Goal: Check status: Check status

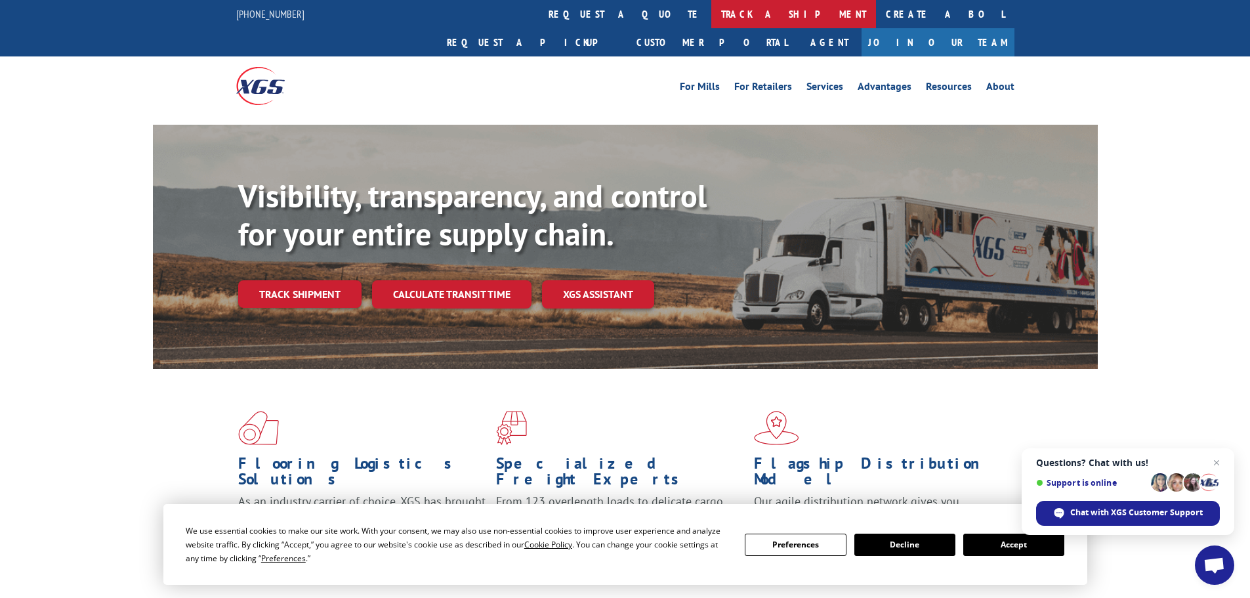
click at [711, 12] on link "track a shipment" at bounding box center [793, 14] width 165 height 28
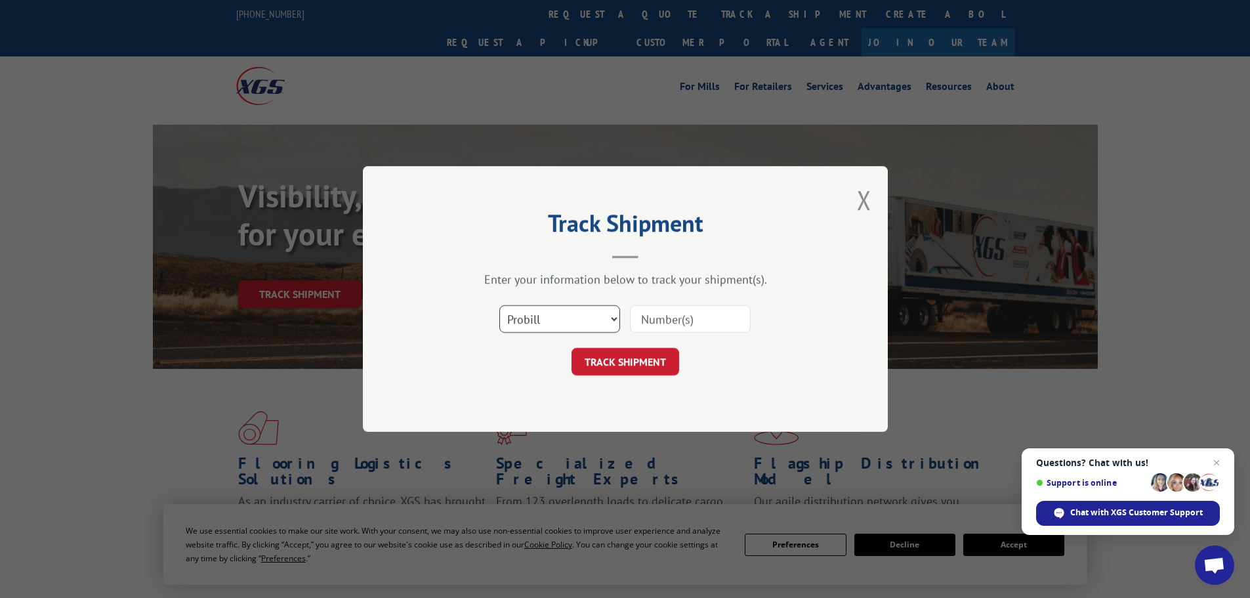
click at [584, 318] on select "Select category... Probill BOL PO" at bounding box center [559, 319] width 121 height 28
select select "bol"
click at [499, 305] on select "Select category... Probill BOL PO" at bounding box center [559, 319] width 121 height 28
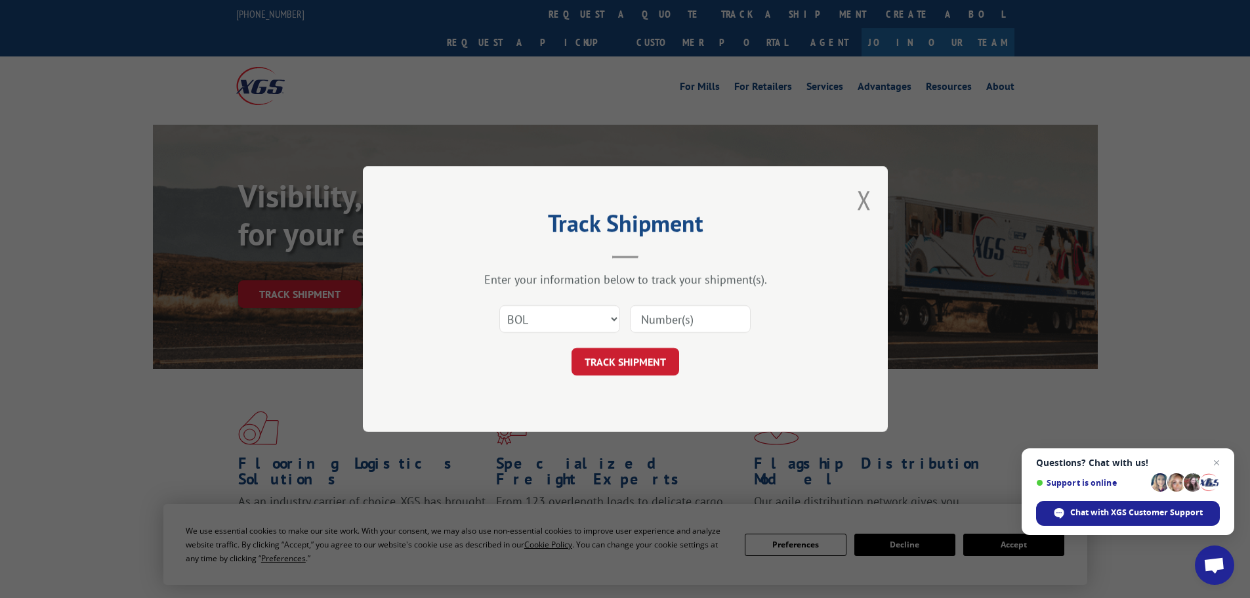
click at [676, 316] on input at bounding box center [690, 319] width 121 height 28
paste input "IF7272"
type input "IF7272"
click at [632, 368] on button "TRACK SHIPMENT" at bounding box center [625, 362] width 108 height 28
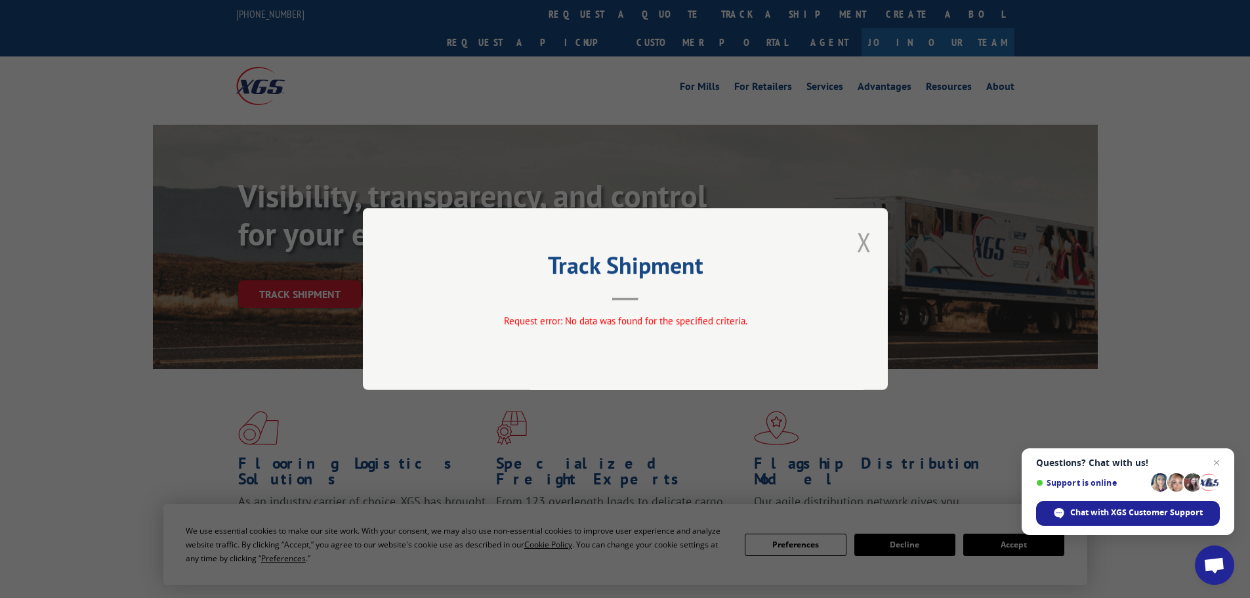
click at [868, 234] on button "Close modal" at bounding box center [864, 241] width 14 height 35
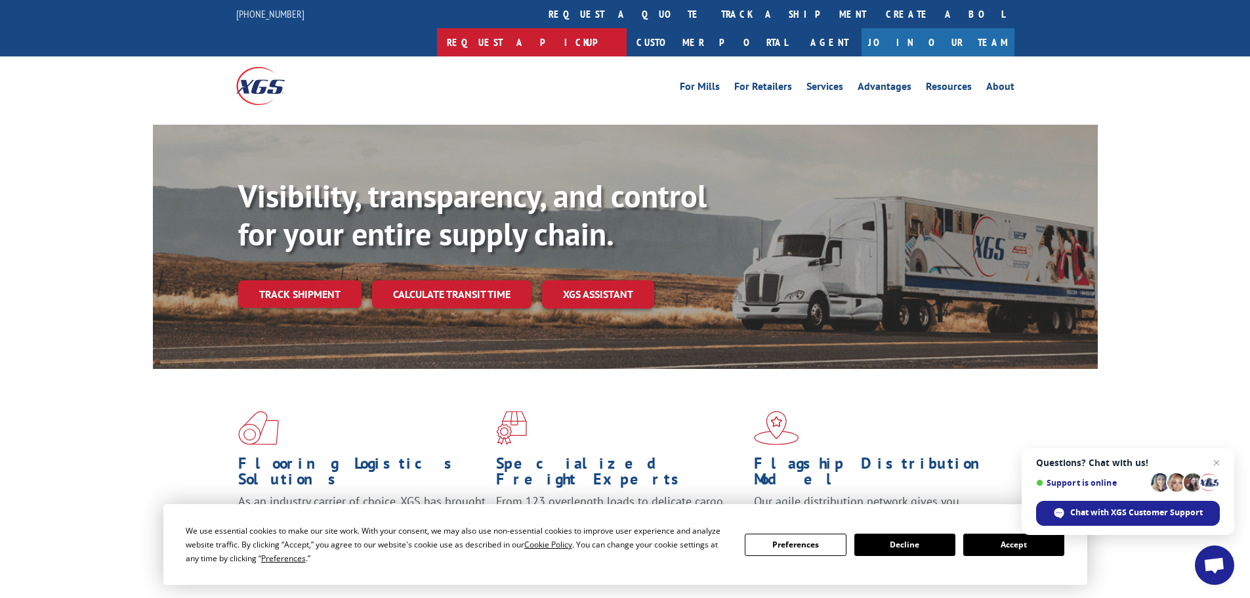
click at [626, 28] on link "Request a pickup" at bounding box center [532, 42] width 190 height 28
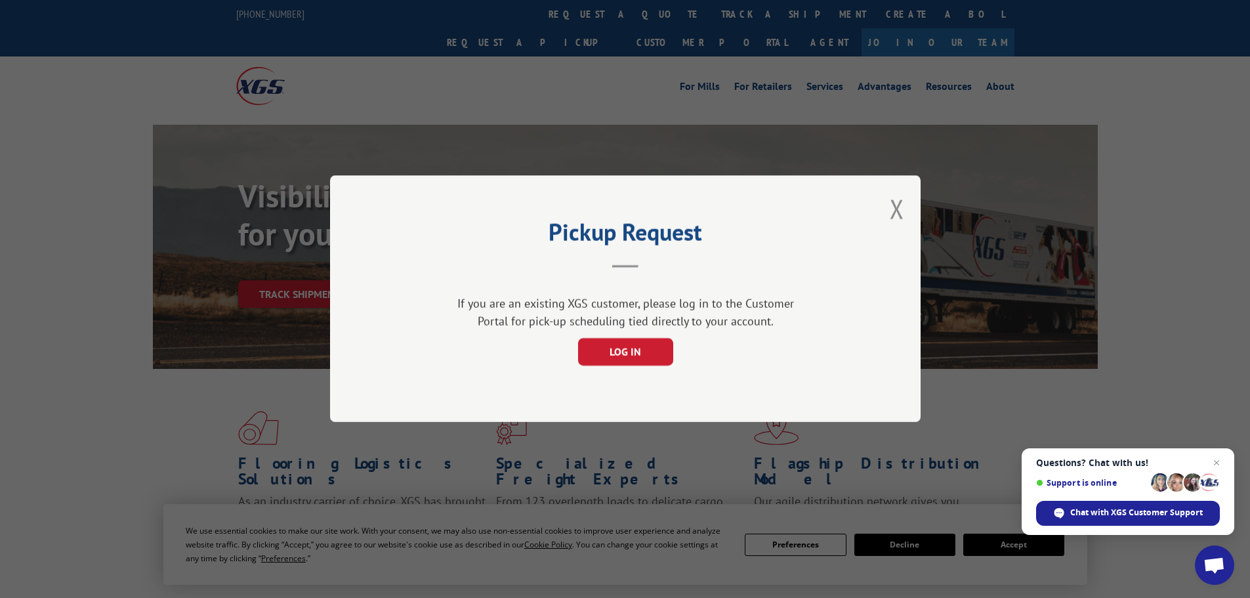
click at [646, 13] on div "Pickup Request If you are an existing XGS customer, please log in to the Custom…" at bounding box center [625, 299] width 1250 height 598
click at [601, 17] on div "Pickup Request If you are an existing XGS customer, please log in to the Custom…" at bounding box center [625, 299] width 1250 height 598
click at [898, 203] on button "Close modal" at bounding box center [897, 209] width 14 height 35
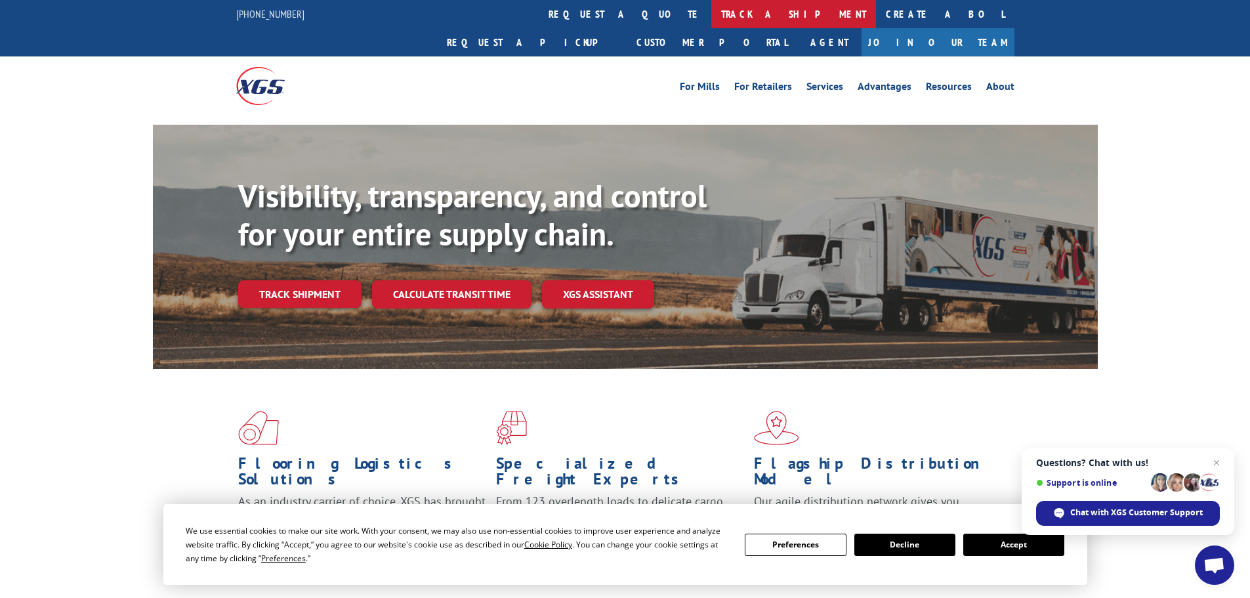
click at [711, 13] on link "track a shipment" at bounding box center [793, 14] width 165 height 28
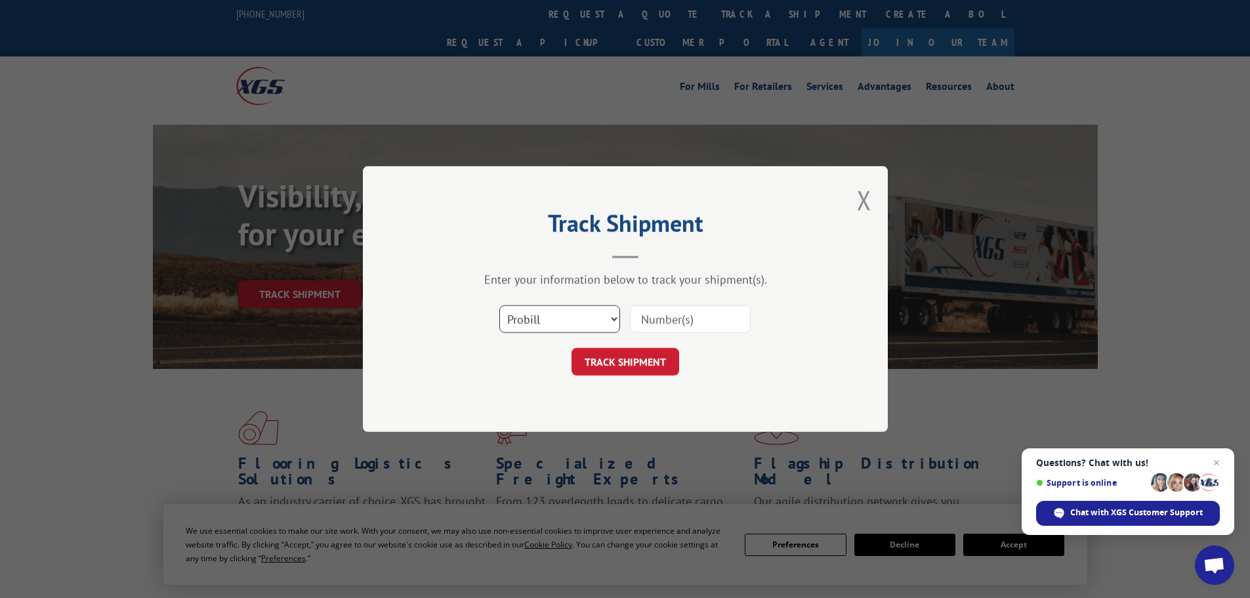
click at [582, 323] on select "Select category... Probill BOL PO" at bounding box center [559, 319] width 121 height 28
click at [680, 327] on input at bounding box center [690, 319] width 121 height 28
paste input "16507-IF7272"
type input "16507-IF7272"
click at [654, 373] on button "TRACK SHIPMENT" at bounding box center [625, 362] width 108 height 28
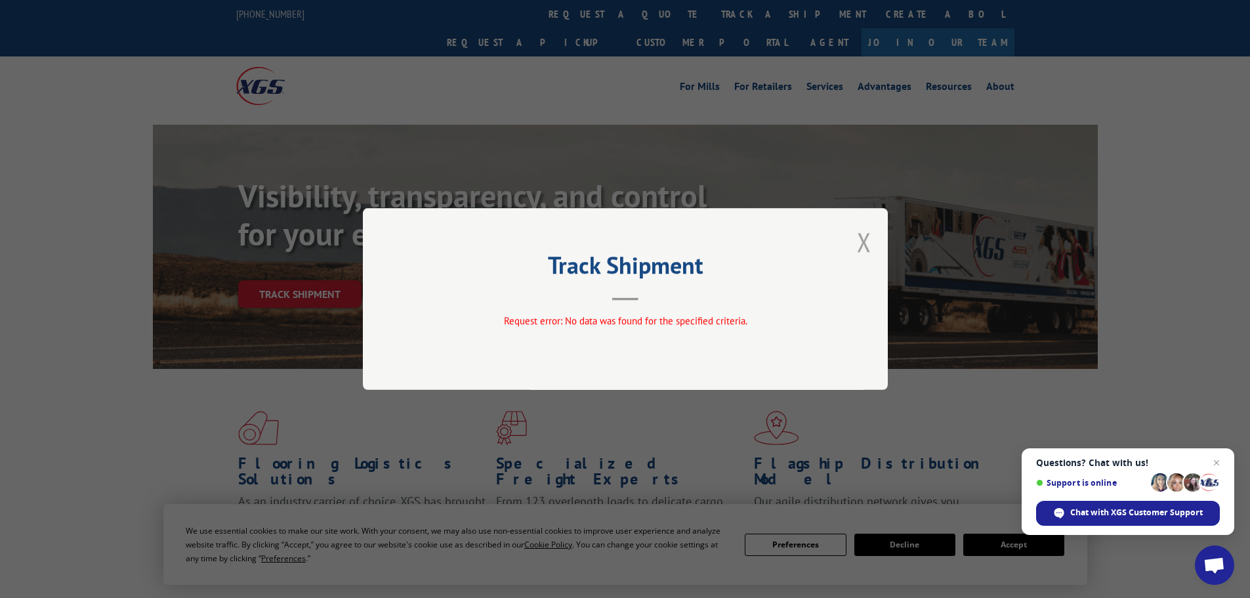
click at [865, 235] on button "Close modal" at bounding box center [864, 241] width 14 height 35
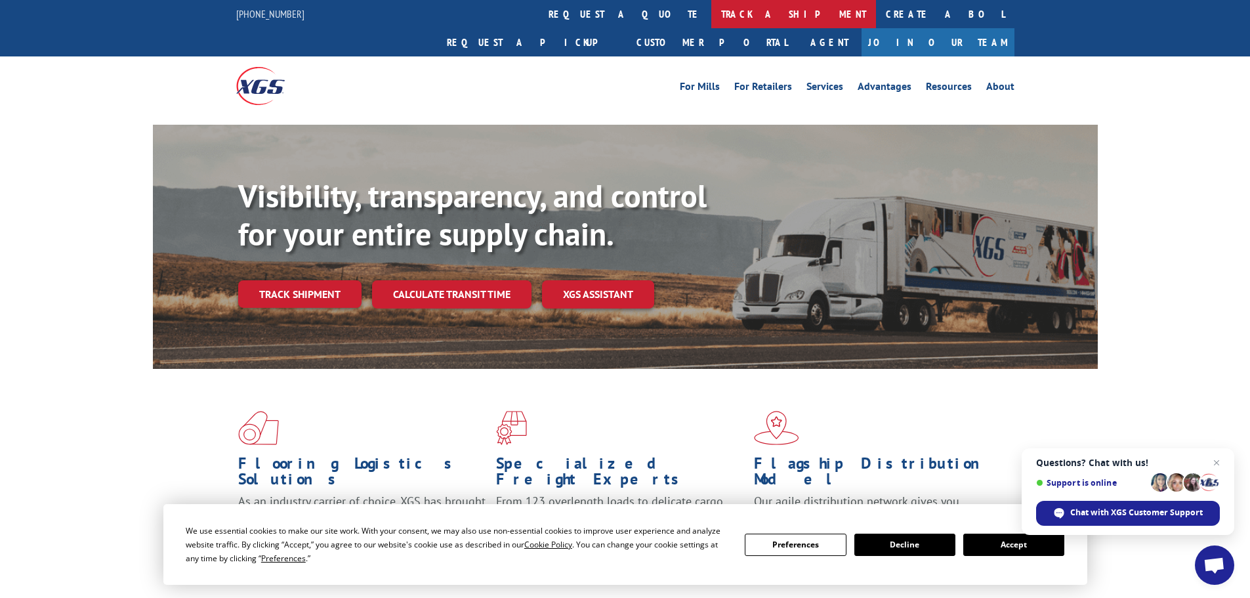
click at [711, 8] on link "track a shipment" at bounding box center [793, 14] width 165 height 28
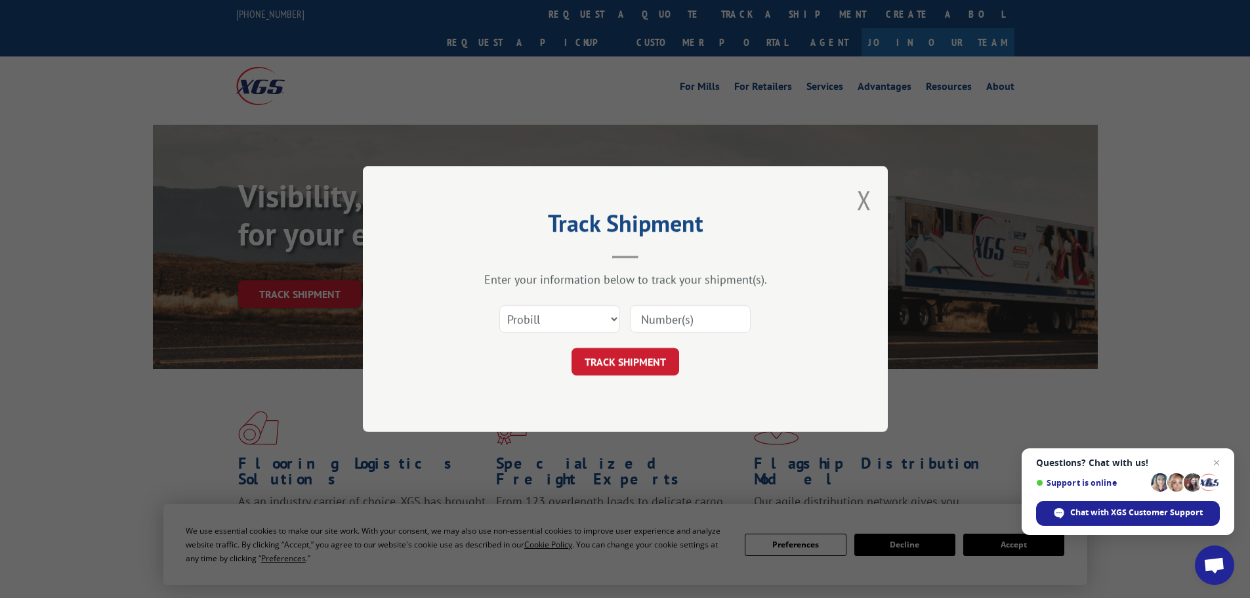
drag, startPoint x: 659, startPoint y: 315, endPoint x: 674, endPoint y: 327, distance: 19.6
click at [659, 315] on input at bounding box center [690, 319] width 121 height 28
paste input "16507-IF7272"
drag, startPoint x: 737, startPoint y: 318, endPoint x: 672, endPoint y: 323, distance: 65.1
click at [672, 323] on input "16507-IF7272" at bounding box center [690, 319] width 121 height 28
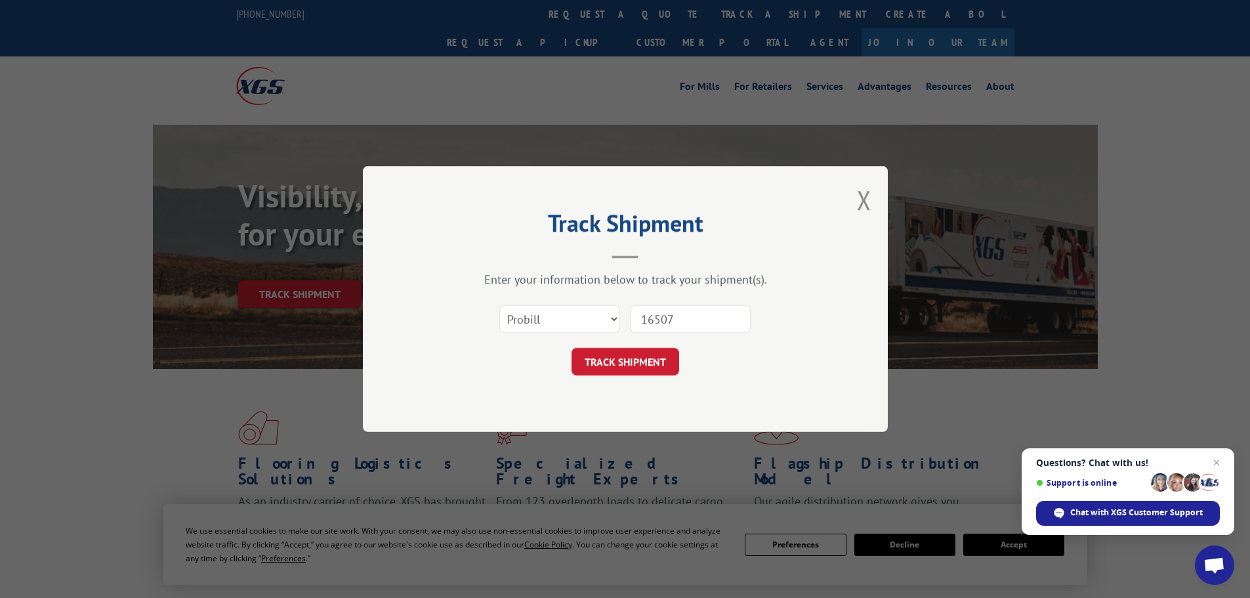
type input "16507"
click at [627, 342] on form "Select category... Probill BOL PO 16507 TRACK SHIPMENT" at bounding box center [625, 336] width 394 height 78
click at [626, 357] on button "TRACK SHIPMENT" at bounding box center [625, 362] width 108 height 28
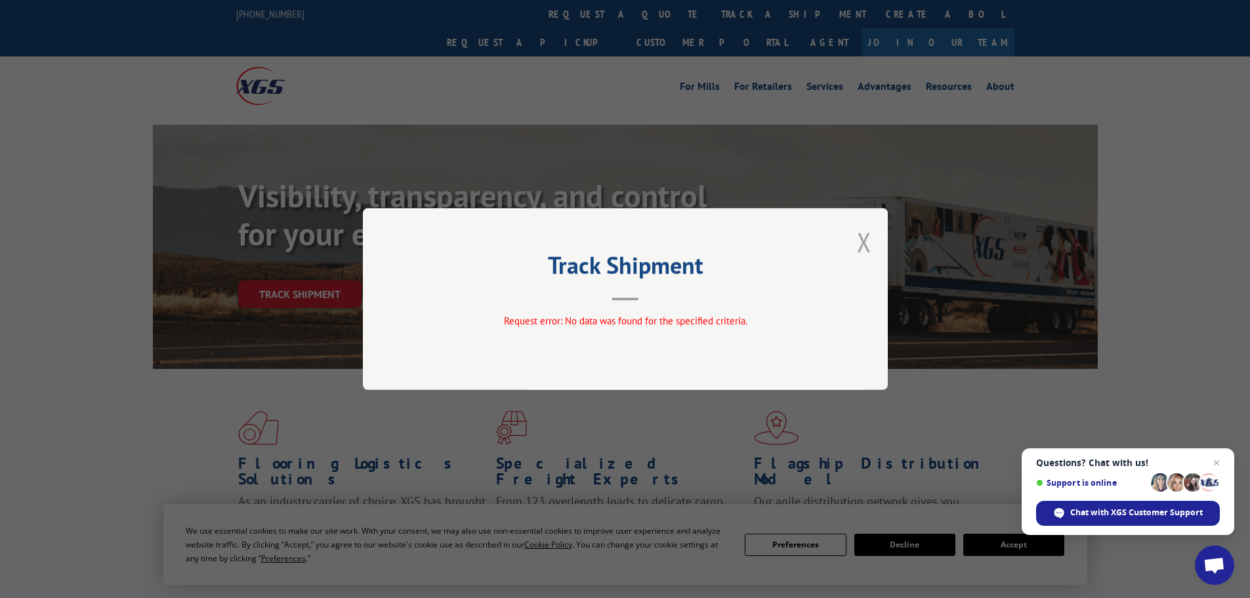
click at [858, 238] on button "Close modal" at bounding box center [864, 241] width 14 height 35
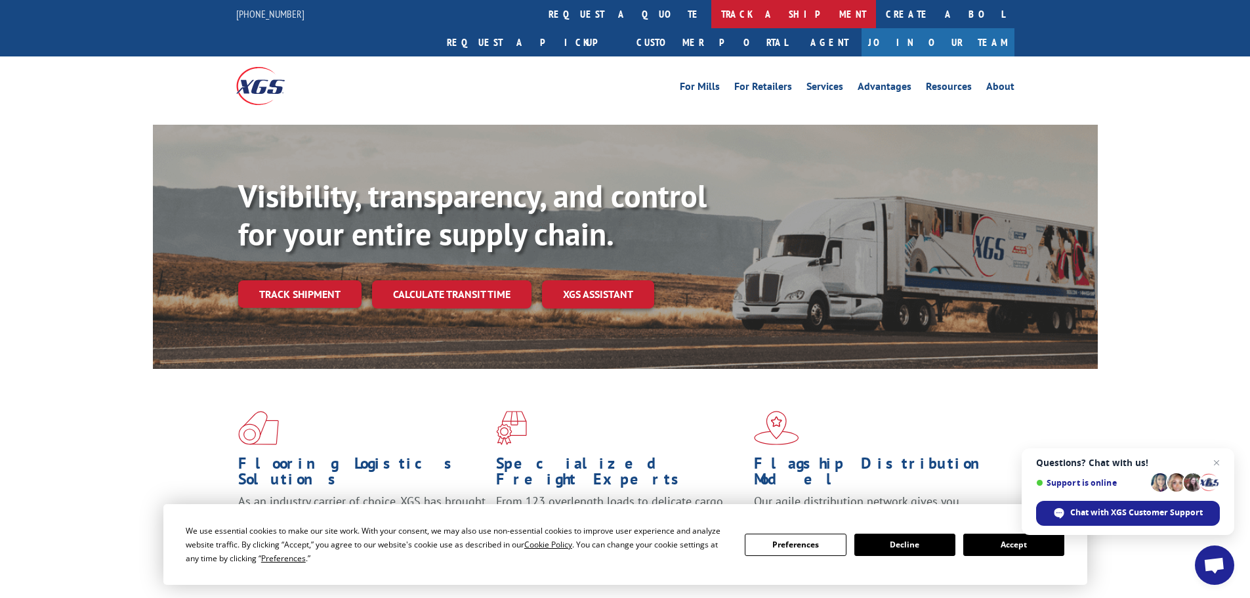
click at [711, 10] on link "track a shipment" at bounding box center [793, 14] width 165 height 28
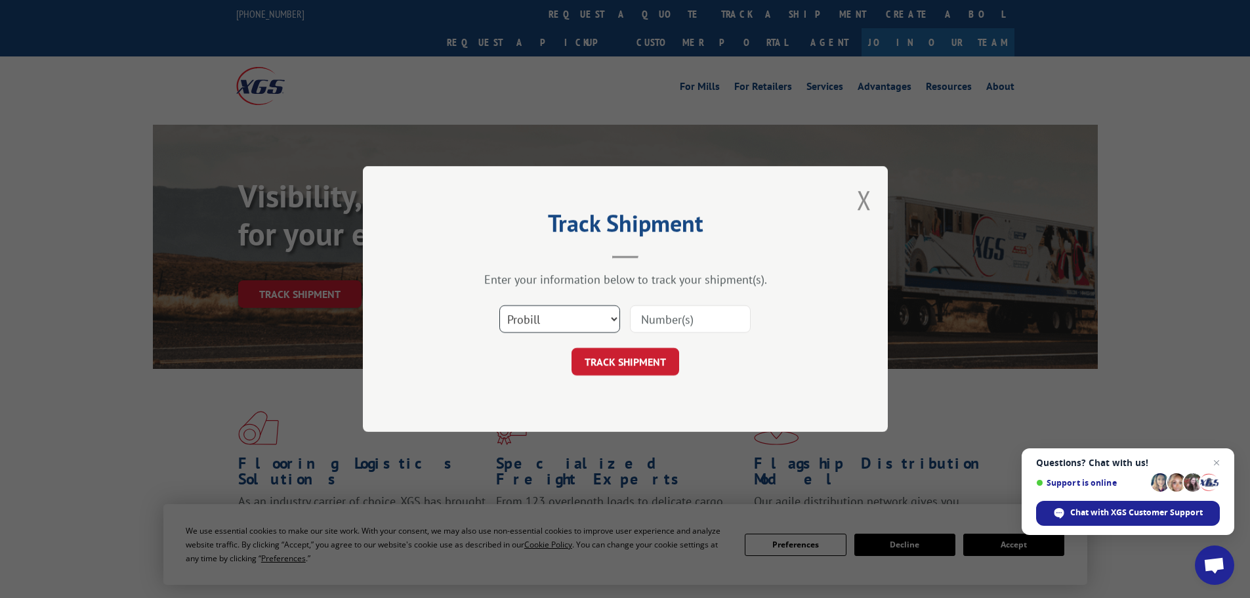
click at [602, 319] on select "Select category... Probill BOL PO" at bounding box center [559, 319] width 121 height 28
select select "po"
click at [499, 305] on select "Select category... Probill BOL PO" at bounding box center [559, 319] width 121 height 28
click at [689, 322] on input at bounding box center [690, 319] width 121 height 28
paste input "16507-IF7272"
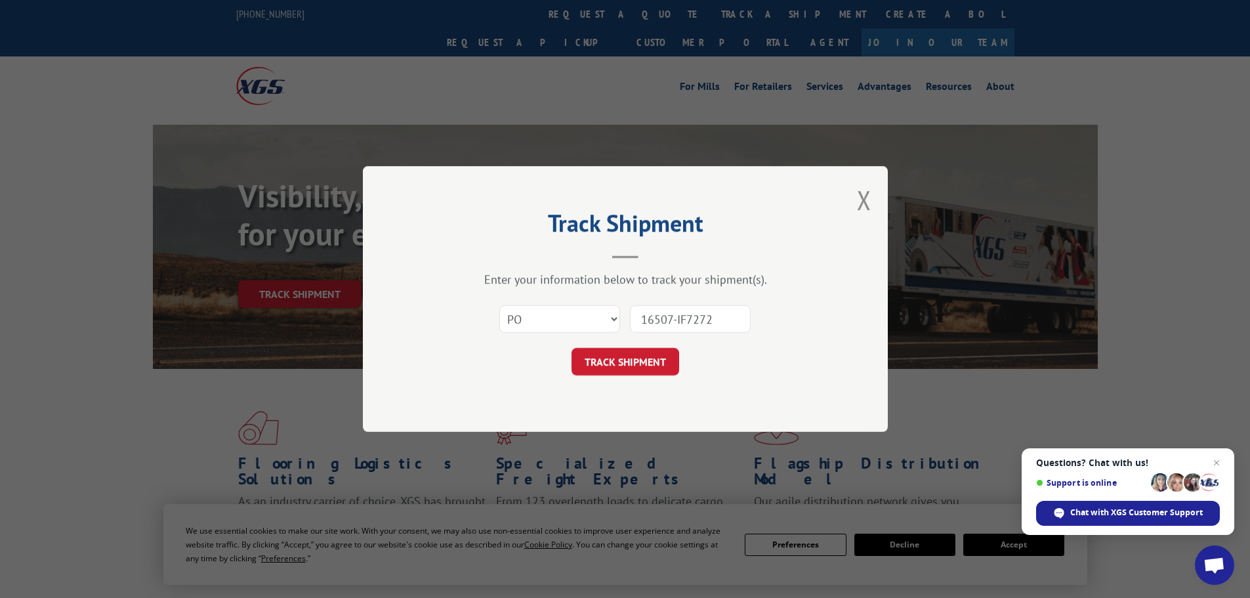
drag, startPoint x: 678, startPoint y: 318, endPoint x: 552, endPoint y: 318, distance: 125.3
click at [552, 318] on div "Select category... Probill BOL PO 16507-IF7272" at bounding box center [625, 318] width 394 height 43
type input "IF7272"
click at [610, 351] on button "TRACK SHIPMENT" at bounding box center [625, 362] width 108 height 28
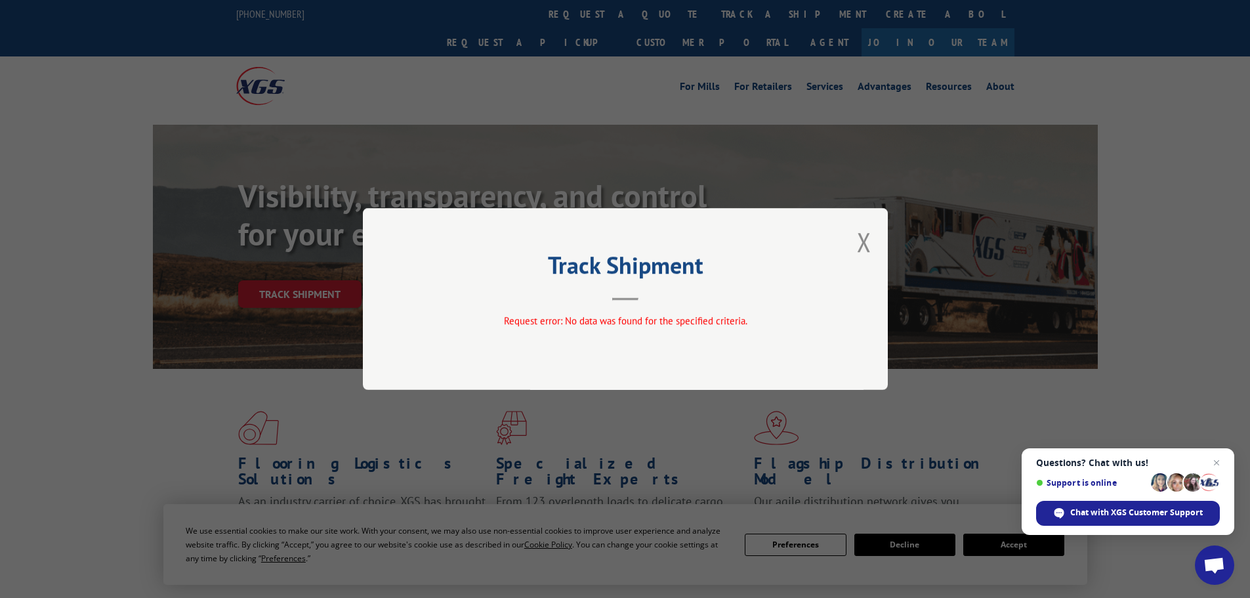
click at [871, 242] on div "Track Shipment Request error: No data was found for the specified criteria." at bounding box center [625, 299] width 525 height 182
click at [858, 242] on button "Close modal" at bounding box center [864, 241] width 14 height 35
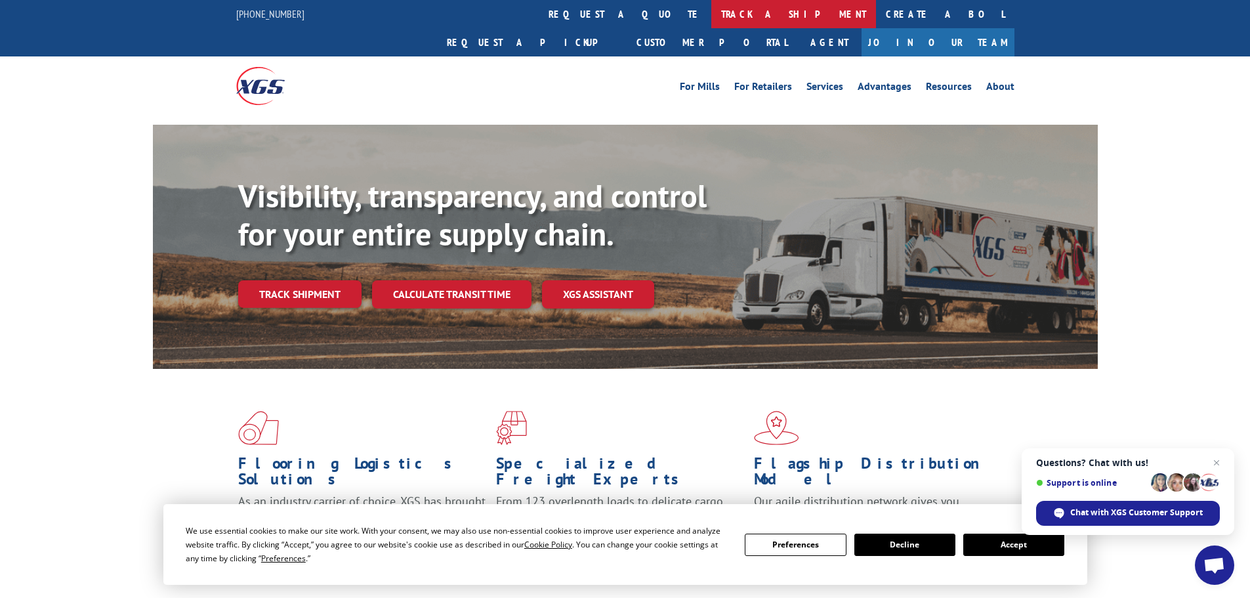
click at [711, 14] on link "track a shipment" at bounding box center [793, 14] width 165 height 28
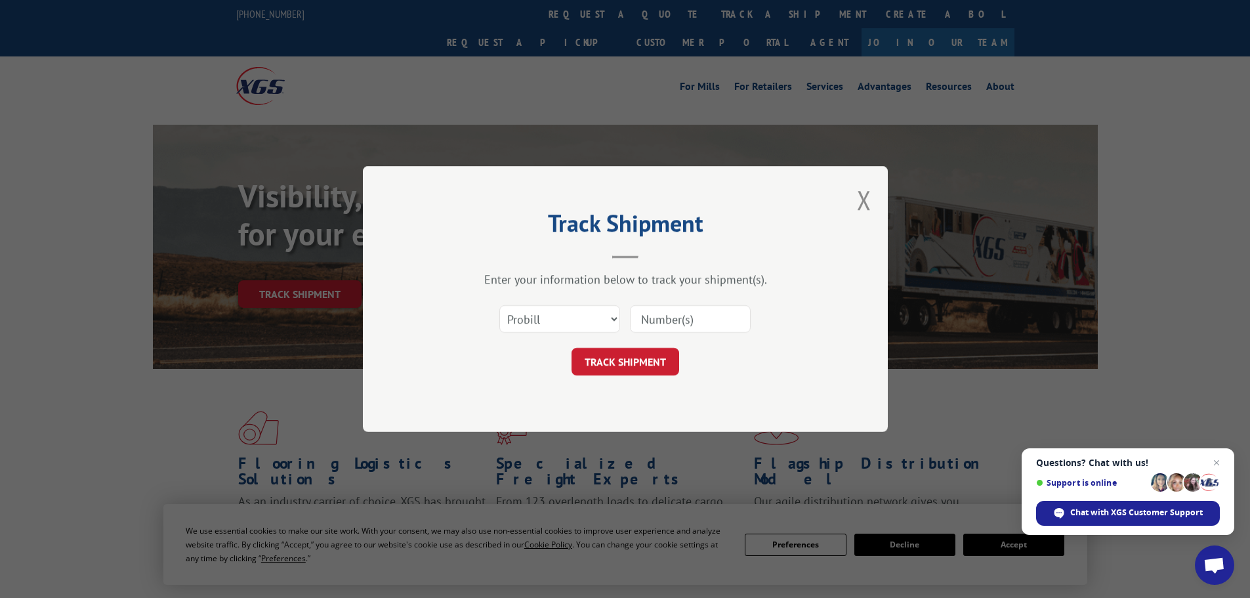
click at [656, 316] on input at bounding box center [690, 319] width 121 height 28
paste input "16507-IF7272"
drag, startPoint x: 678, startPoint y: 319, endPoint x: 619, endPoint y: 324, distance: 58.6
click at [619, 324] on div "Select category... Probill BOL PO 16507-IF7272" at bounding box center [625, 318] width 394 height 43
type input "IF7272"
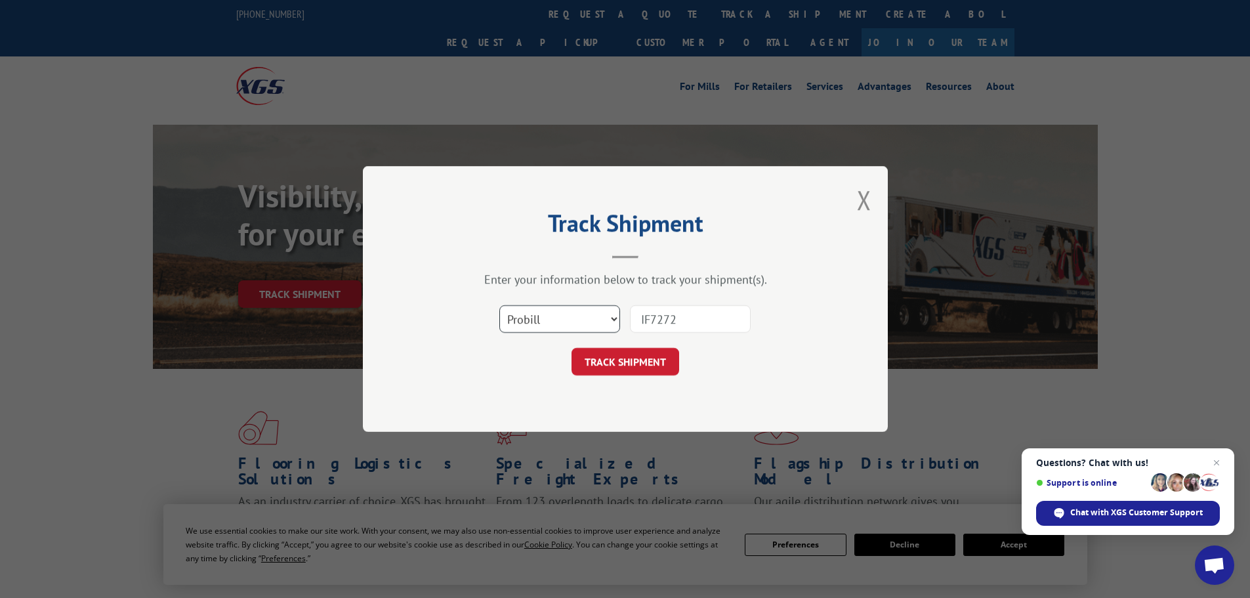
click at [611, 323] on select "Select category... Probill BOL PO" at bounding box center [559, 319] width 121 height 28
select select "bol"
click at [499, 305] on select "Select category... Probill BOL PO" at bounding box center [559, 319] width 121 height 28
click at [653, 359] on button "TRACK SHIPMENT" at bounding box center [625, 362] width 108 height 28
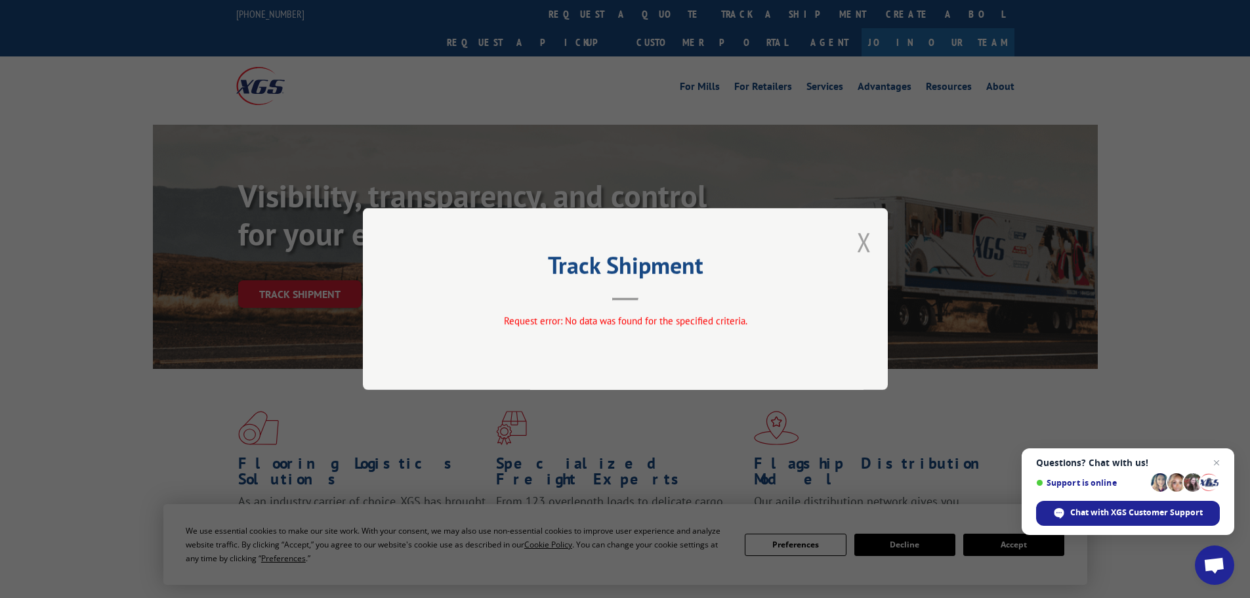
click at [869, 247] on button "Close modal" at bounding box center [864, 241] width 14 height 35
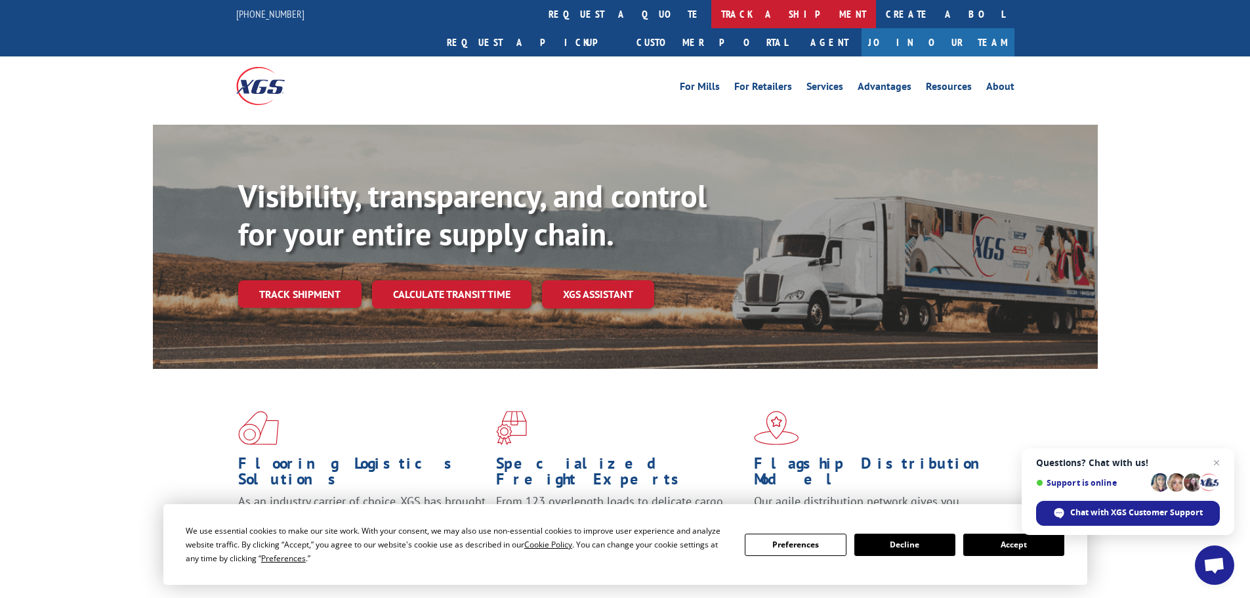
click at [711, 13] on link "track a shipment" at bounding box center [793, 14] width 165 height 28
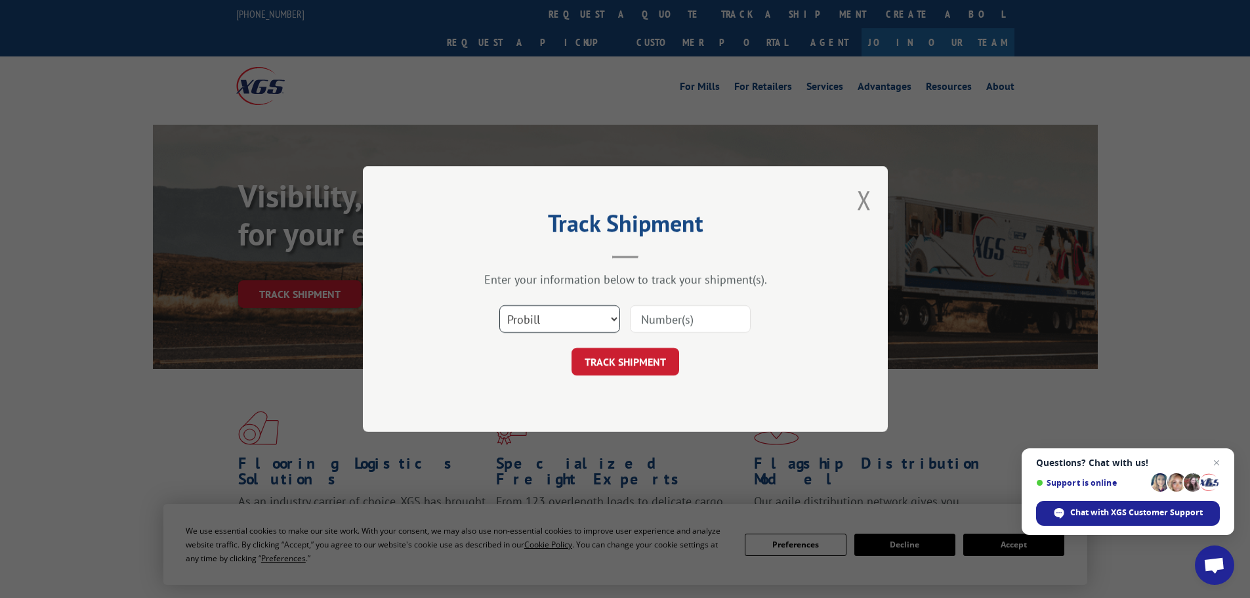
click at [606, 325] on select "Select category... Probill BOL PO" at bounding box center [559, 319] width 121 height 28
click at [499, 305] on select "Select category... Probill BOL PO" at bounding box center [559, 319] width 121 height 28
click at [561, 318] on select "Select category... Probill BOL PO" at bounding box center [559, 319] width 121 height 28
select select "po"
click at [499, 305] on select "Select category... Probill BOL PO" at bounding box center [559, 319] width 121 height 28
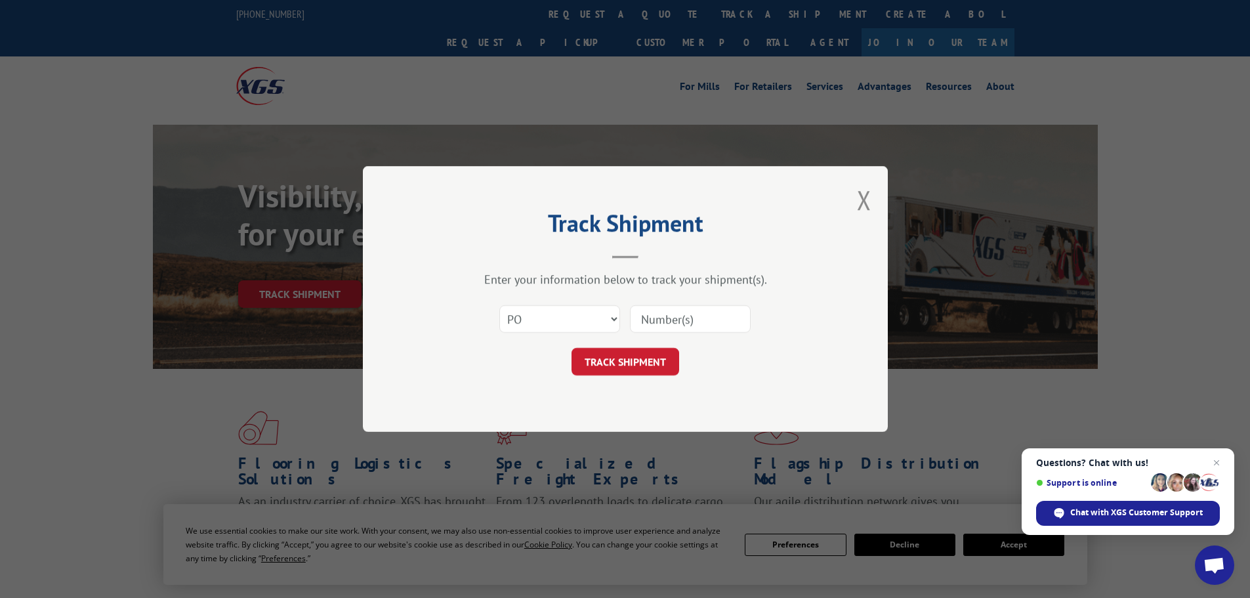
click at [672, 318] on input at bounding box center [690, 319] width 121 height 28
paste input "16507-IF7272"
drag, startPoint x: 745, startPoint y: 327, endPoint x: 676, endPoint y: 330, distance: 69.0
click at [676, 330] on input "16507-IF7272" at bounding box center [690, 319] width 121 height 28
click at [678, 320] on input "16507-IF7272" at bounding box center [690, 319] width 121 height 28
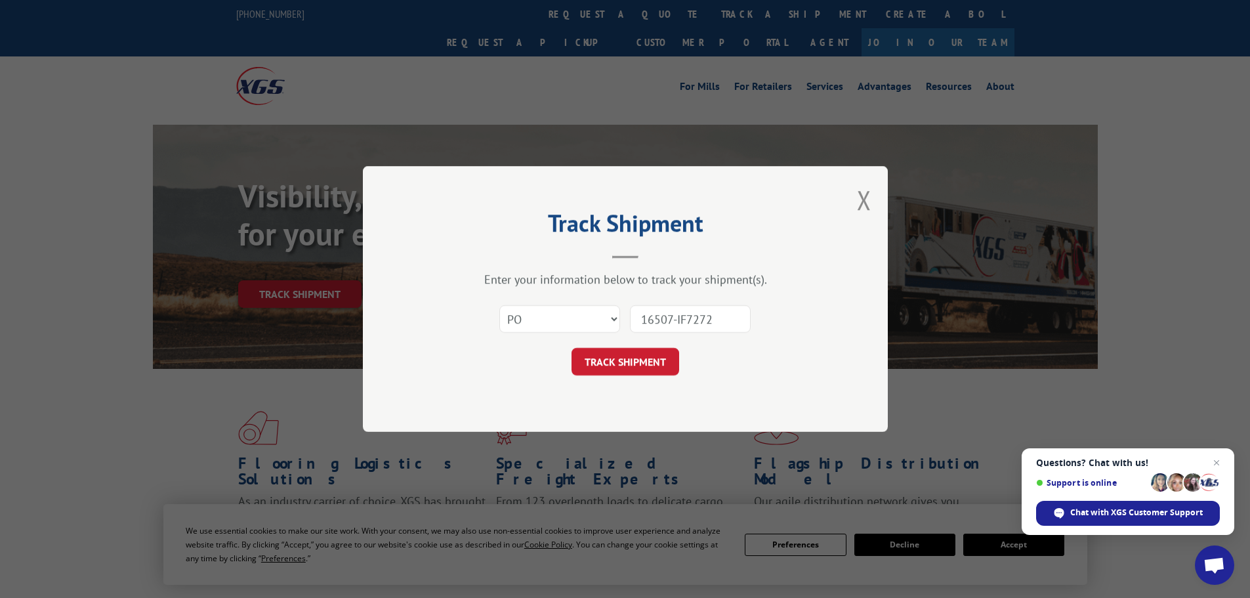
click at [676, 319] on input "16507-IF7272" at bounding box center [690, 319] width 121 height 28
type input "16507IF7272"
click at [634, 355] on button "TRACK SHIPMENT" at bounding box center [625, 362] width 108 height 28
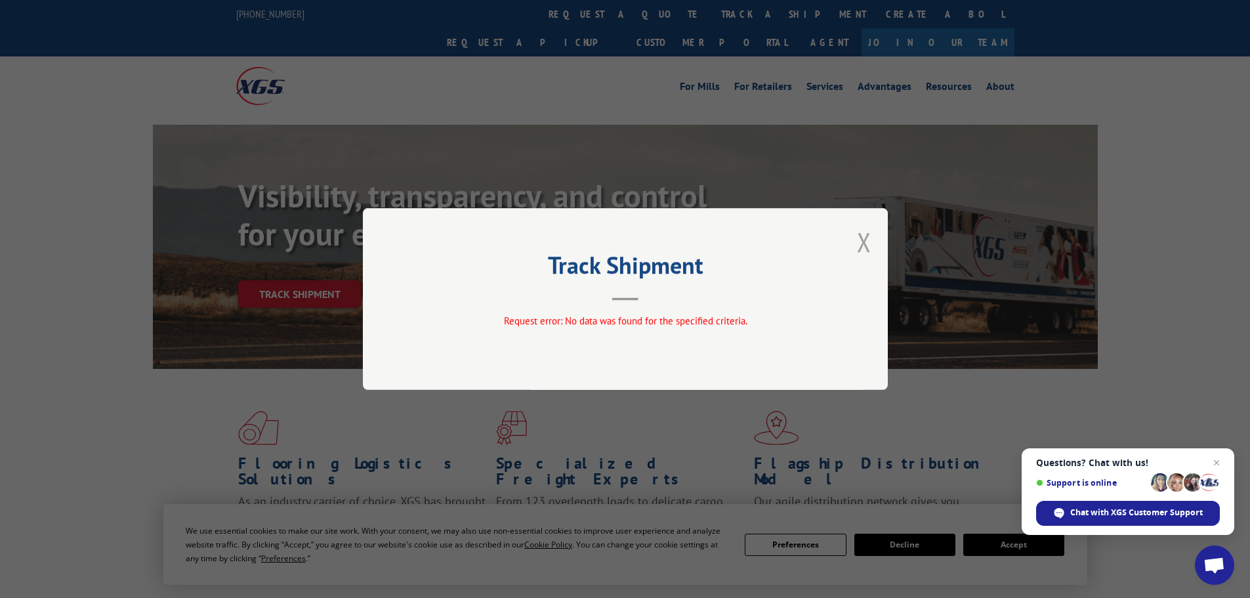
click at [867, 244] on button "Close modal" at bounding box center [864, 241] width 14 height 35
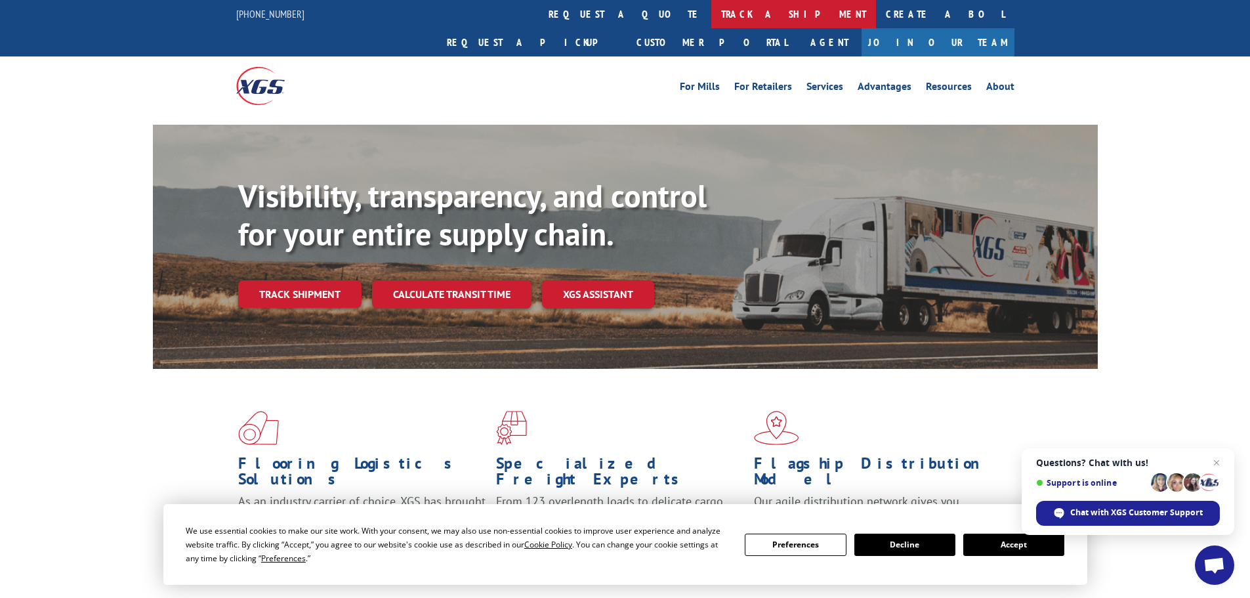
click at [711, 10] on link "track a shipment" at bounding box center [793, 14] width 165 height 28
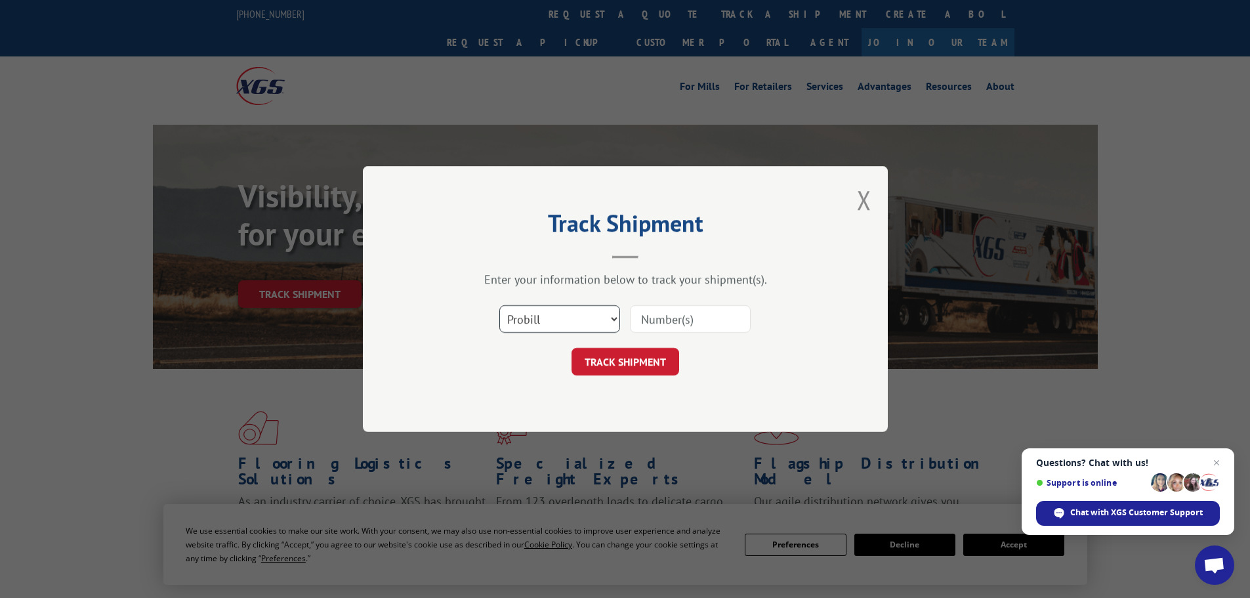
click at [578, 325] on select "Select category... Probill BOL PO" at bounding box center [559, 319] width 121 height 28
select select "po"
click at [499, 305] on select "Select category... Probill BOL PO" at bounding box center [559, 319] width 121 height 28
click at [686, 316] on input at bounding box center [690, 319] width 121 height 28
paste input "16507-IF7272"
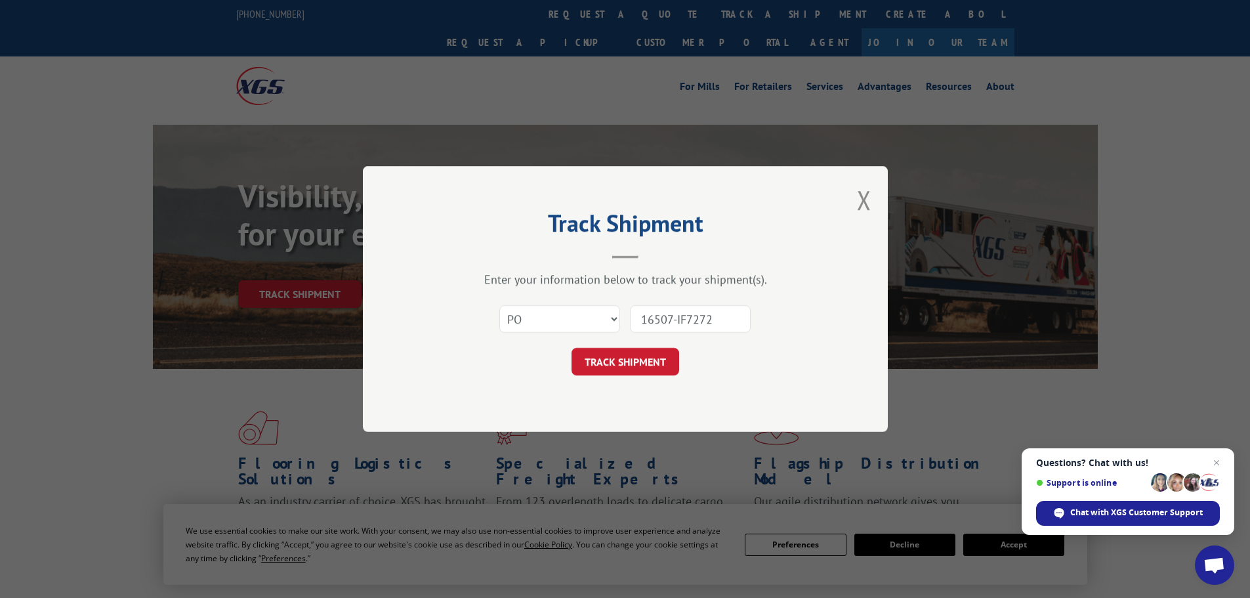
click at [678, 321] on input "16507-IF7272" at bounding box center [690, 319] width 121 height 28
type input "16507IF7272"
click at [655, 352] on button "TRACK SHIPMENT" at bounding box center [625, 362] width 108 height 28
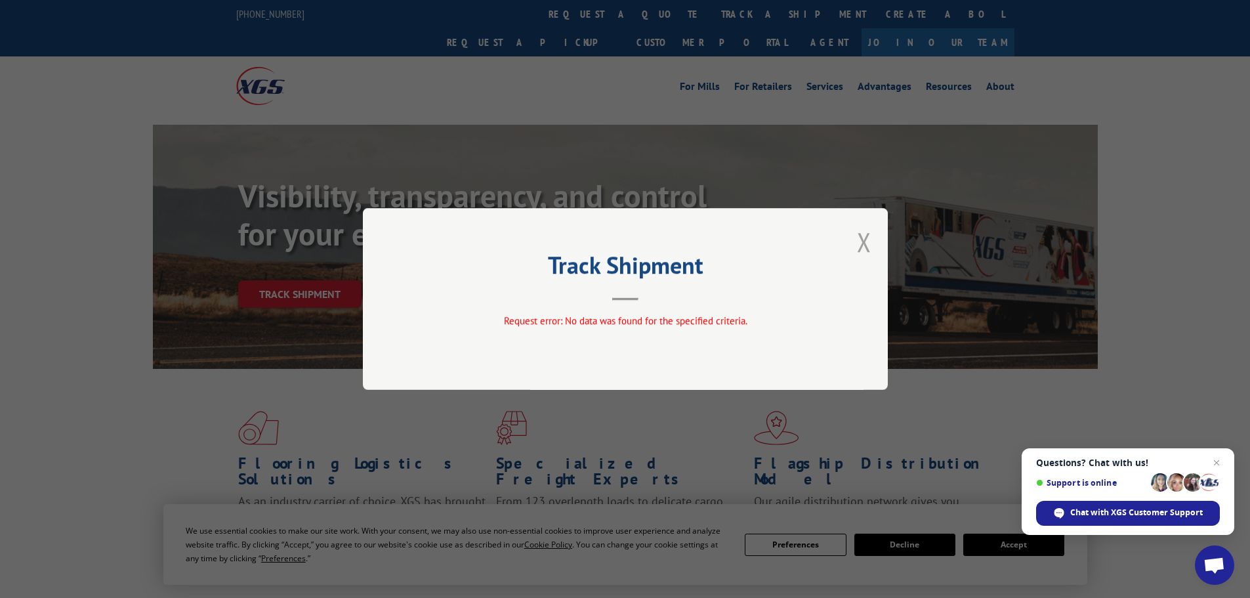
click at [861, 239] on button "Close modal" at bounding box center [864, 241] width 14 height 35
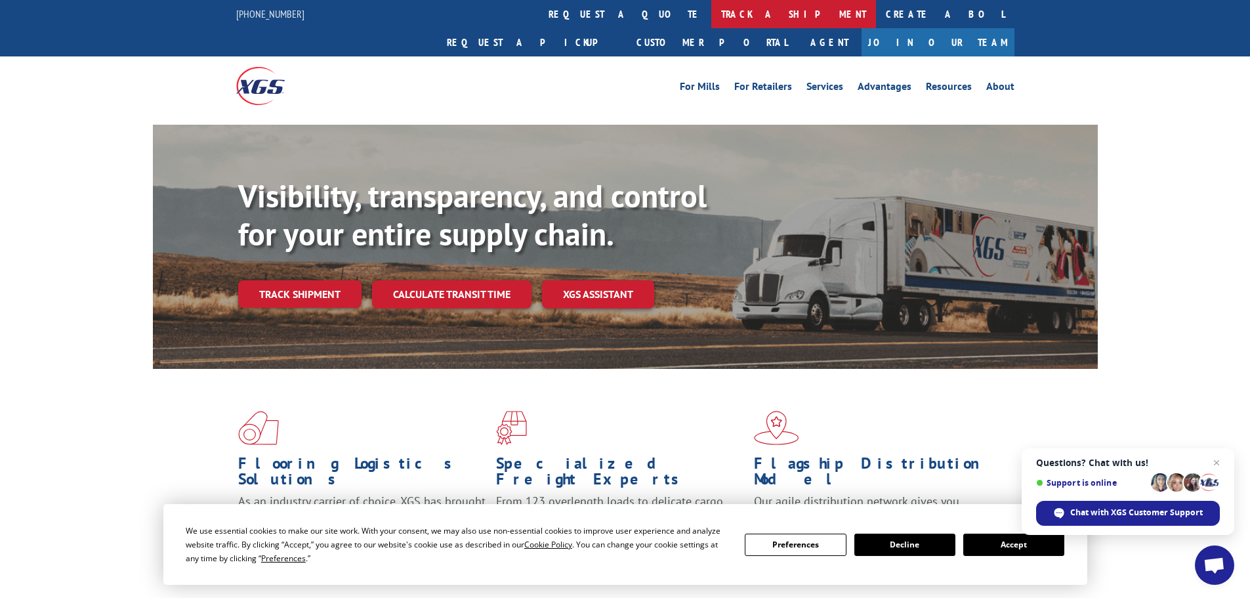
click at [711, 7] on link "track a shipment" at bounding box center [793, 14] width 165 height 28
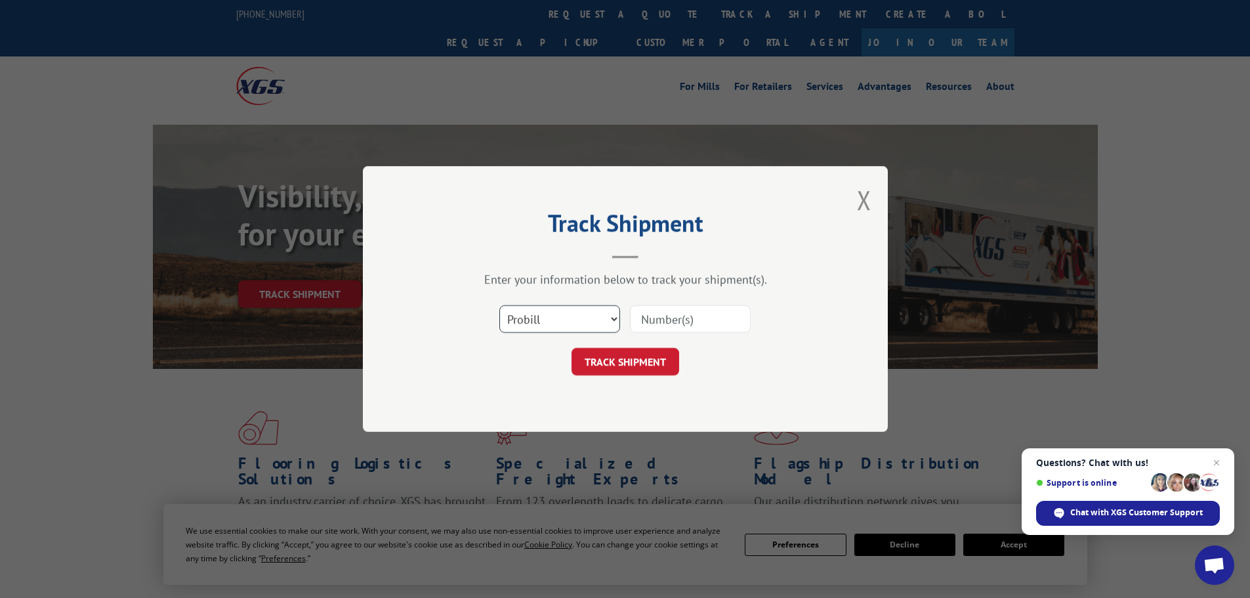
click at [592, 329] on select "Select category... Probill BOL PO" at bounding box center [559, 319] width 121 height 28
select select "bol"
click at [499, 305] on select "Select category... Probill BOL PO" at bounding box center [559, 319] width 121 height 28
click at [863, 201] on button "Close modal" at bounding box center [864, 199] width 14 height 35
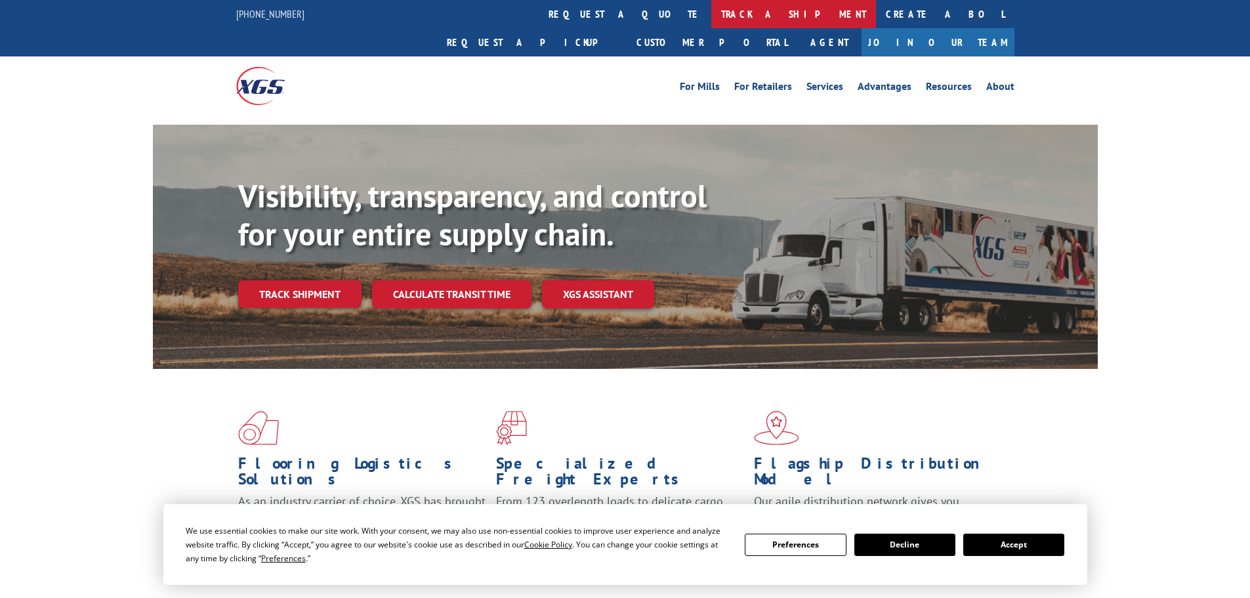
click at [711, 12] on link "track a shipment" at bounding box center [793, 14] width 165 height 28
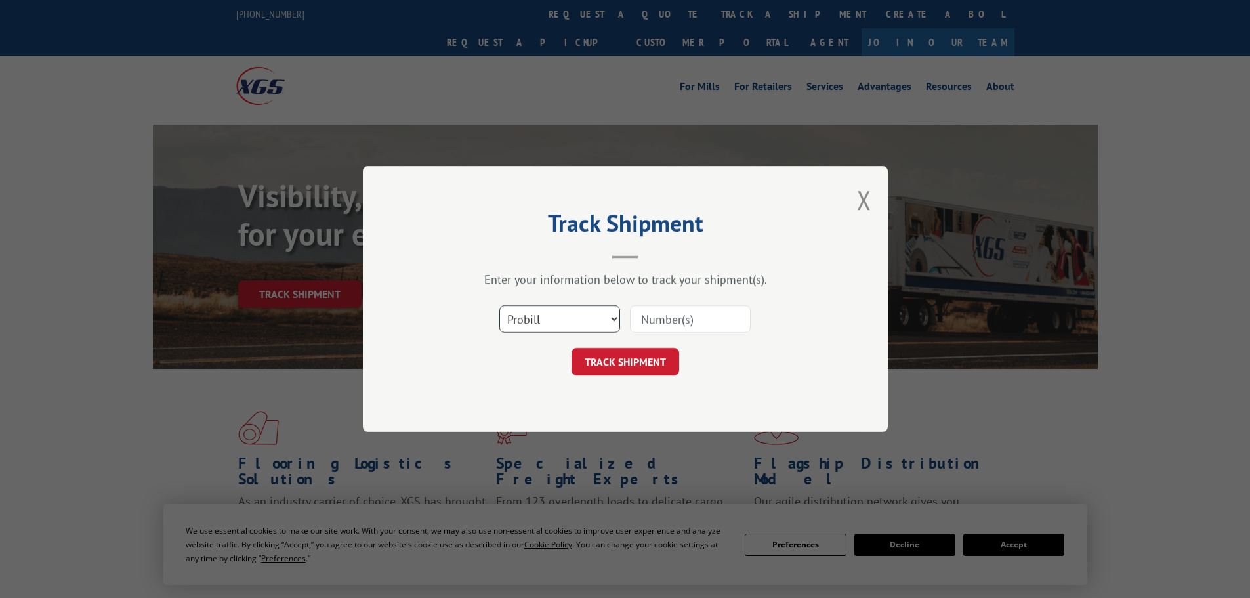
click at [555, 313] on select "Select category... Probill BOL PO" at bounding box center [559, 319] width 121 height 28
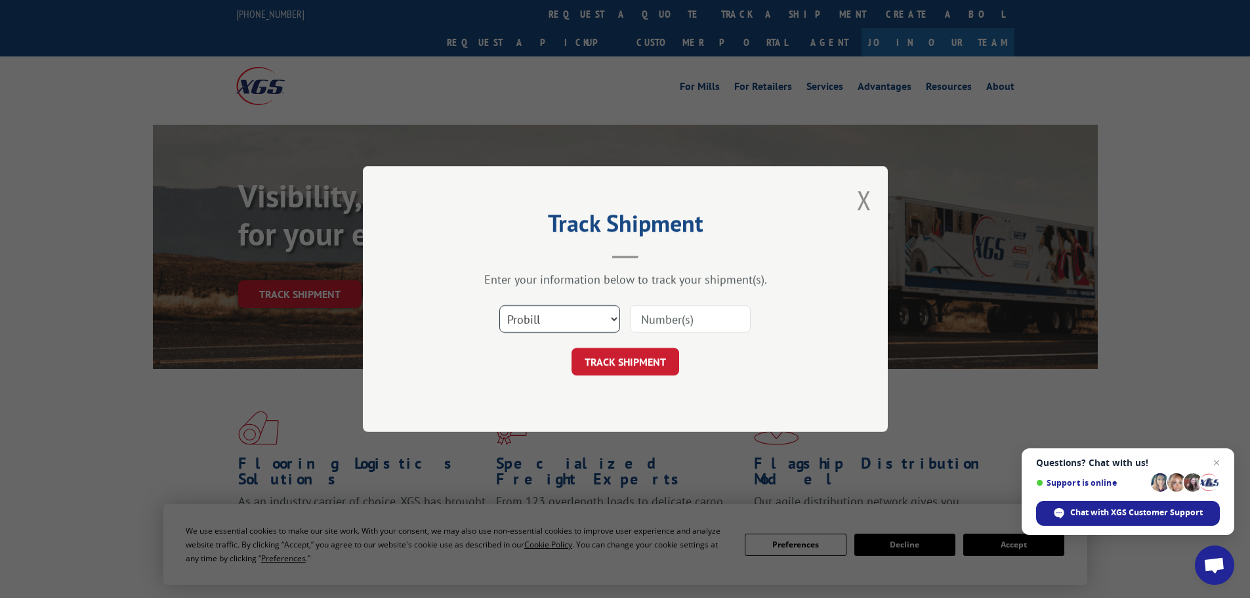
select select "bol"
click at [499, 305] on select "Select category... Probill BOL PO" at bounding box center [559, 319] width 121 height 28
click at [696, 308] on input at bounding box center [690, 319] width 121 height 28
paste input "IF7272"
type input "IF7272"
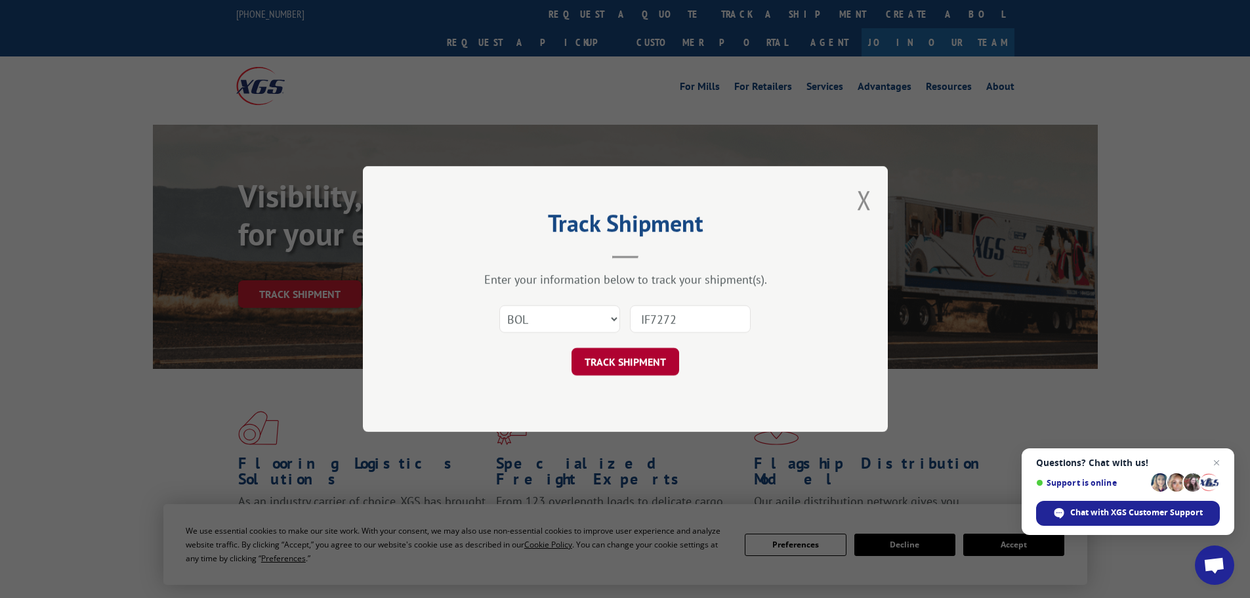
click at [640, 369] on button "TRACK SHIPMENT" at bounding box center [625, 362] width 108 height 28
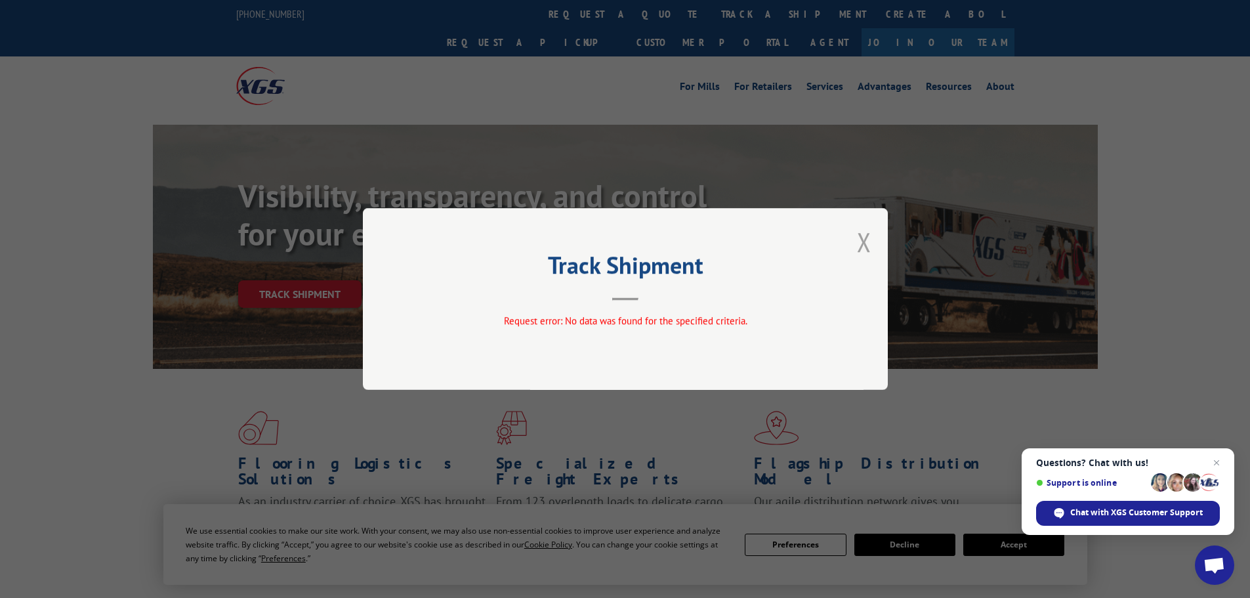
click at [859, 243] on button "Close modal" at bounding box center [864, 241] width 14 height 35
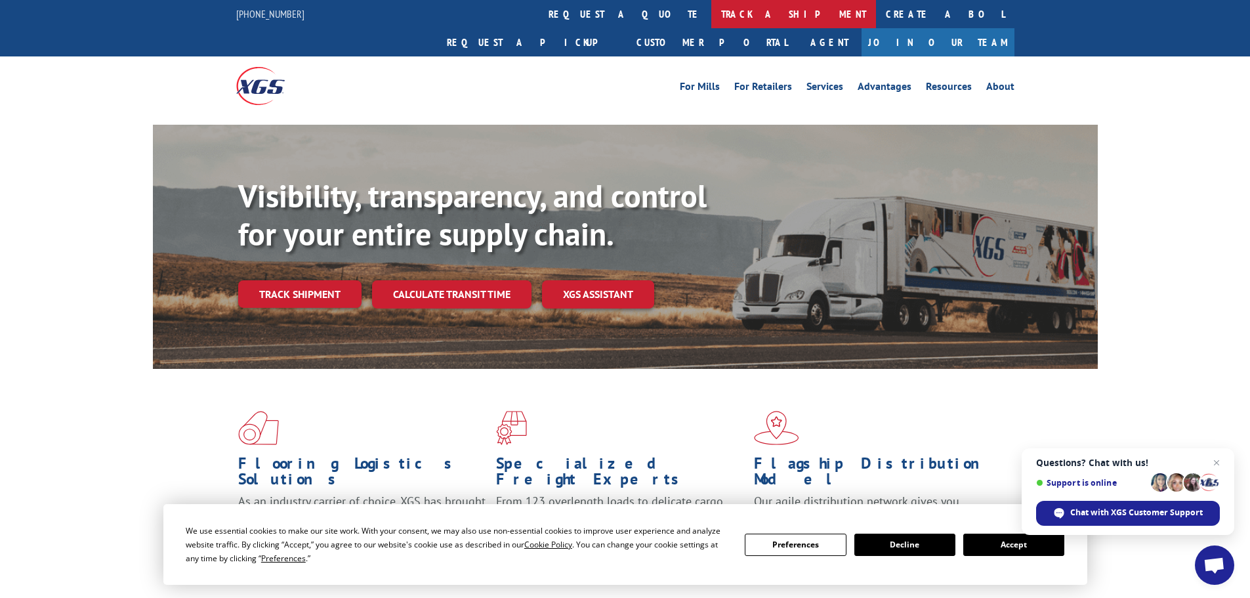
click at [711, 23] on link "track a shipment" at bounding box center [793, 14] width 165 height 28
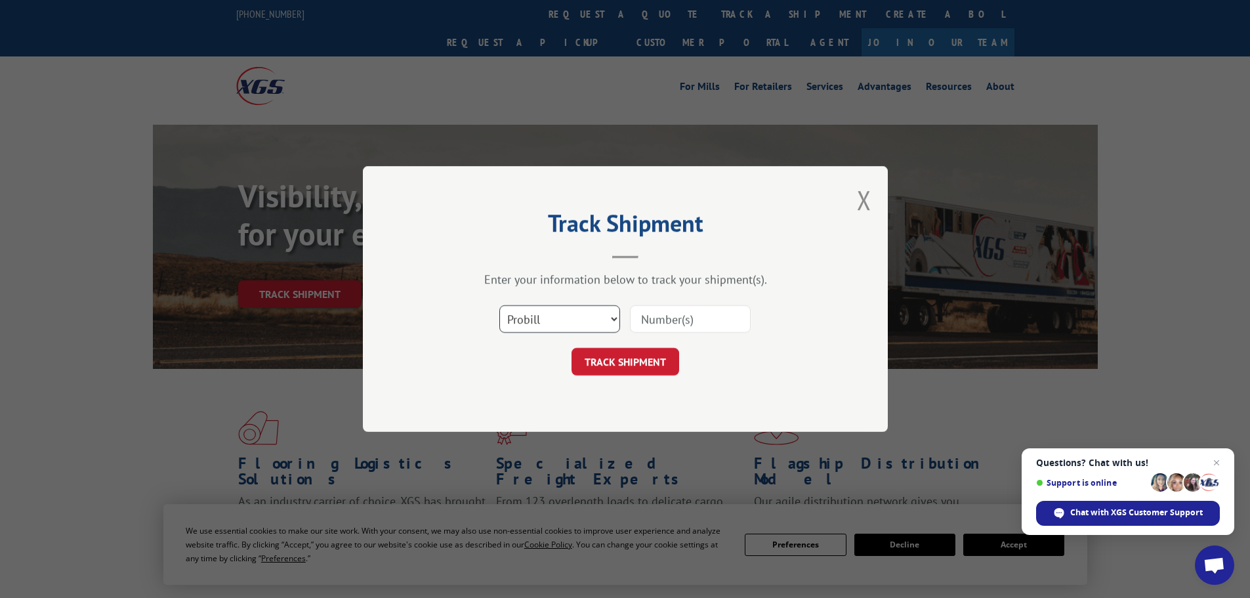
click at [576, 318] on select "Select category... Probill BOL PO" at bounding box center [559, 319] width 121 height 28
select select "po"
click at [499, 305] on select "Select category... Probill BOL PO" at bounding box center [559, 319] width 121 height 28
click at [668, 332] on input at bounding box center [690, 319] width 121 height 28
paste input "IF7272"
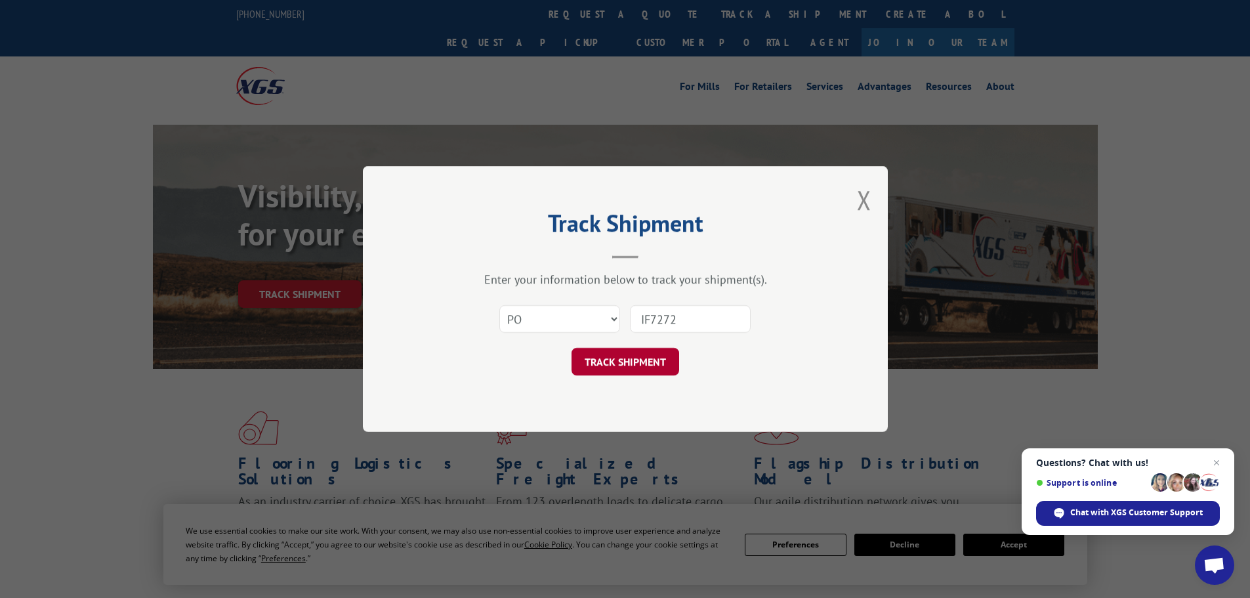
type input "IF7272"
click at [639, 365] on button "TRACK SHIPMENT" at bounding box center [625, 362] width 108 height 28
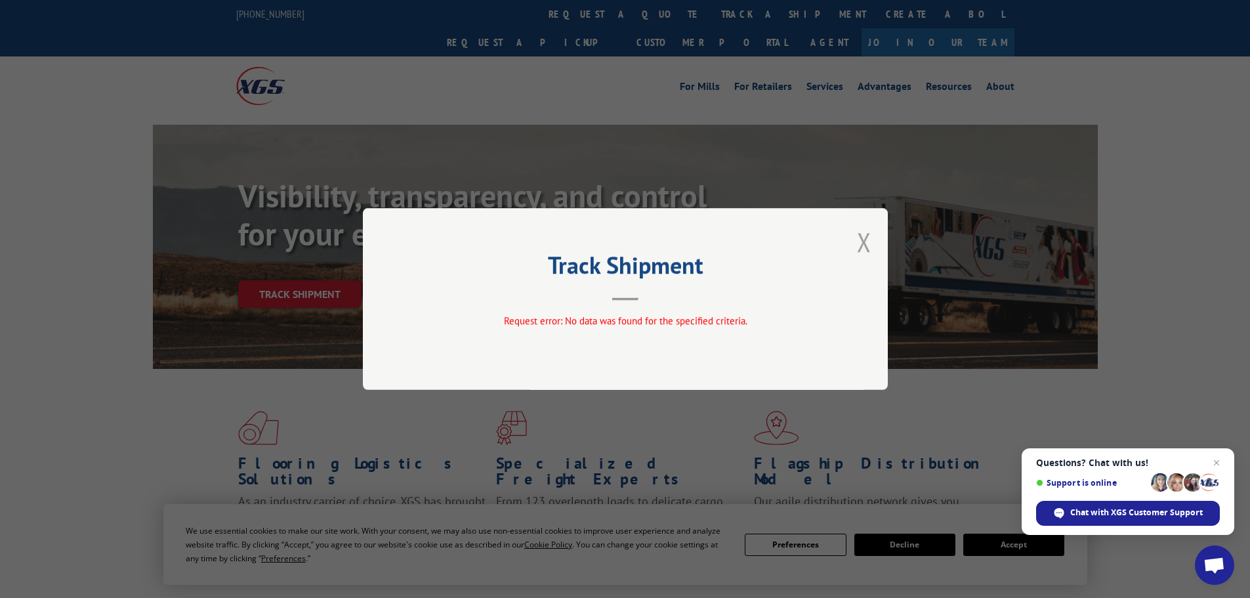
click at [860, 243] on button "Close modal" at bounding box center [864, 241] width 14 height 35
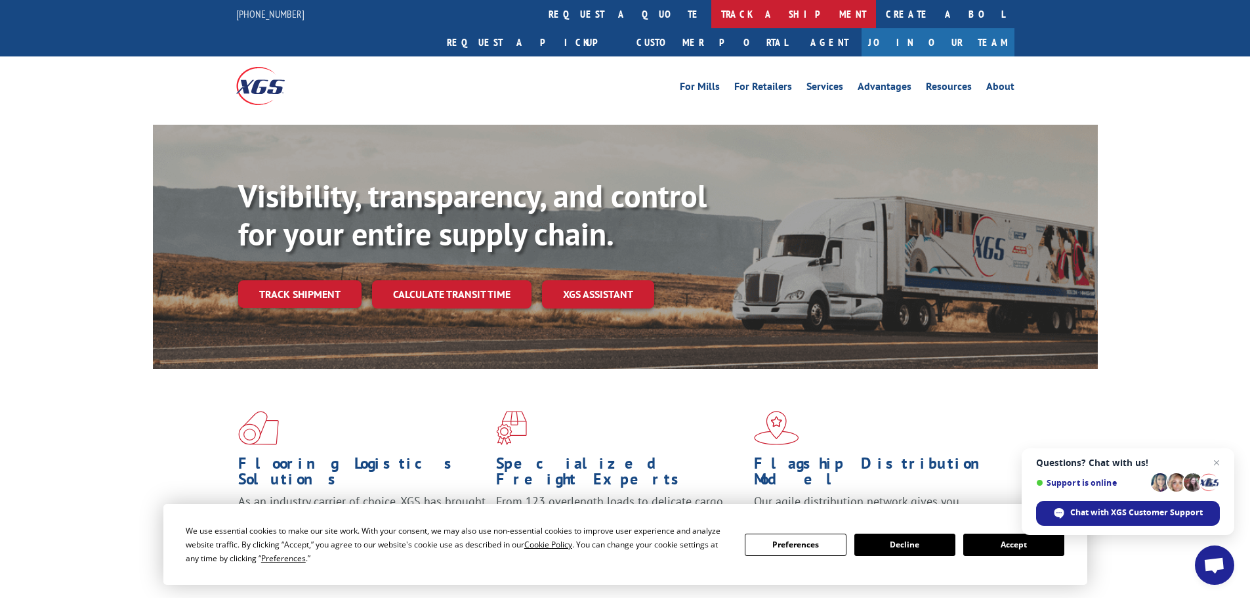
click at [711, 20] on link "track a shipment" at bounding box center [793, 14] width 165 height 28
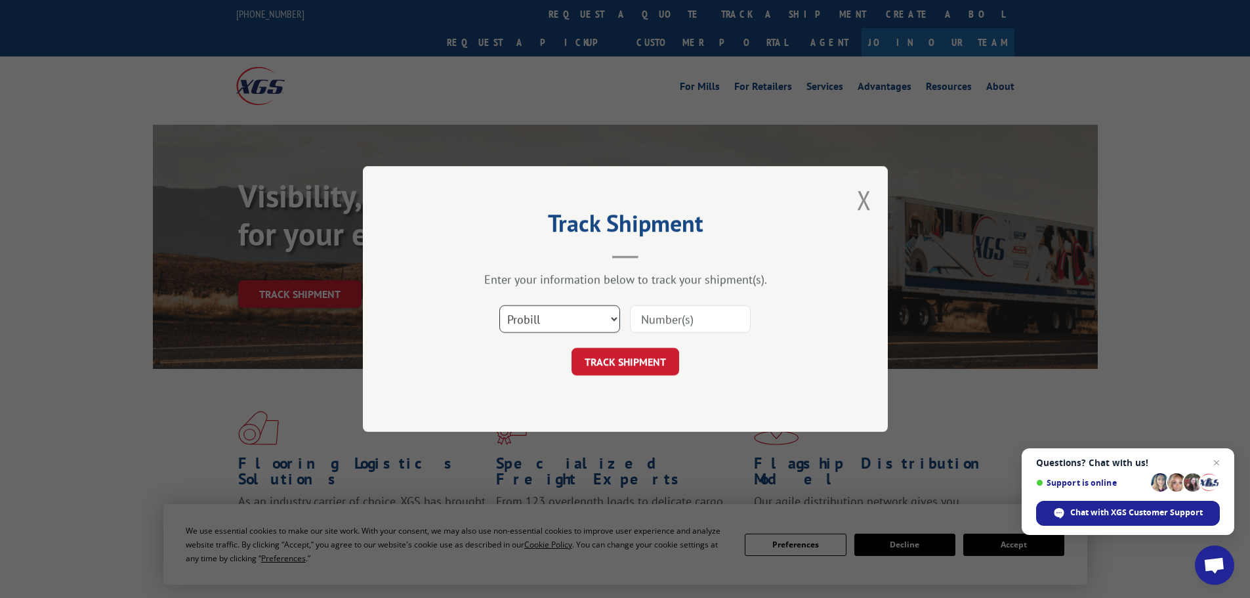
click at [539, 315] on select "Select category... Probill BOL PO" at bounding box center [559, 319] width 121 height 28
click at [499, 305] on select "Select category... Probill BOL PO" at bounding box center [559, 319] width 121 height 28
click at [682, 314] on input at bounding box center [690, 319] width 121 height 28
paste input "IF7272"
type input "IF7272"
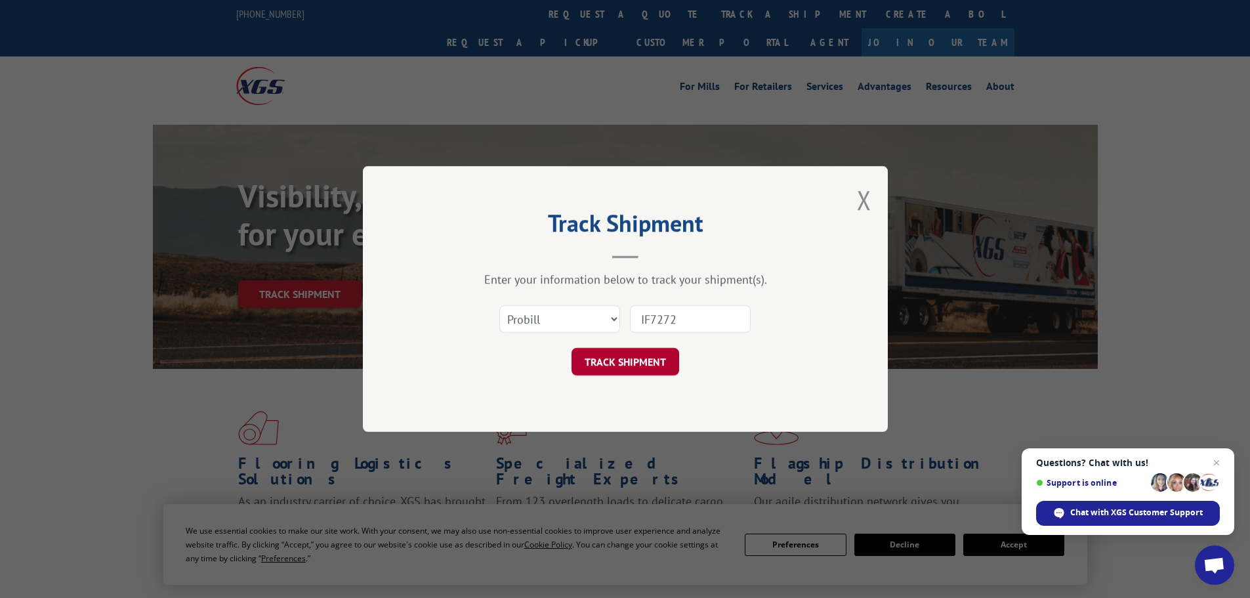
click at [659, 373] on button "TRACK SHIPMENT" at bounding box center [625, 362] width 108 height 28
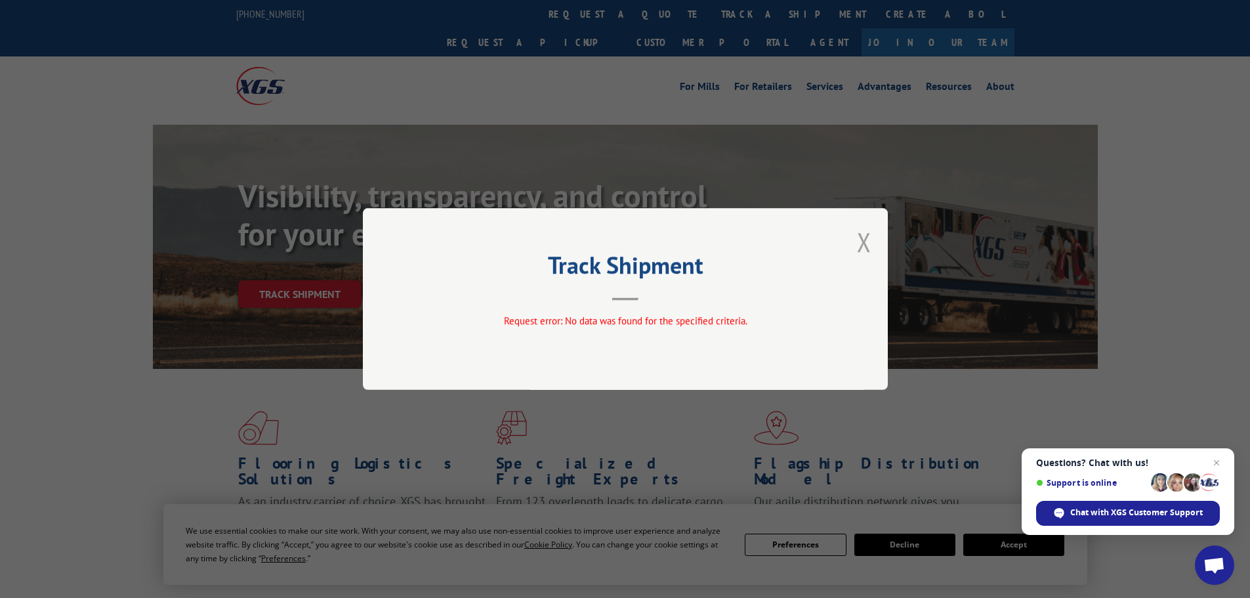
click at [870, 239] on button "Close modal" at bounding box center [864, 241] width 14 height 35
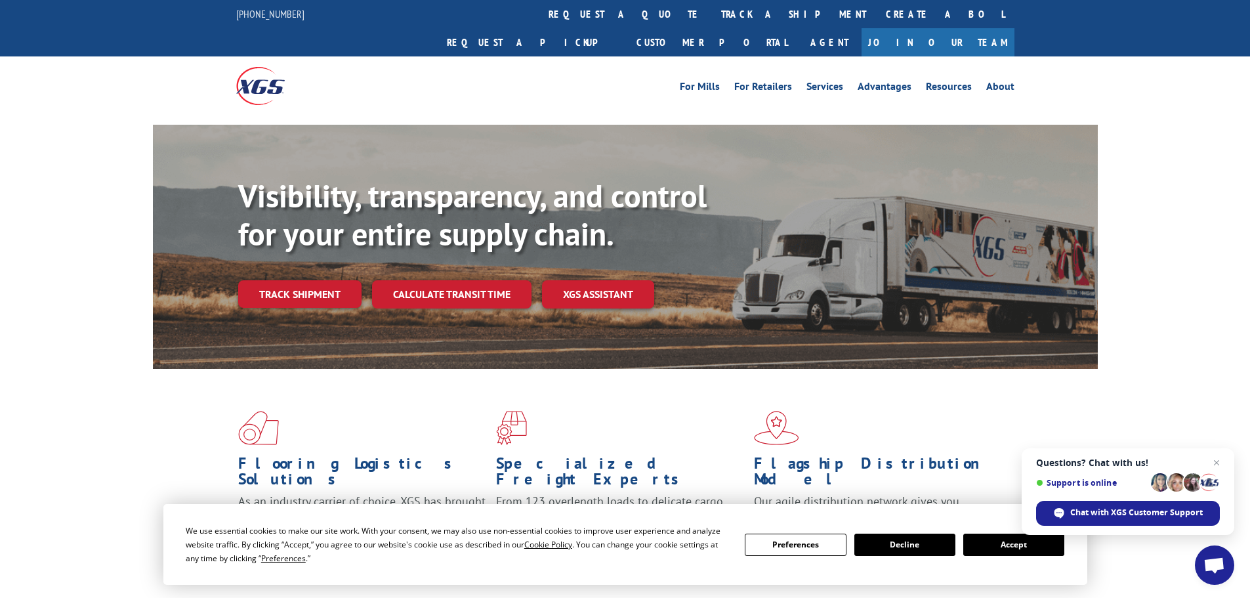
click at [711, 13] on link "track a shipment" at bounding box center [793, 14] width 165 height 28
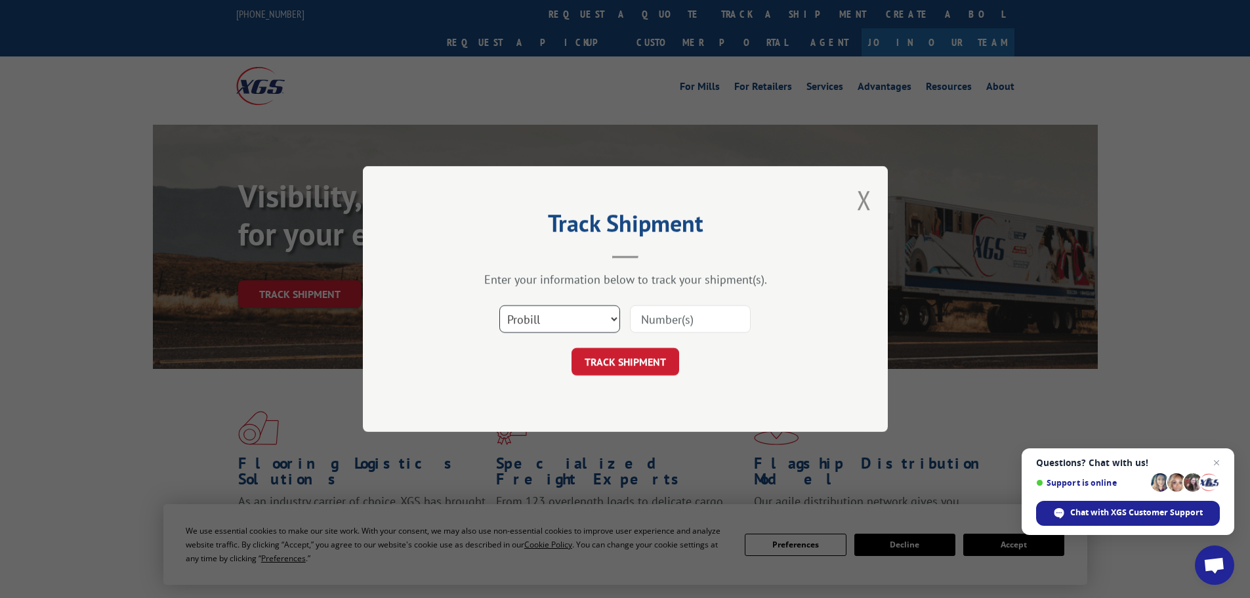
drag, startPoint x: 611, startPoint y: 321, endPoint x: 619, endPoint y: 325, distance: 7.9
click at [611, 321] on select "Select category... Probill BOL PO" at bounding box center [559, 319] width 121 height 28
click at [667, 323] on input at bounding box center [690, 319] width 121 height 28
paste input "16507"
type input "16507"
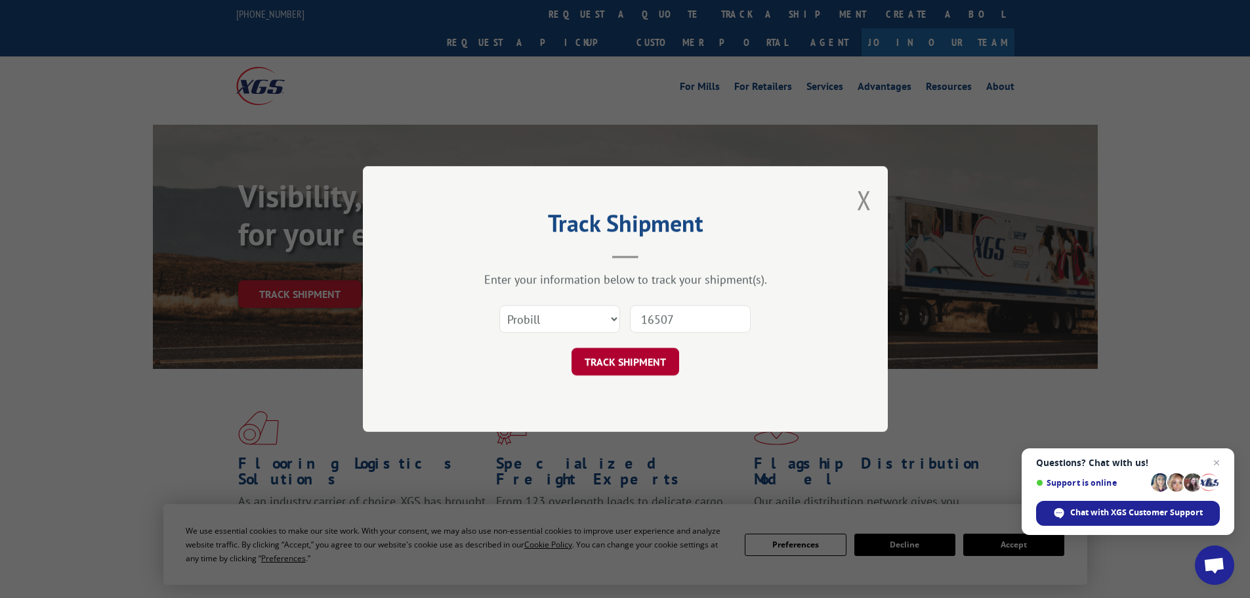
click at [633, 358] on button "TRACK SHIPMENT" at bounding box center [625, 362] width 108 height 28
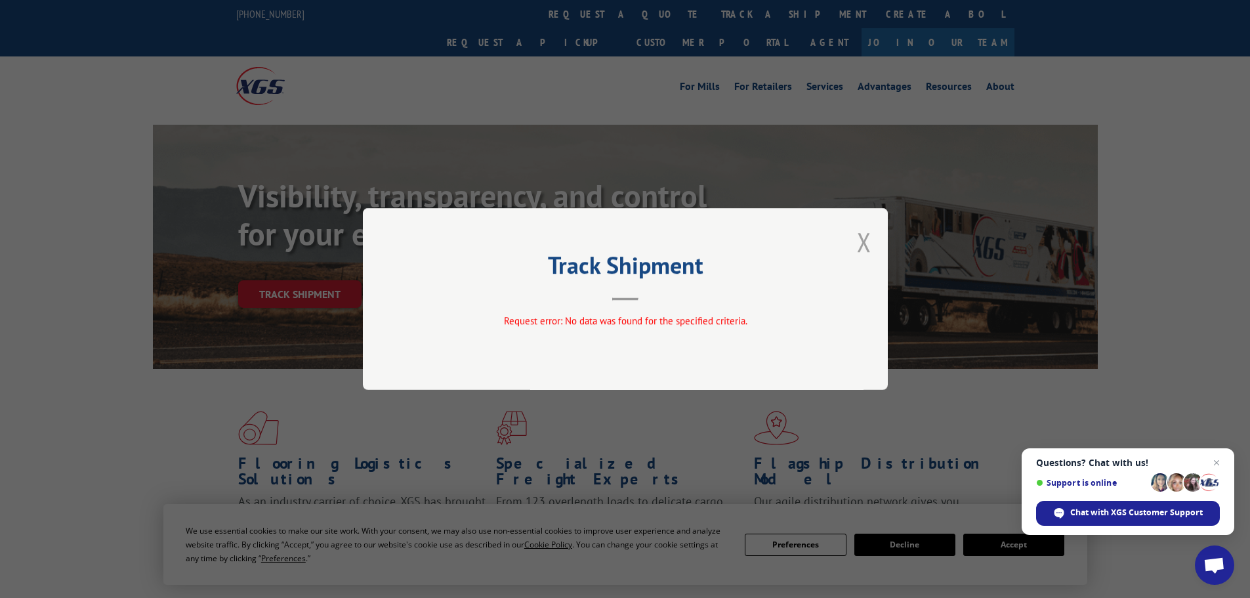
click at [863, 241] on button "Close modal" at bounding box center [864, 241] width 14 height 35
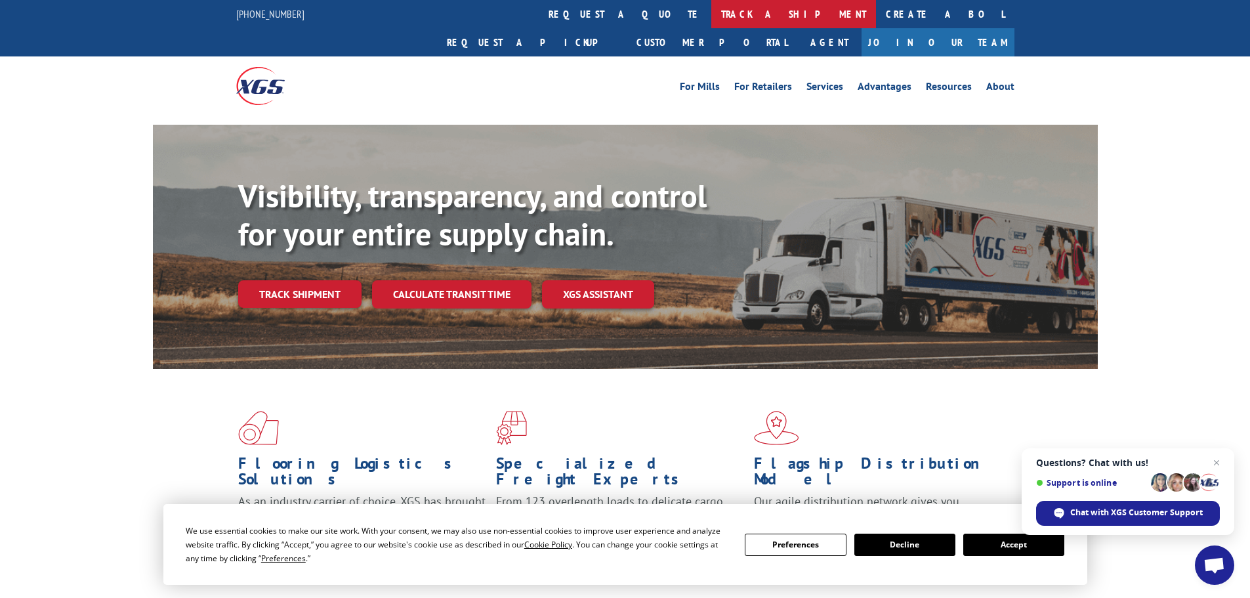
click at [711, 16] on link "track a shipment" at bounding box center [793, 14] width 165 height 28
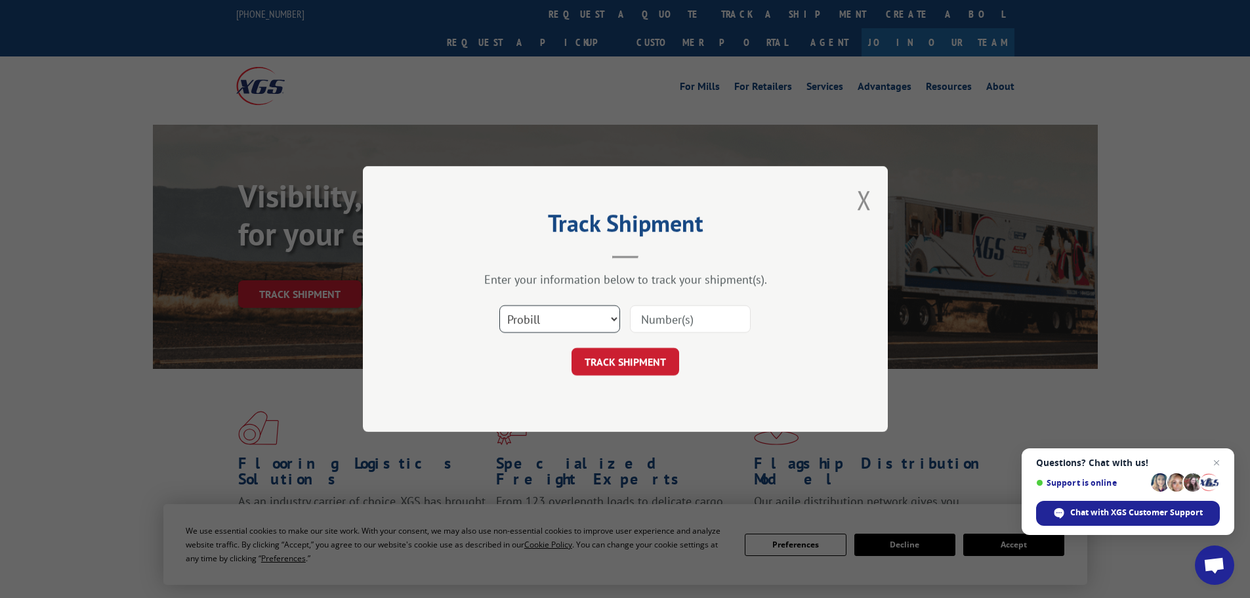
click at [561, 327] on select "Select category... Probill BOL PO" at bounding box center [559, 319] width 121 height 28
select select "bol"
click at [499, 305] on select "Select category... Probill BOL PO" at bounding box center [559, 319] width 121 height 28
click at [672, 312] on input at bounding box center [690, 319] width 121 height 28
paste input "16507"
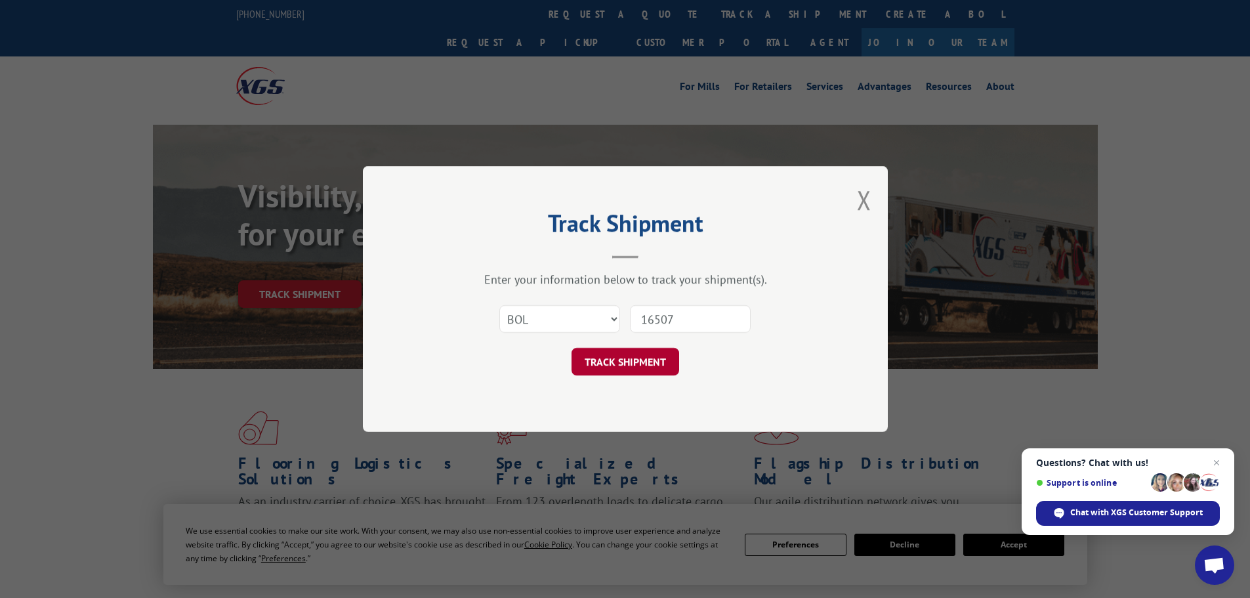
type input "16507"
click at [652, 364] on button "TRACK SHIPMENT" at bounding box center [625, 362] width 108 height 28
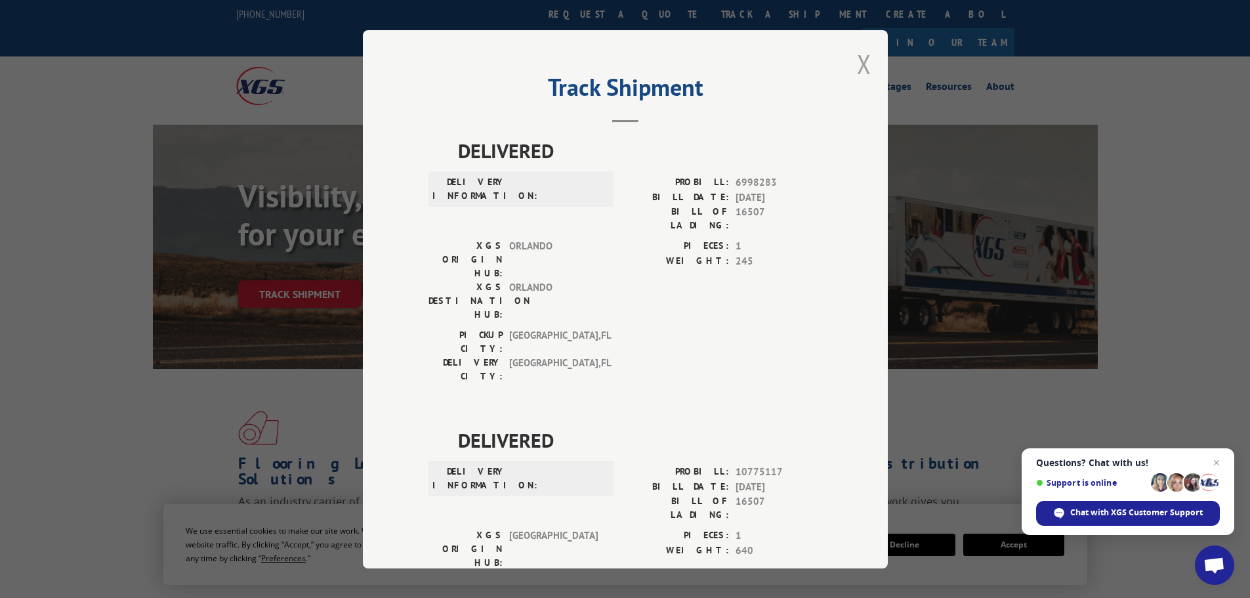
click at [858, 68] on button "Close modal" at bounding box center [864, 64] width 14 height 35
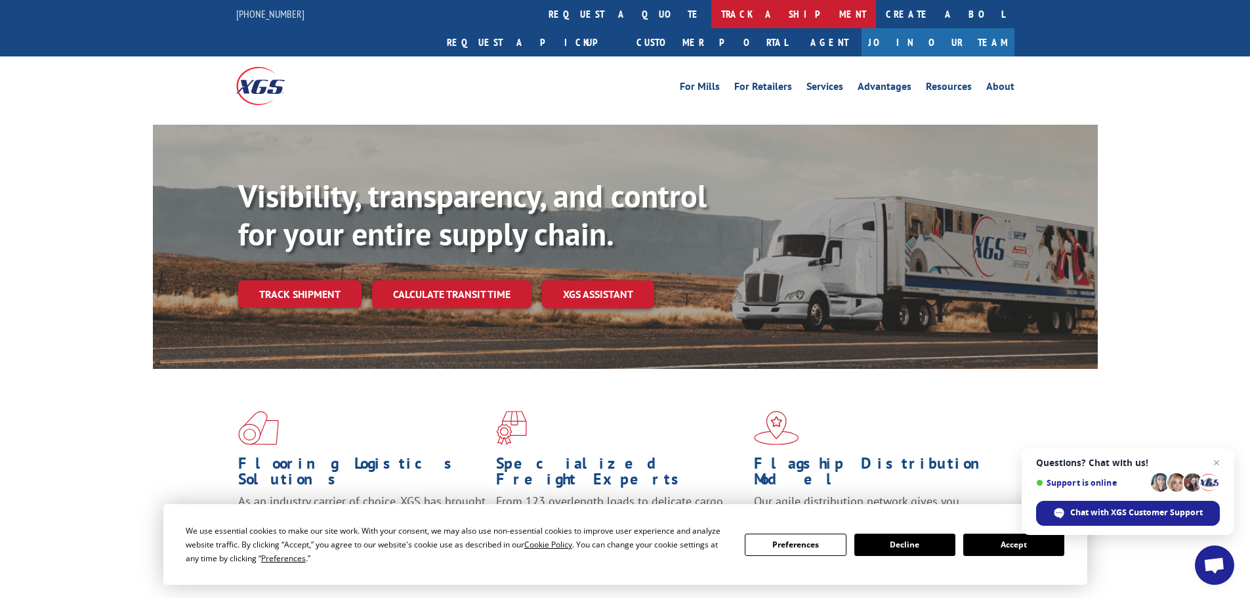
click at [711, 15] on link "track a shipment" at bounding box center [793, 14] width 165 height 28
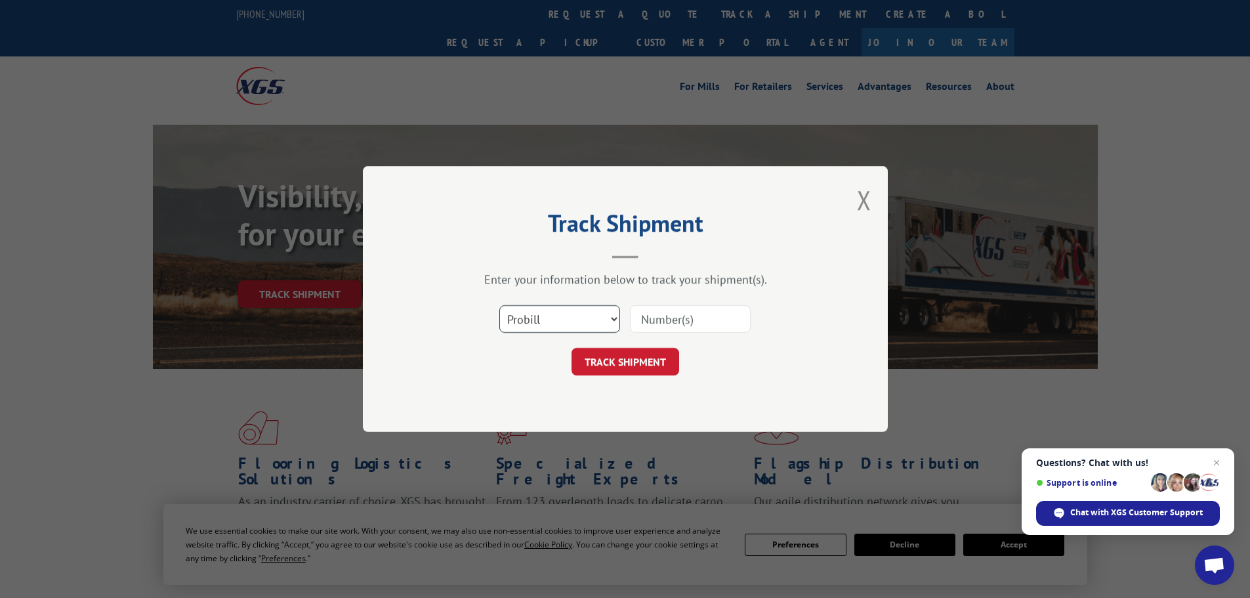
click at [573, 312] on select "Select category... Probill BOL PO" at bounding box center [559, 319] width 121 height 28
select select "bol"
click at [499, 305] on select "Select category... Probill BOL PO" at bounding box center [559, 319] width 121 height 28
click at [658, 308] on input at bounding box center [690, 319] width 121 height 28
paste input "16507"
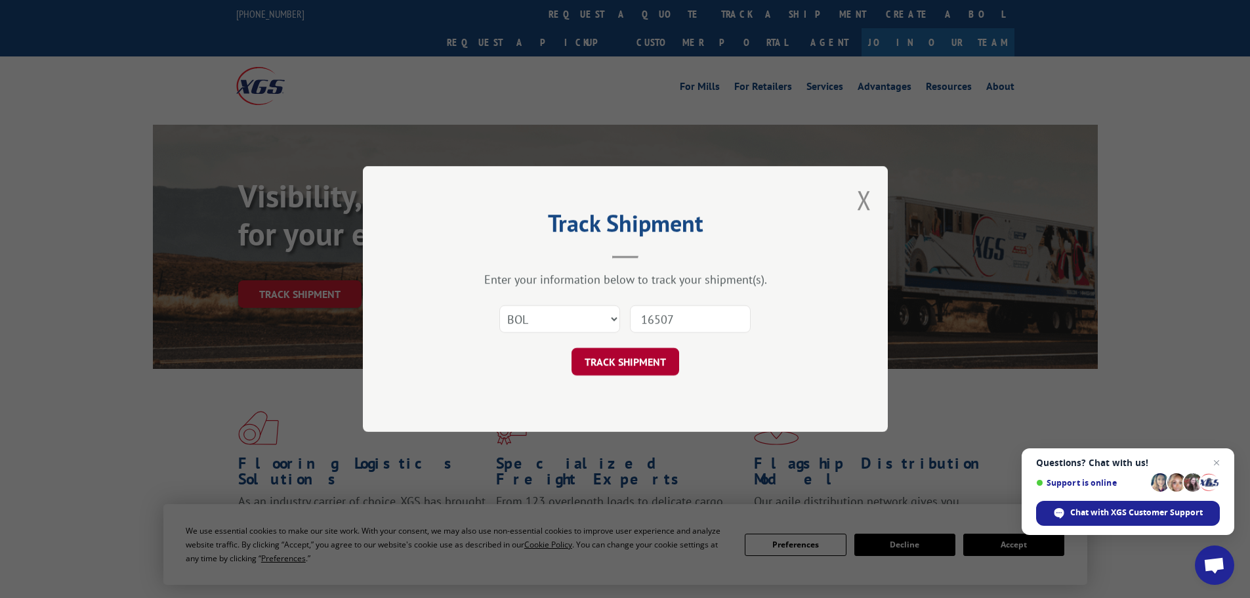
type input "16507"
click at [651, 360] on button "TRACK SHIPMENT" at bounding box center [625, 362] width 108 height 28
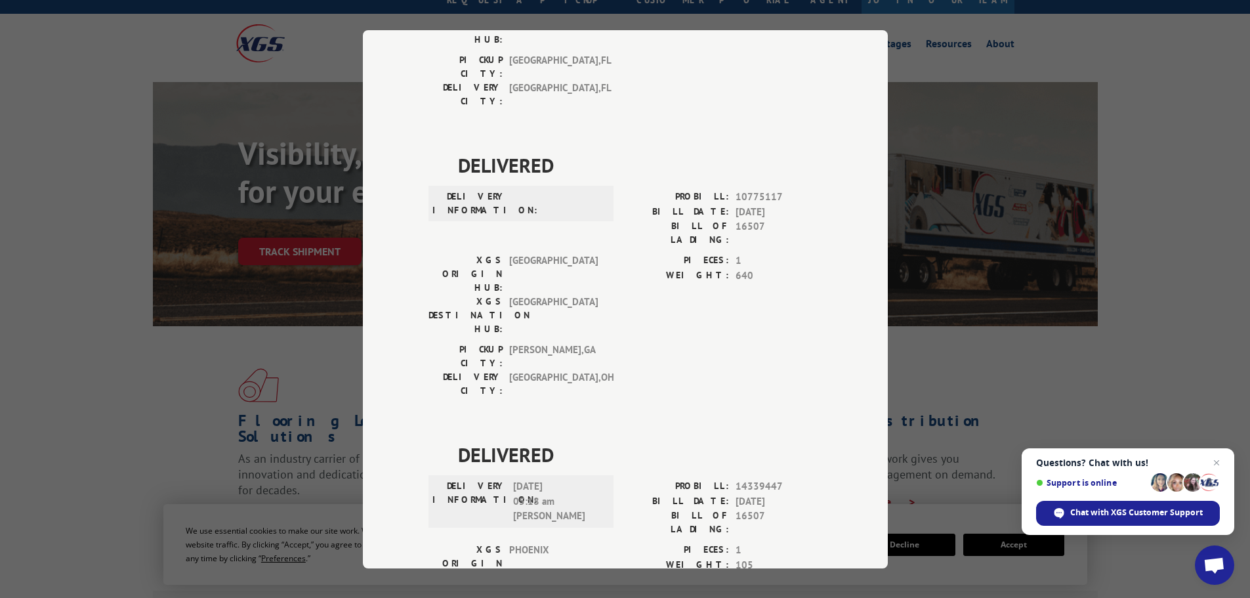
scroll to position [66, 0]
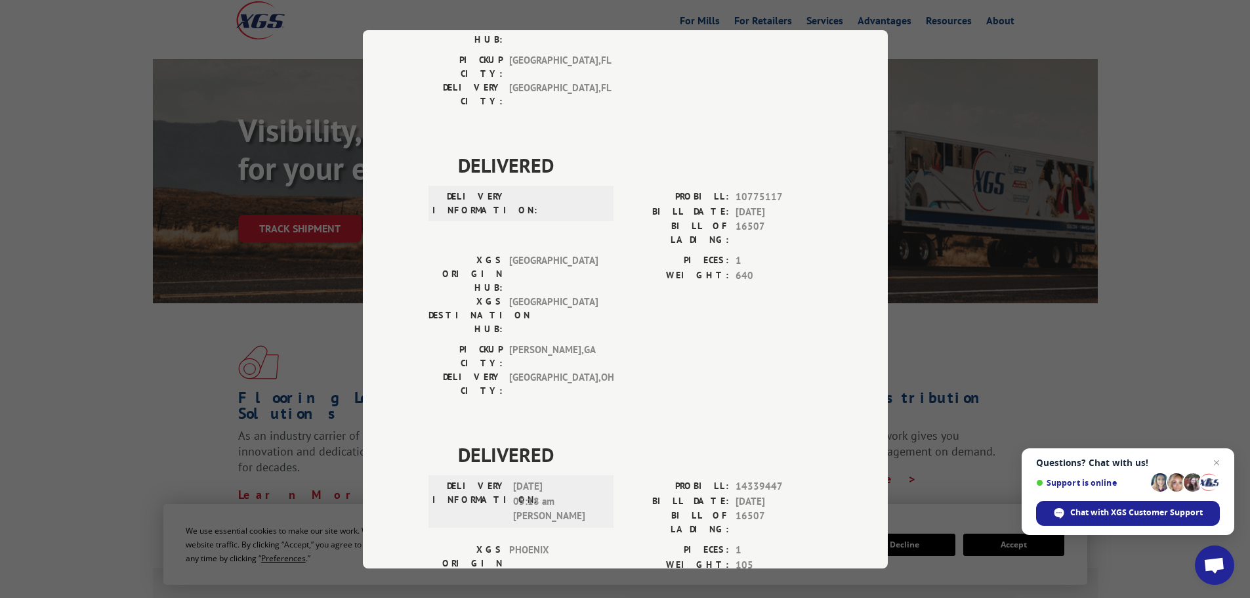
click at [944, 91] on div "Track Shipment DELIVERED DELIVERY INFORMATION: PROBILL: 6998283 BILL DATE: [DAT…" at bounding box center [625, 299] width 1250 height 598
drag, startPoint x: 964, startPoint y: 276, endPoint x: 915, endPoint y: 346, distance: 85.2
click at [964, 277] on div "Track Shipment DELIVERED DELIVERY INFORMATION: PROBILL: 6998283 BILL DATE: [DAT…" at bounding box center [625, 299] width 1250 height 598
click at [858, 413] on div "Track Shipment DELIVERED DELIVERY INFORMATION: PROBILL: 6998283 BILL DATE: [DAT…" at bounding box center [625, 299] width 525 height 538
drag, startPoint x: 691, startPoint y: 337, endPoint x: 291, endPoint y: 395, distance: 404.3
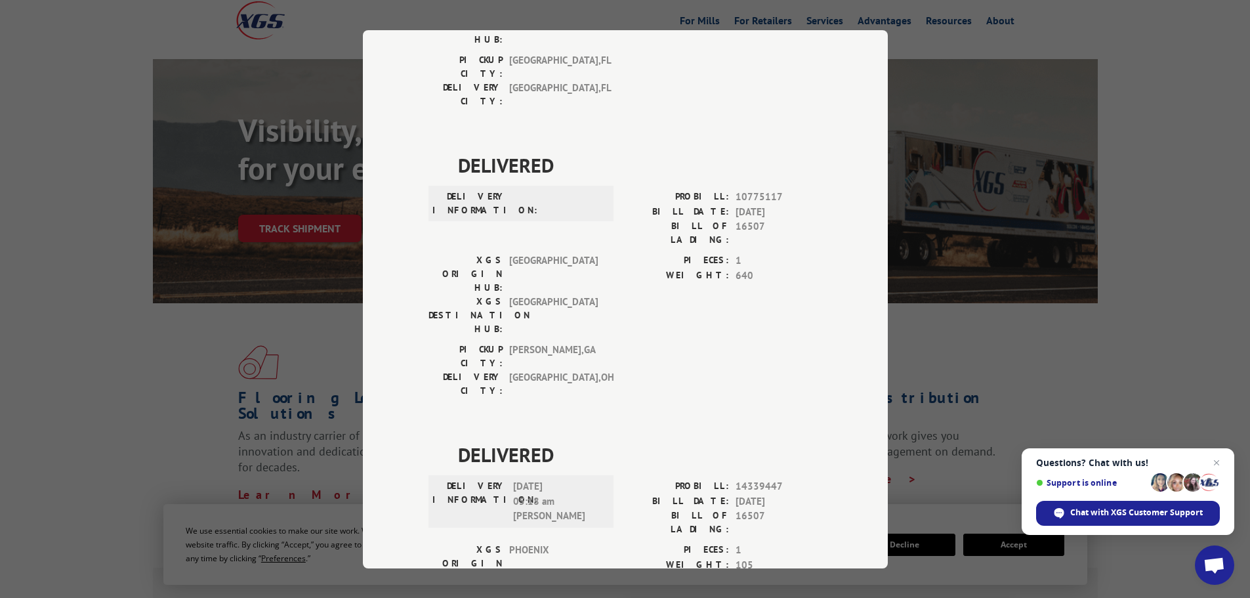
click at [689, 479] on label "PROBILL:" at bounding box center [677, 486] width 104 height 15
click at [253, 401] on div "Track Shipment DELIVERED DELIVERY INFORMATION: PROBILL: 6998283 BILL DATE: [DAT…" at bounding box center [625, 299] width 1250 height 598
click at [920, 173] on div "Track Shipment DELIVERED DELIVERY INFORMATION: PROBILL: 6998283 BILL DATE: [DAT…" at bounding box center [625, 299] width 1250 height 598
click at [892, 30] on div "Track Shipment DELIVERED DELIVERY INFORMATION: PROBILL: 6998283 BILL DATE: [DAT…" at bounding box center [625, 299] width 1250 height 598
click at [1051, 49] on div "Track Shipment DELIVERED DELIVERY INFORMATION: PROBILL: 6998283 BILL DATE: [DAT…" at bounding box center [625, 299] width 1250 height 598
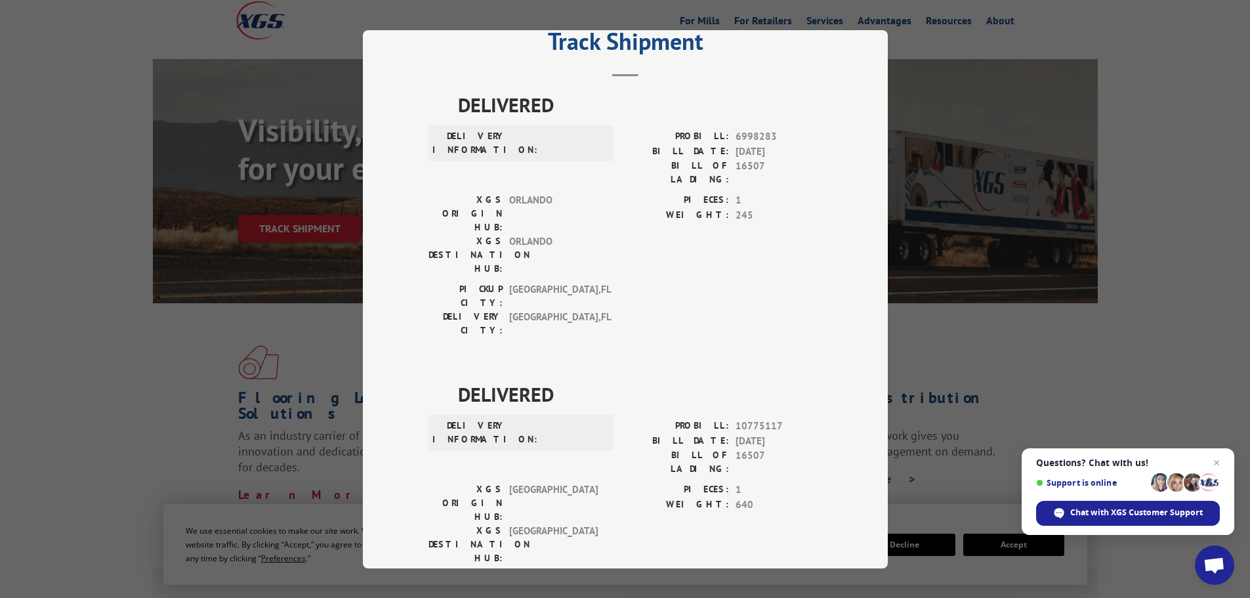
scroll to position [0, 0]
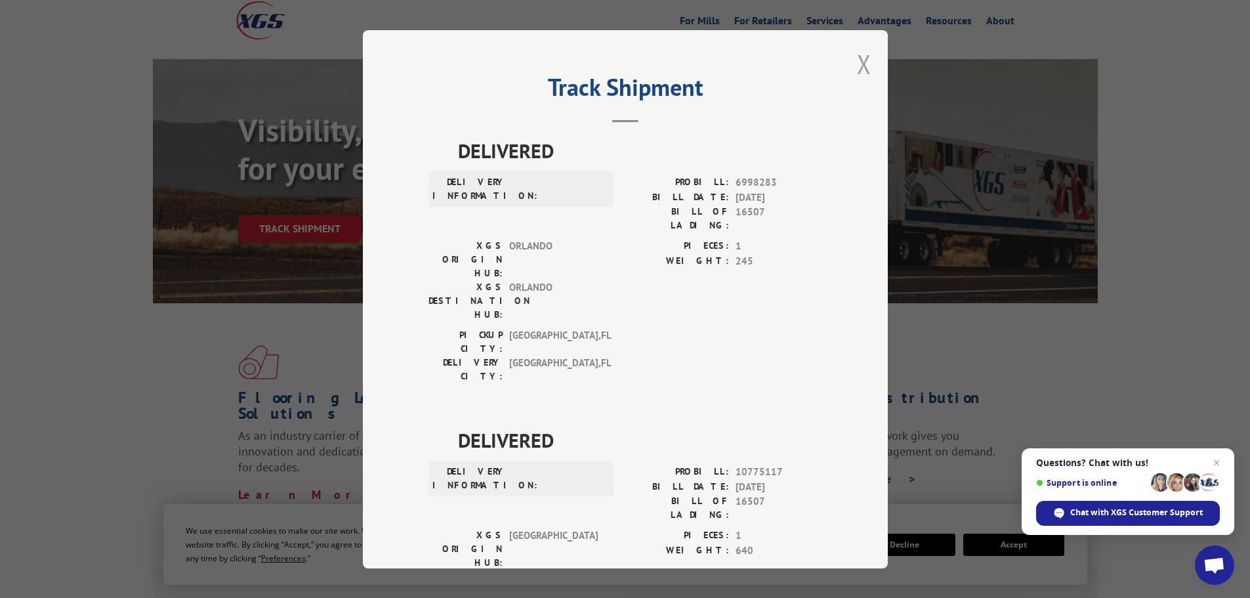
click at [858, 63] on button "Close modal" at bounding box center [864, 64] width 14 height 35
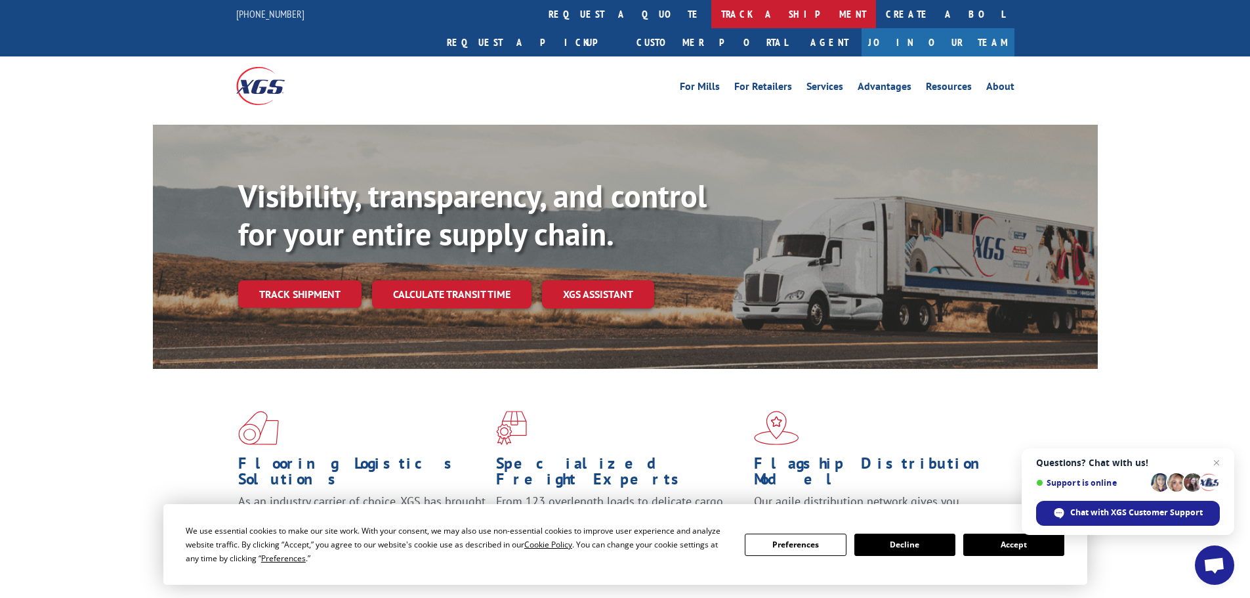
click at [711, 14] on link "track a shipment" at bounding box center [793, 14] width 165 height 28
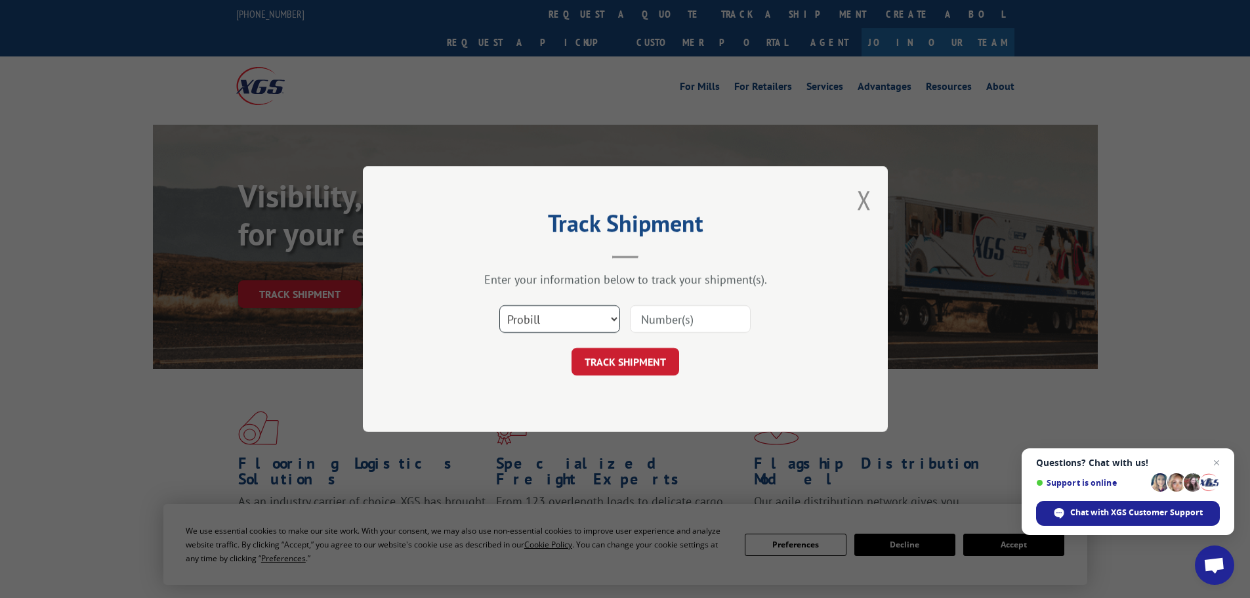
click at [574, 316] on select "Select category... Probill BOL PO" at bounding box center [559, 319] width 121 height 28
select select "po"
click at [499, 305] on select "Select category... Probill BOL PO" at bounding box center [559, 319] width 121 height 28
click at [678, 314] on input at bounding box center [690, 319] width 121 height 28
paste input "IF7273"
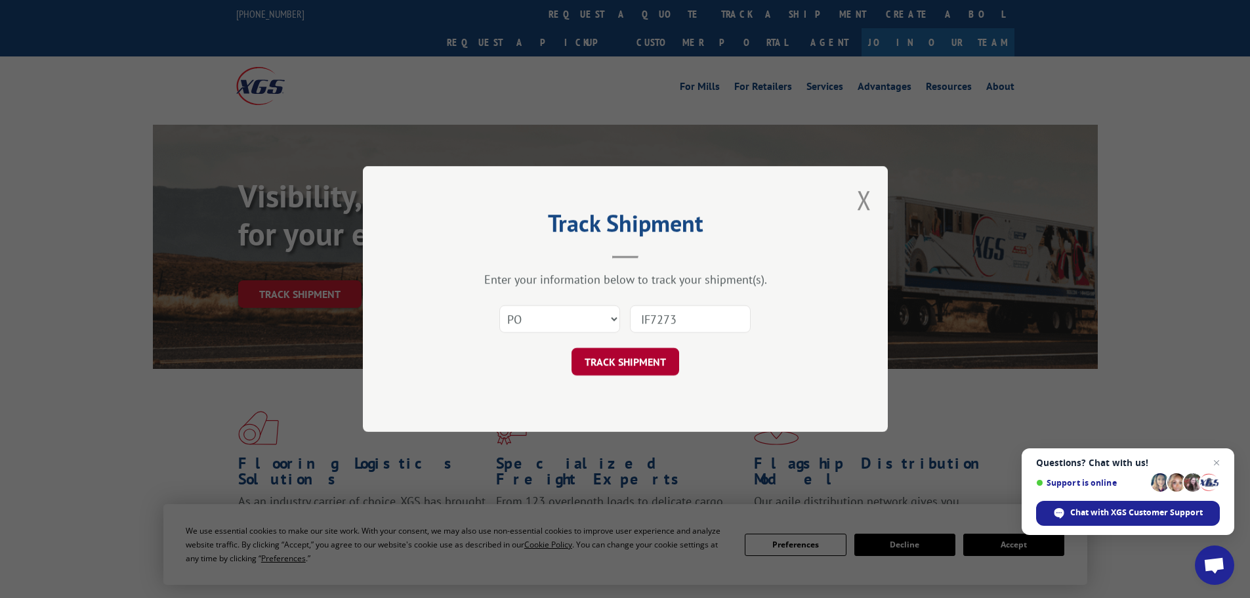
type input "IF7273"
click at [632, 365] on button "TRACK SHIPMENT" at bounding box center [625, 362] width 108 height 28
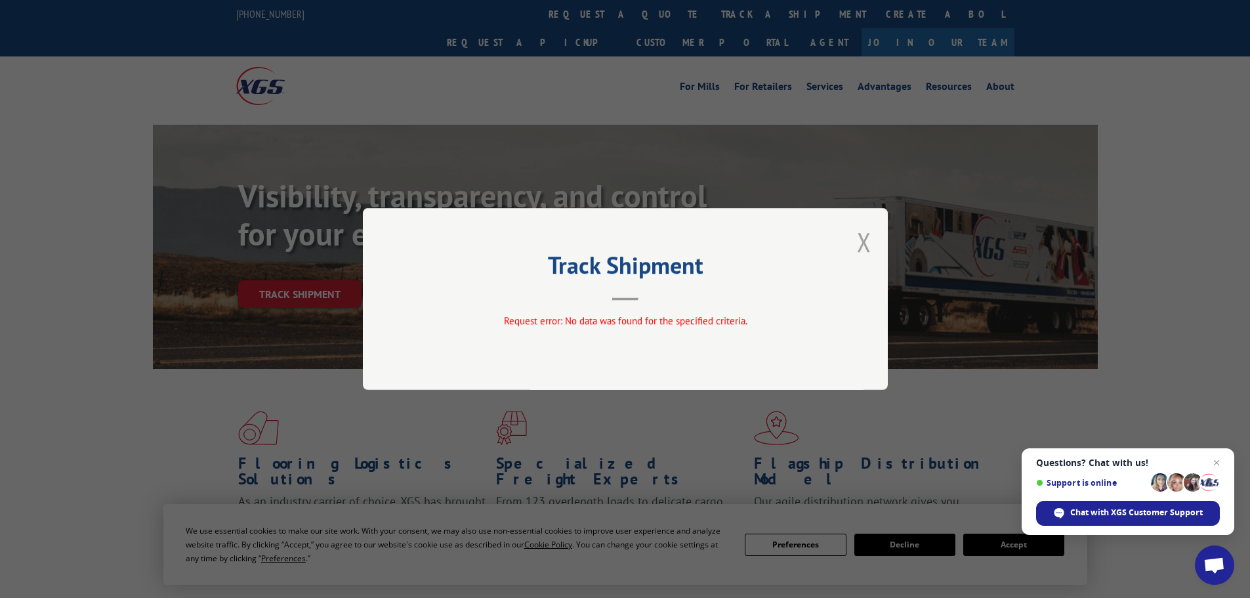
click at [871, 240] on button "Close modal" at bounding box center [864, 241] width 14 height 35
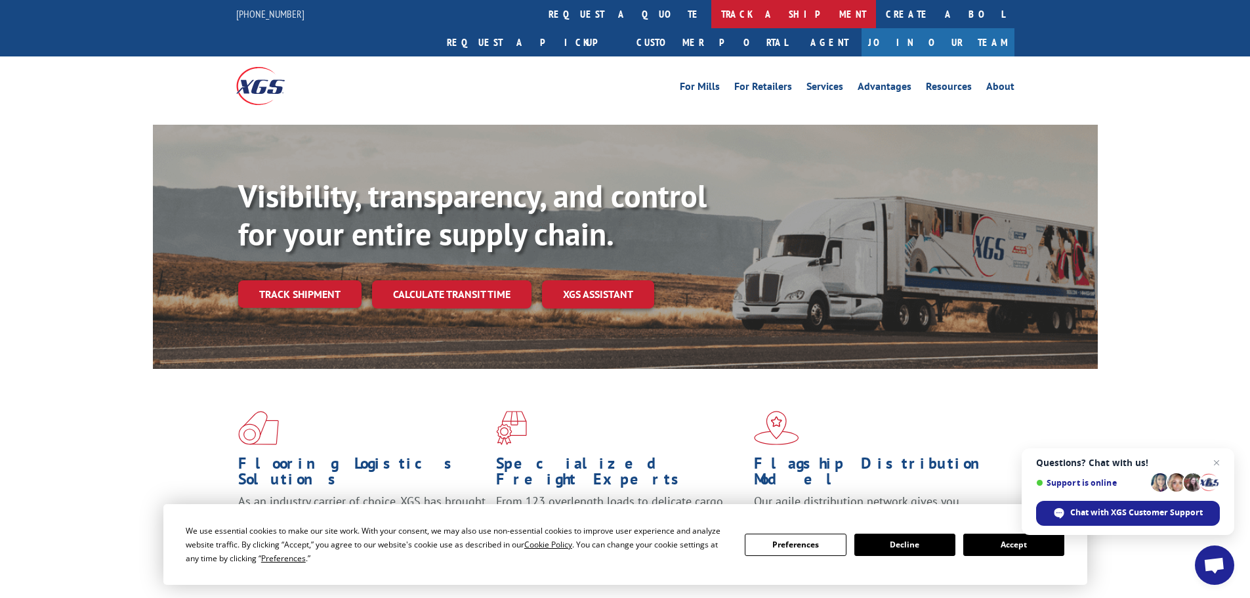
click at [711, 17] on link "track a shipment" at bounding box center [793, 14] width 165 height 28
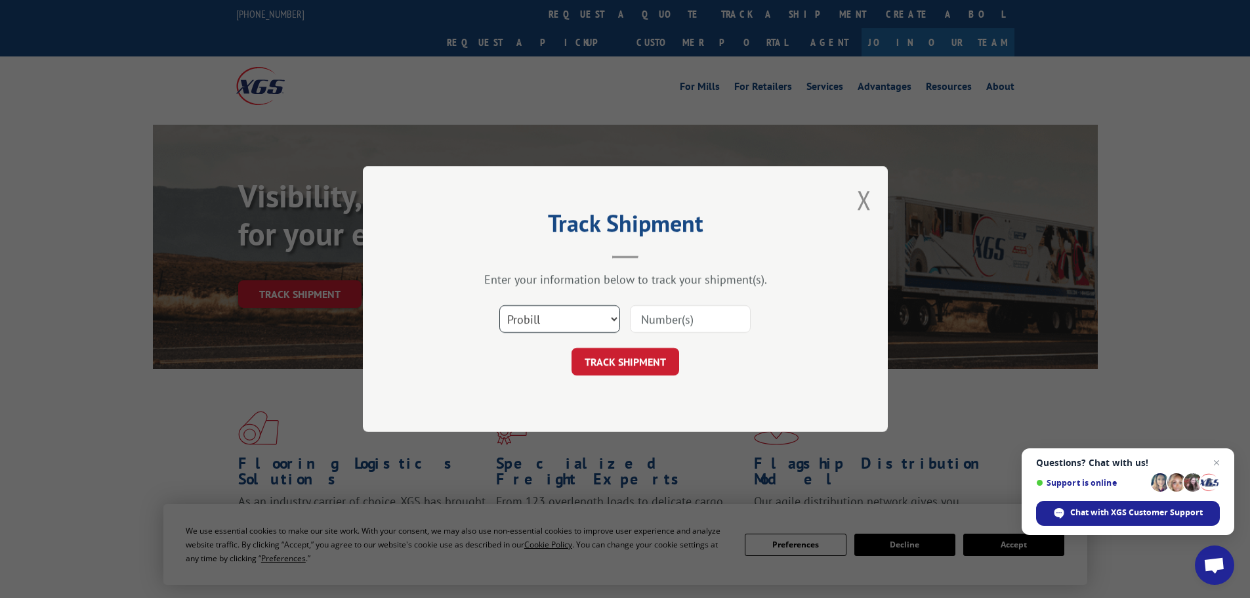
click at [565, 315] on select "Select category... Probill BOL PO" at bounding box center [559, 319] width 121 height 28
select select "po"
click at [499, 305] on select "Select category... Probill BOL PO" at bounding box center [559, 319] width 121 height 28
click at [675, 326] on input at bounding box center [690, 319] width 121 height 28
paste input "IF7273"
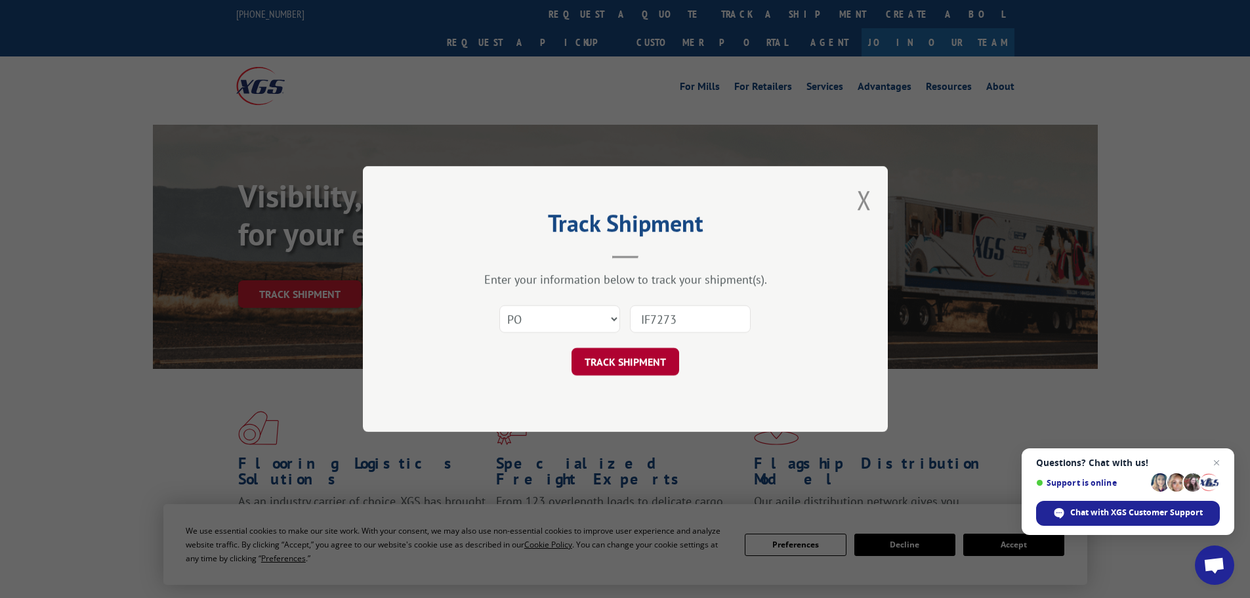
type input "IF7273"
click at [645, 369] on button "TRACK SHIPMENT" at bounding box center [625, 362] width 108 height 28
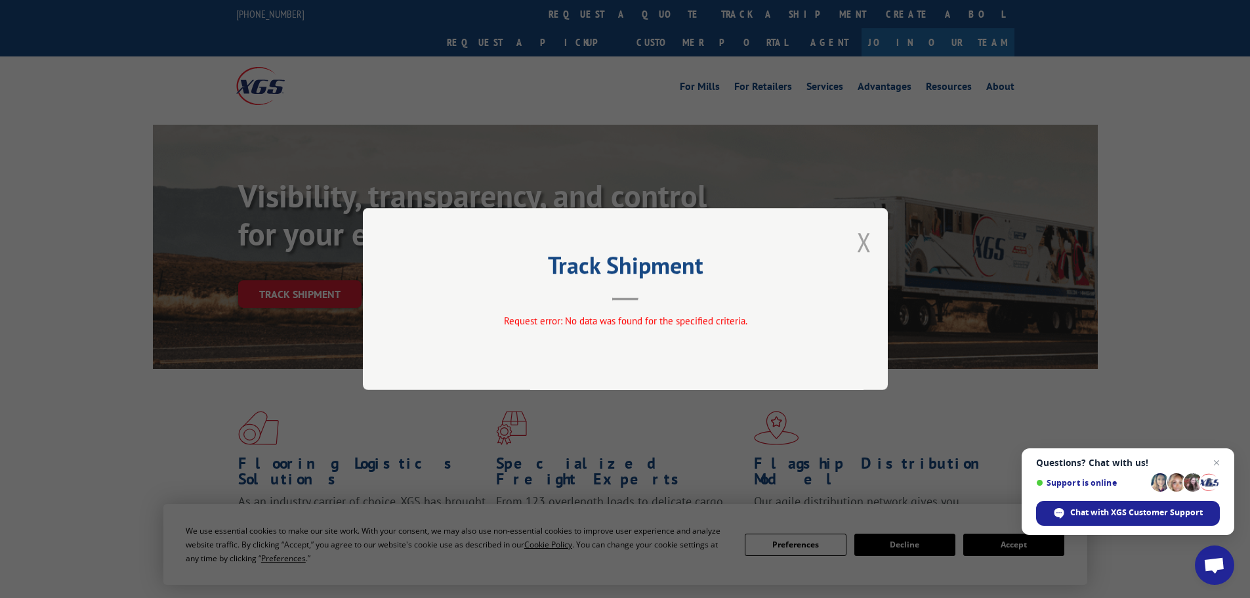
click at [864, 241] on button "Close modal" at bounding box center [864, 241] width 14 height 35
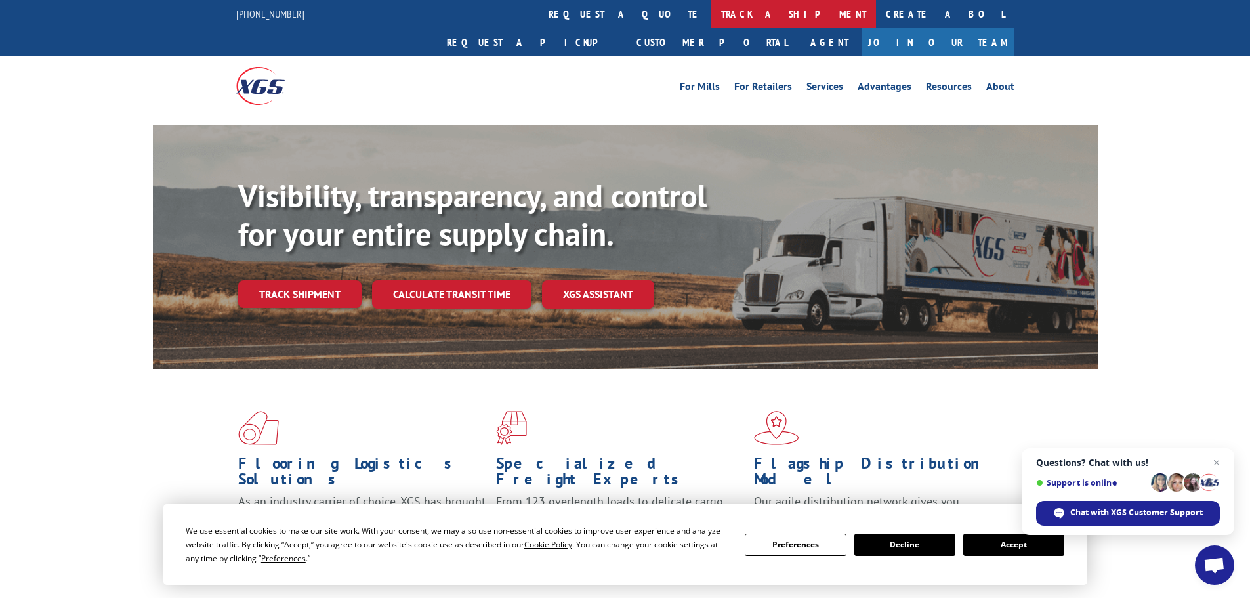
click at [711, 9] on link "track a shipment" at bounding box center [793, 14] width 165 height 28
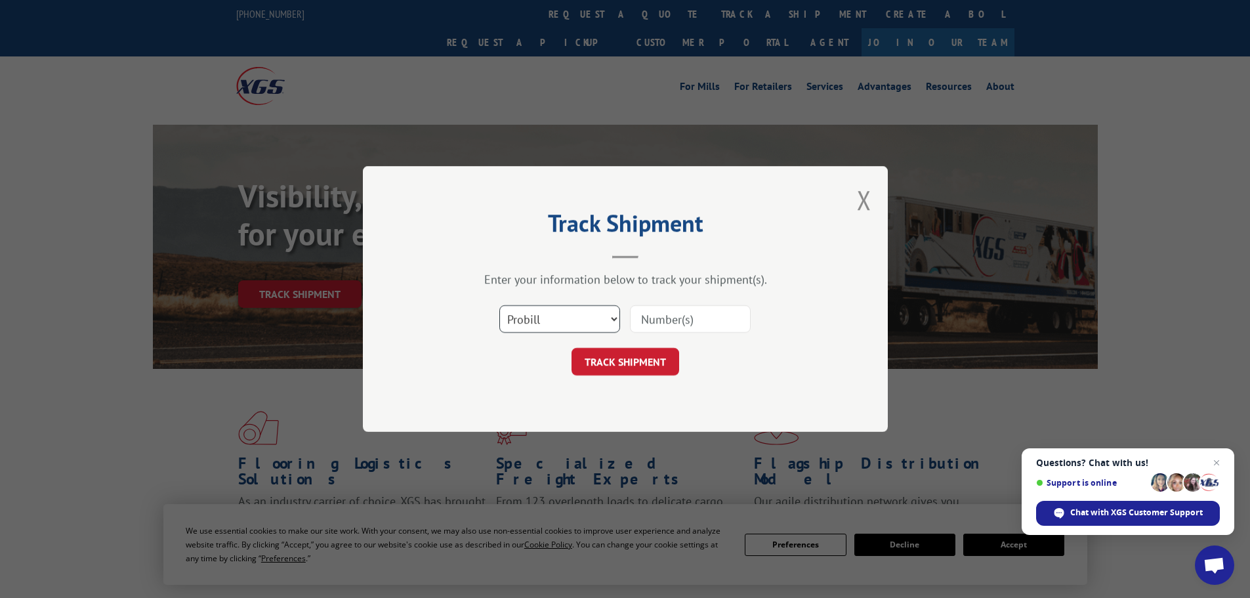
click at [525, 321] on select "Select category... Probill BOL PO" at bounding box center [559, 319] width 121 height 28
click at [499, 305] on select "Select category... Probill BOL PO" at bounding box center [559, 319] width 121 height 28
click at [680, 318] on input at bounding box center [690, 319] width 121 height 28
click at [865, 204] on button "Close modal" at bounding box center [864, 199] width 14 height 35
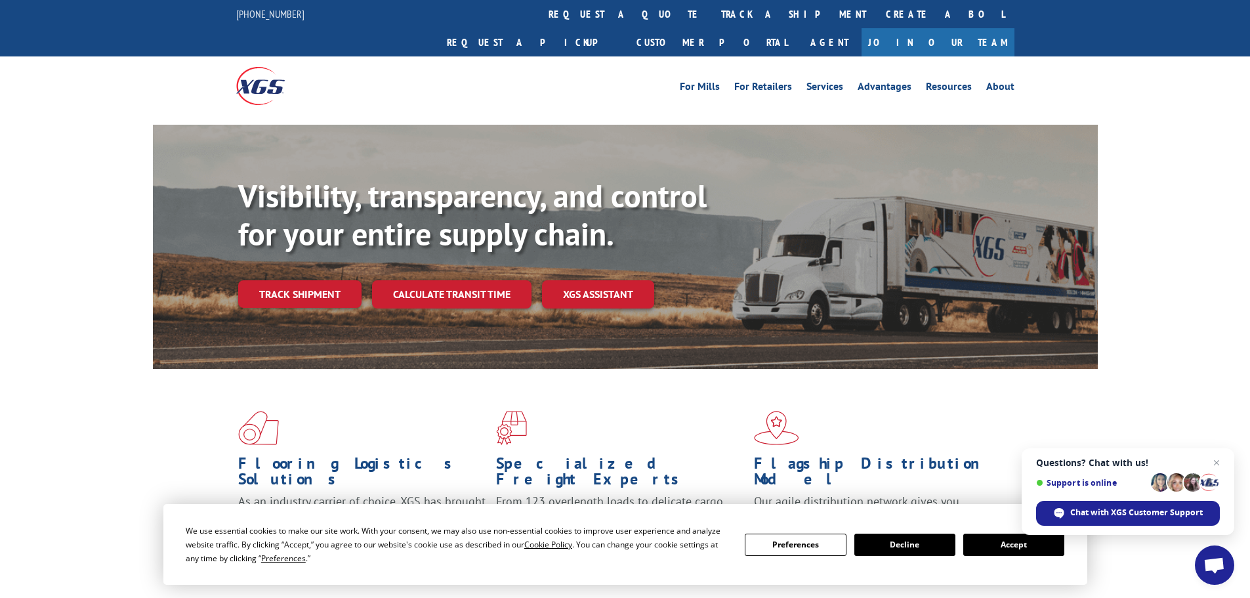
click at [711, 18] on link "track a shipment" at bounding box center [793, 14] width 165 height 28
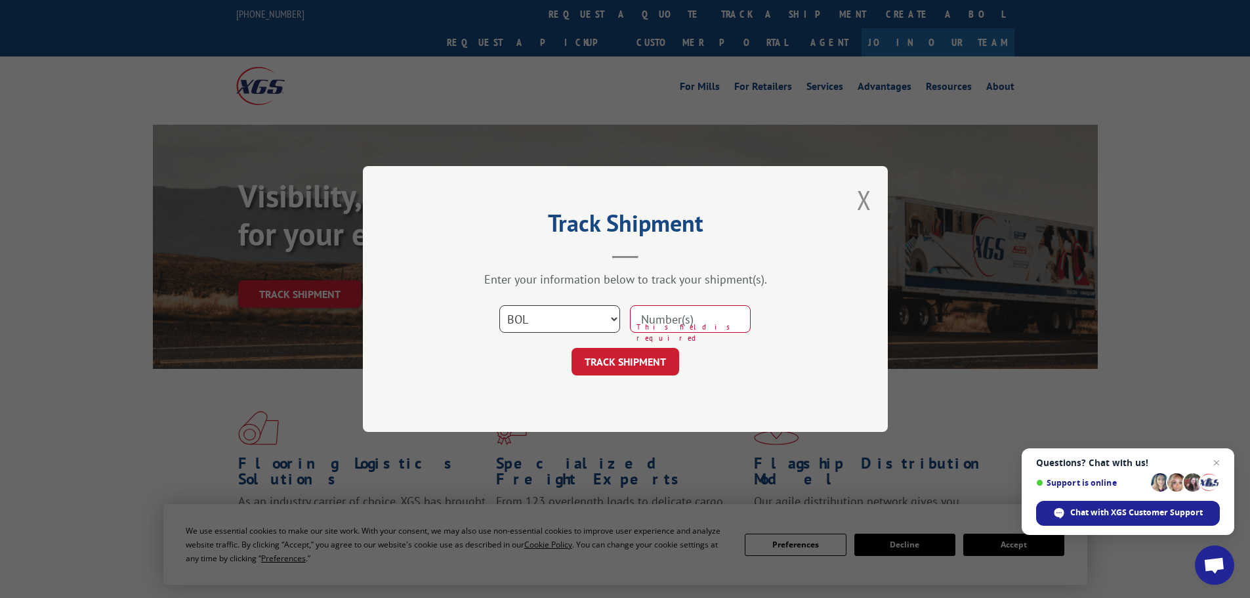
click at [581, 317] on select "Select category... Probill BOL PO" at bounding box center [559, 319] width 121 height 28
select select "probill"
click at [499, 305] on select "Select category... Probill BOL PO" at bounding box center [559, 319] width 121 height 28
click at [703, 320] on input at bounding box center [690, 319] width 121 height 28
paste input "IF7276"
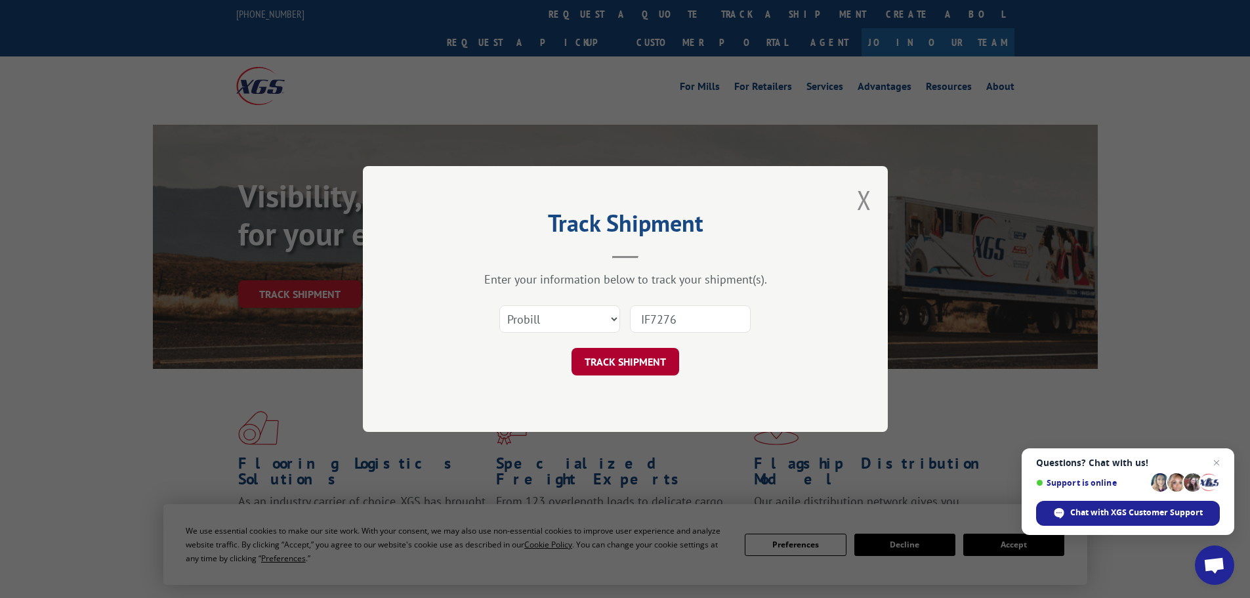
type input "IF7276"
click at [665, 363] on button "TRACK SHIPMENT" at bounding box center [625, 362] width 108 height 28
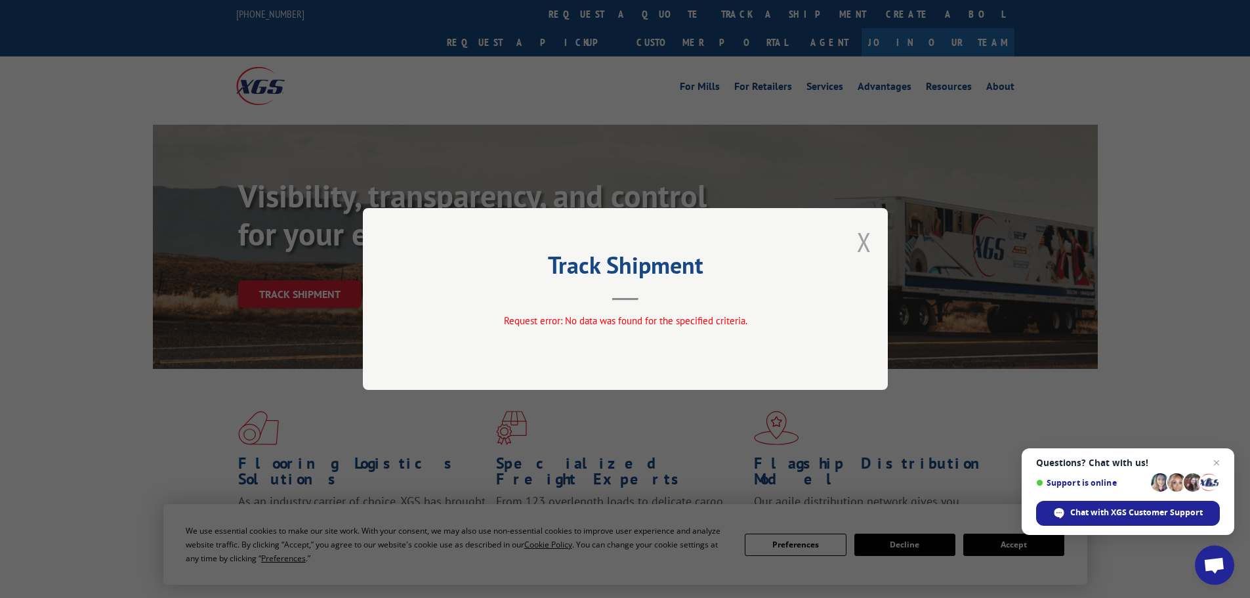
click at [859, 238] on button "Close modal" at bounding box center [864, 241] width 14 height 35
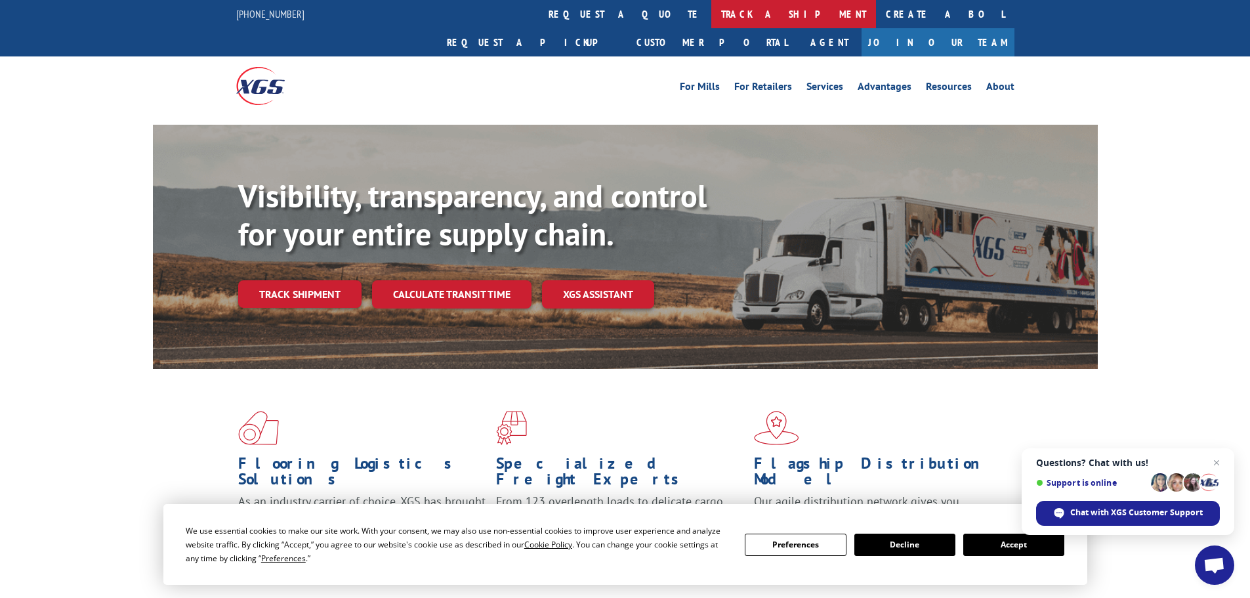
click at [711, 22] on link "track a shipment" at bounding box center [793, 14] width 165 height 28
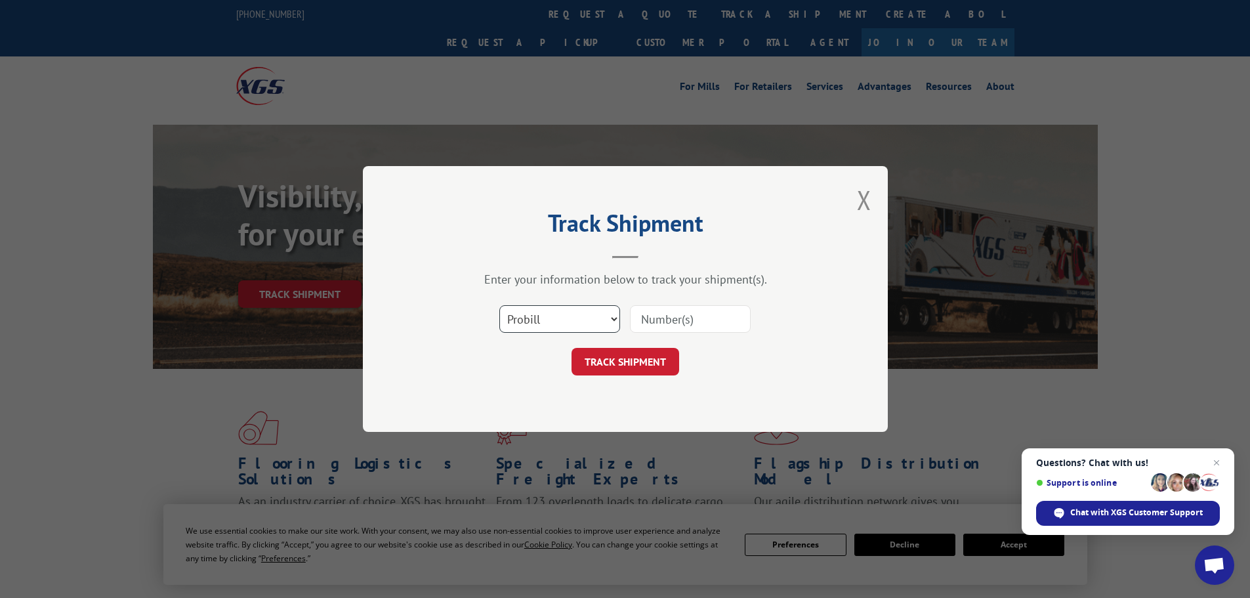
click at [586, 320] on select "Select category... Probill BOL PO" at bounding box center [559, 319] width 121 height 28
select select "bol"
click at [499, 305] on select "Select category... Probill BOL PO" at bounding box center [559, 319] width 121 height 28
click at [722, 322] on input at bounding box center [690, 319] width 121 height 28
paste input "IF7276"
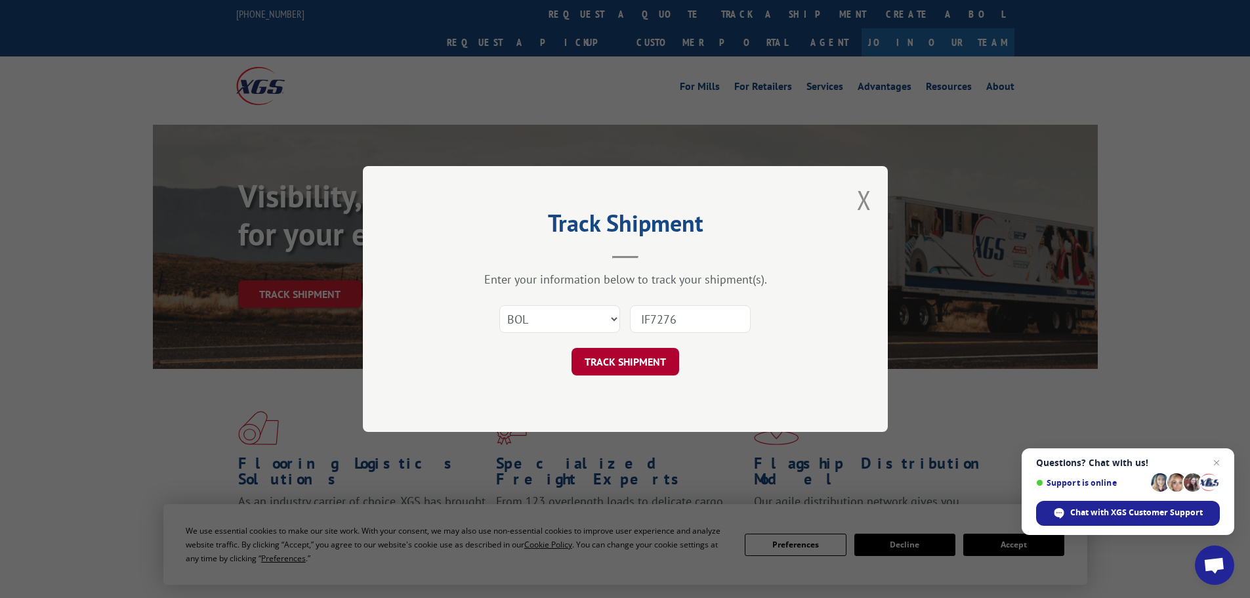
type input "IF7276"
click at [652, 368] on button "TRACK SHIPMENT" at bounding box center [625, 362] width 108 height 28
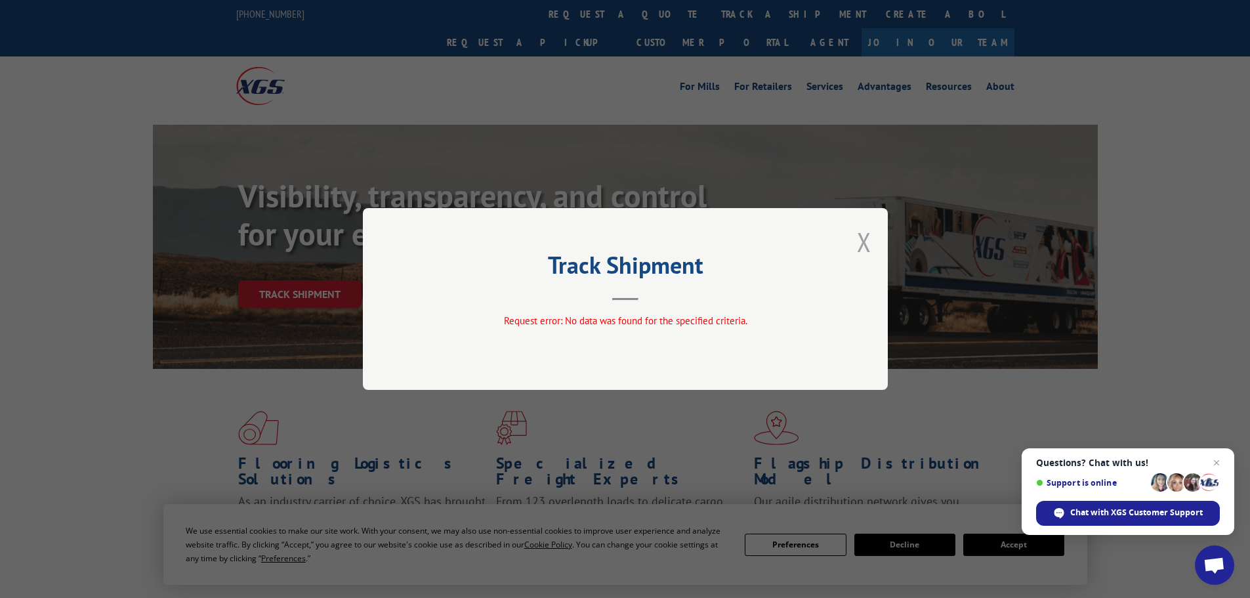
click at [863, 239] on button "Close modal" at bounding box center [864, 241] width 14 height 35
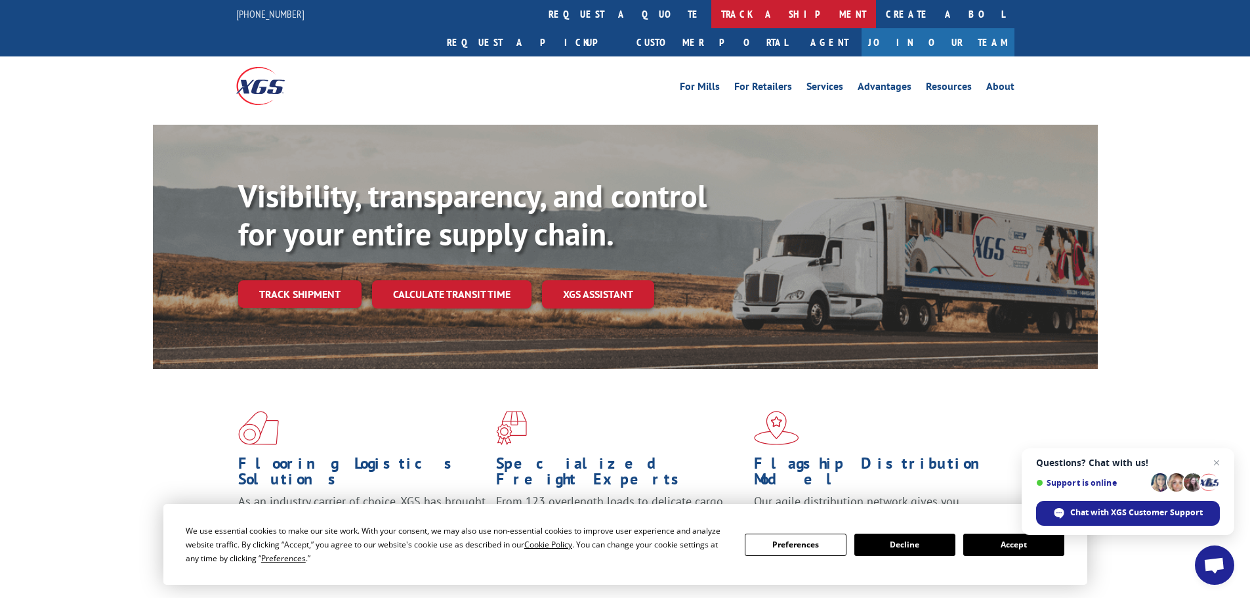
click at [711, 17] on link "track a shipment" at bounding box center [793, 14] width 165 height 28
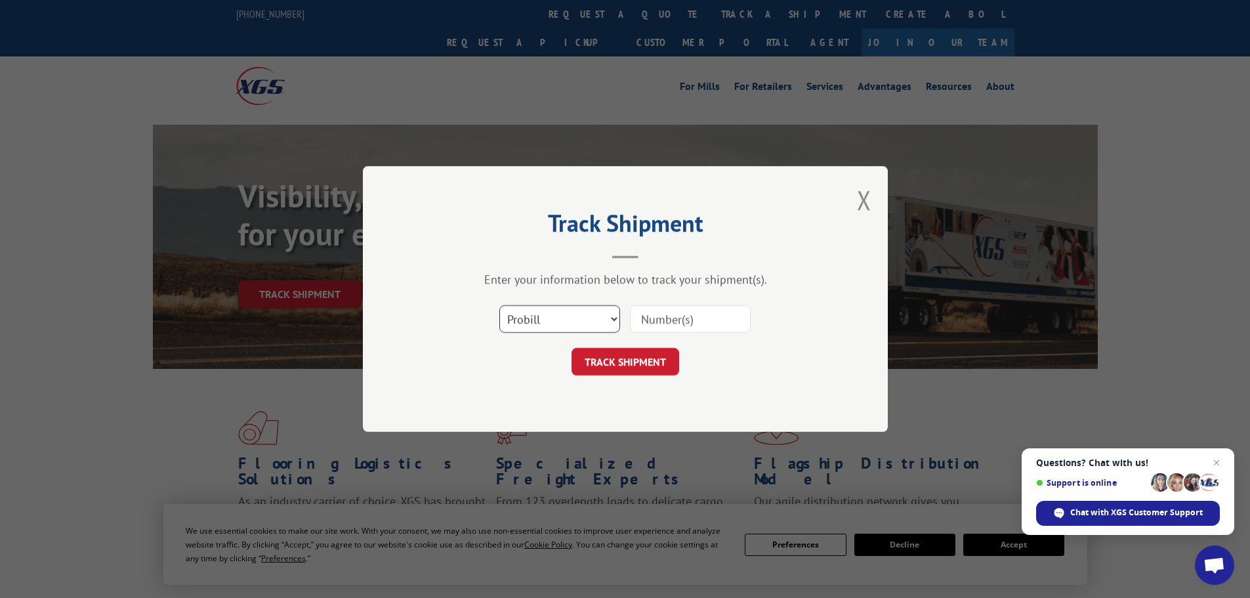
click at [531, 316] on select "Select category... Probill BOL PO" at bounding box center [559, 319] width 121 height 28
select select "po"
click at [499, 305] on select "Select category... Probill BOL PO" at bounding box center [559, 319] width 121 height 28
click at [670, 328] on input at bounding box center [690, 319] width 121 height 28
paste input "IF7276"
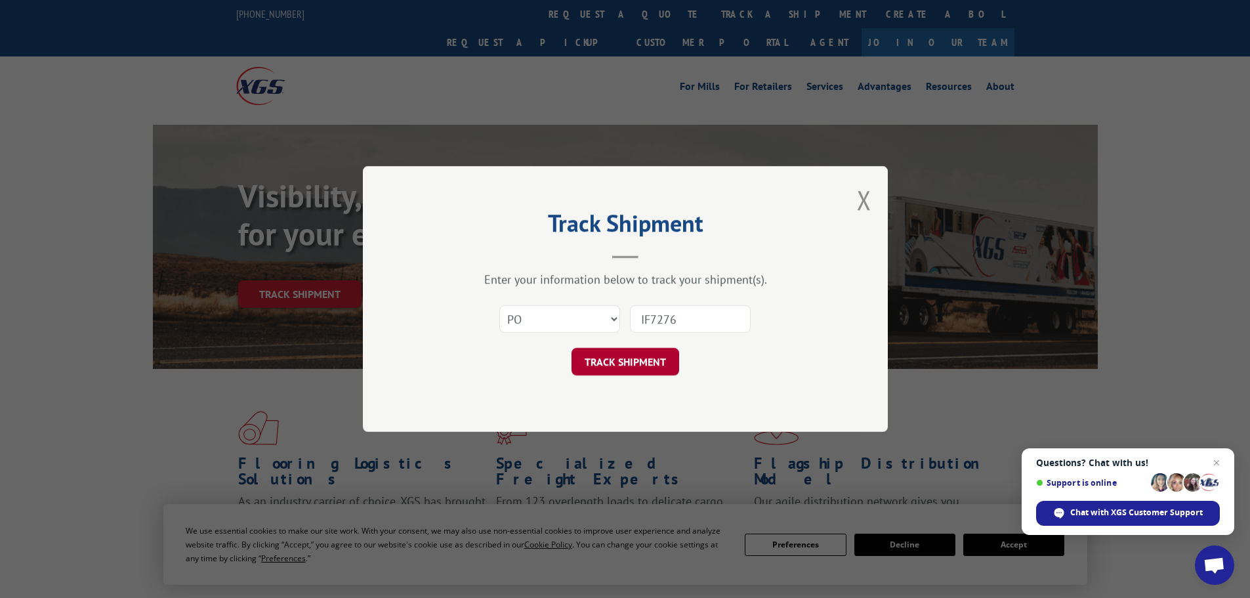
type input "IF7276"
click at [650, 356] on button "TRACK SHIPMENT" at bounding box center [625, 362] width 108 height 28
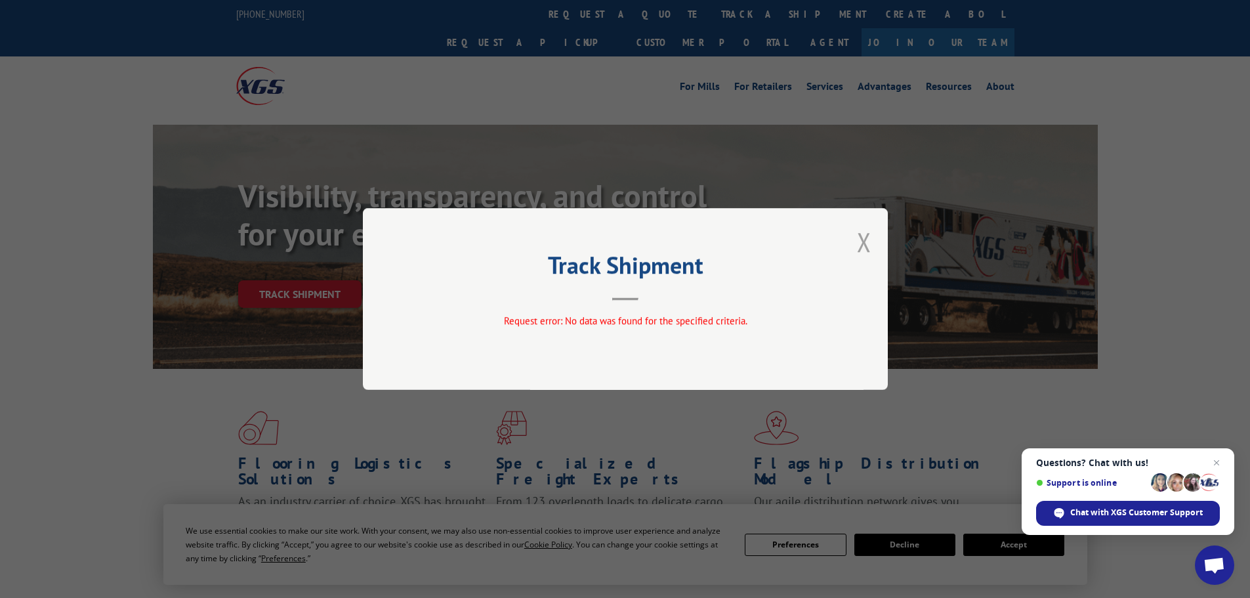
click at [868, 236] on button "Close modal" at bounding box center [864, 241] width 14 height 35
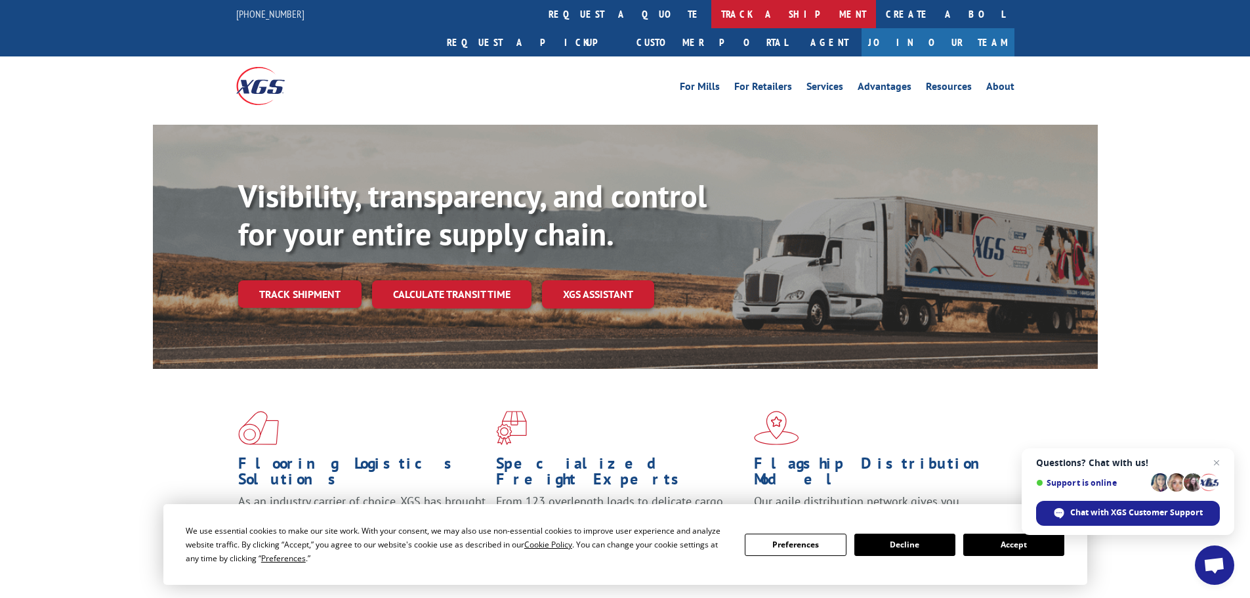
click at [711, 13] on link "track a shipment" at bounding box center [793, 14] width 165 height 28
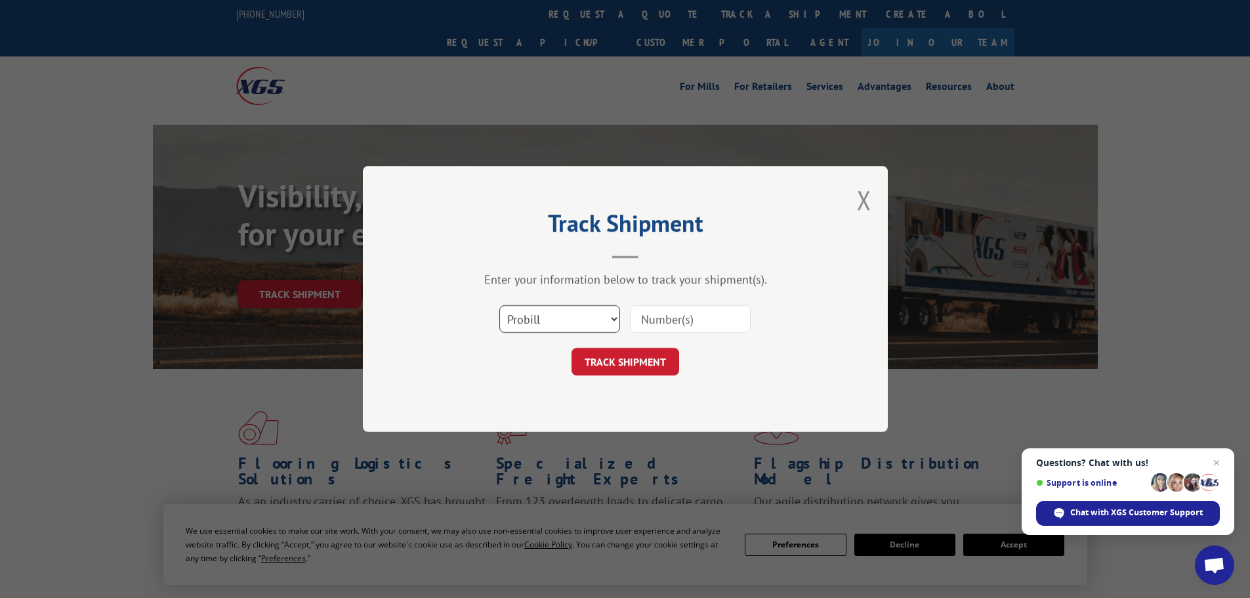
click at [577, 321] on select "Select category... Probill BOL PO" at bounding box center [559, 319] width 121 height 28
select select "bol"
click at [499, 305] on select "Select category... Probill BOL PO" at bounding box center [559, 319] width 121 height 28
click at [668, 307] on input at bounding box center [690, 319] width 121 height 28
paste input "16507"
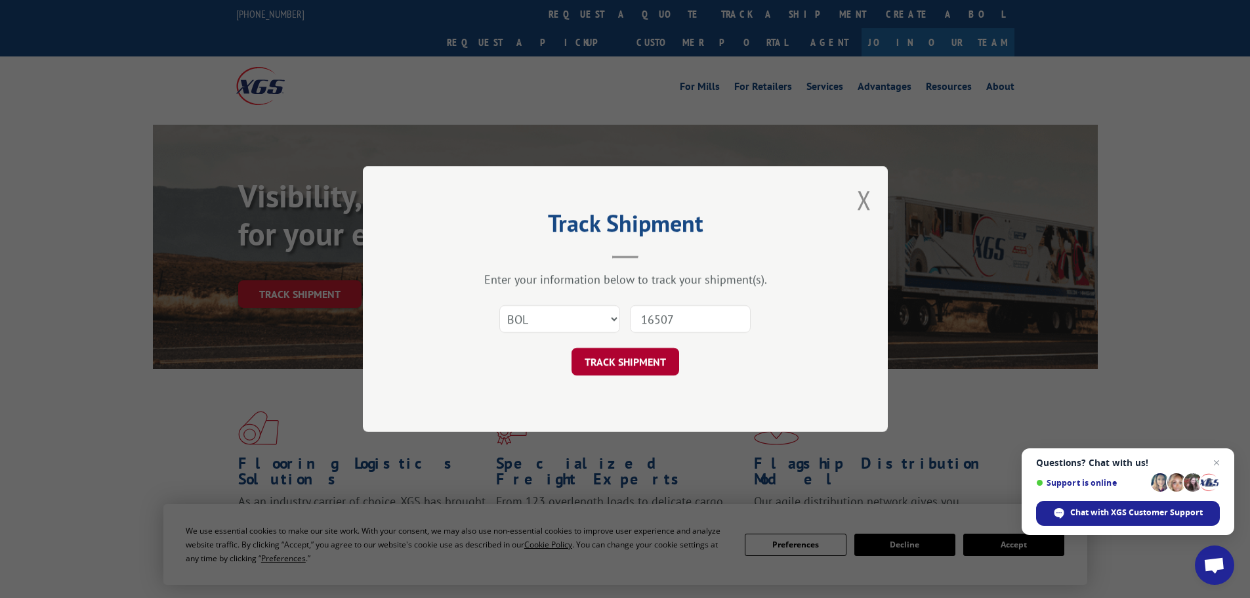
type input "16507"
click at [646, 367] on button "TRACK SHIPMENT" at bounding box center [625, 362] width 108 height 28
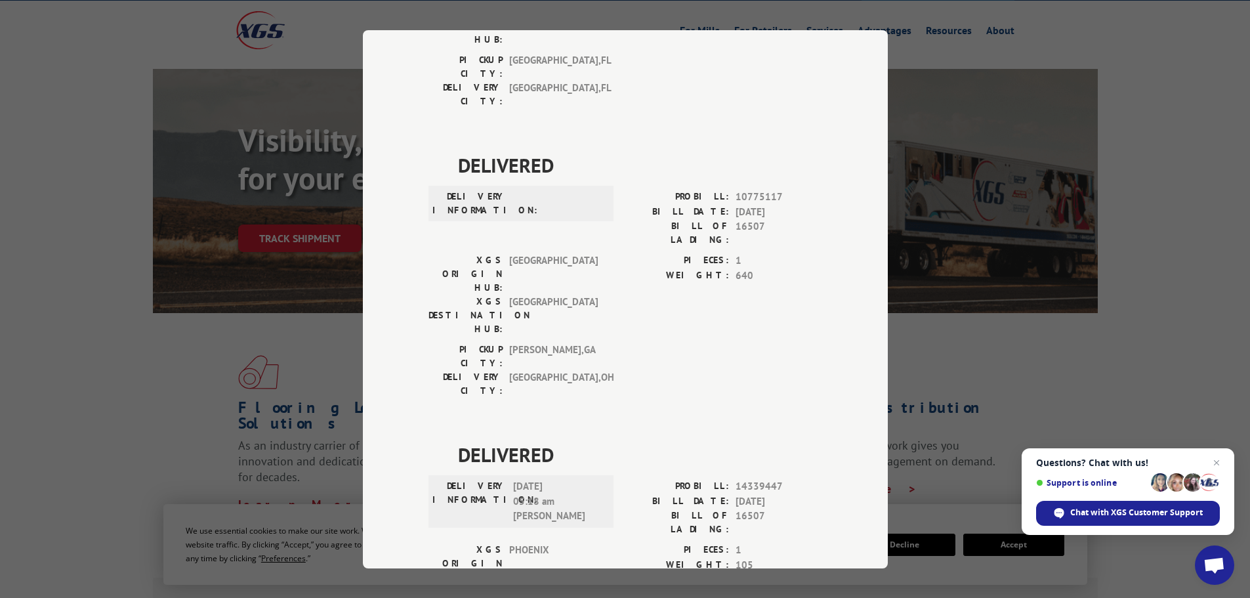
scroll to position [131, 0]
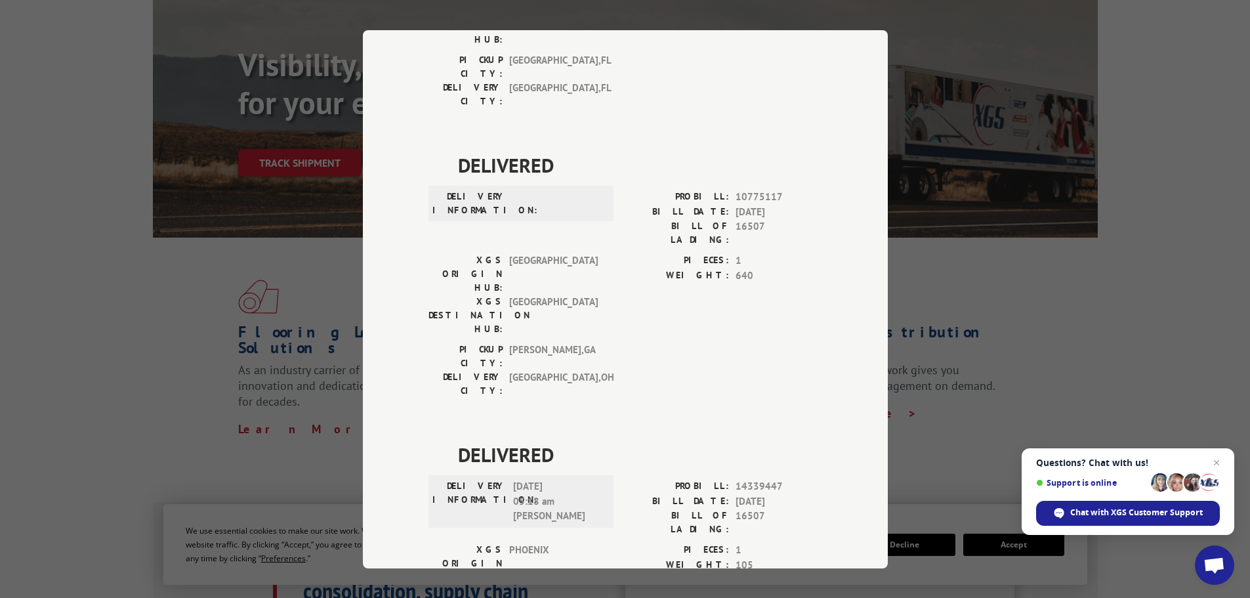
click at [942, 288] on div "Track Shipment DELIVERED DELIVERY INFORMATION: PROBILL: 6998283 BILL DATE: [DAT…" at bounding box center [625, 299] width 1250 height 598
click at [321, 271] on div "Track Shipment DELIVERED DELIVERY INFORMATION: PROBILL: 6998283 BILL DATE: [DAT…" at bounding box center [625, 299] width 1250 height 598
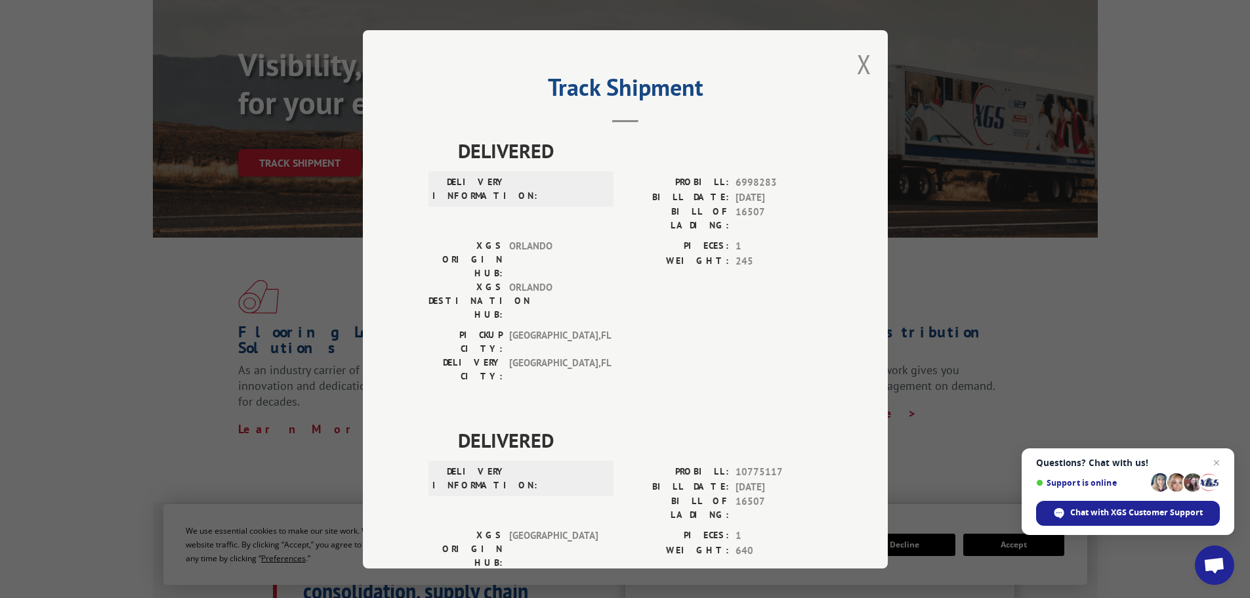
scroll to position [0, 0]
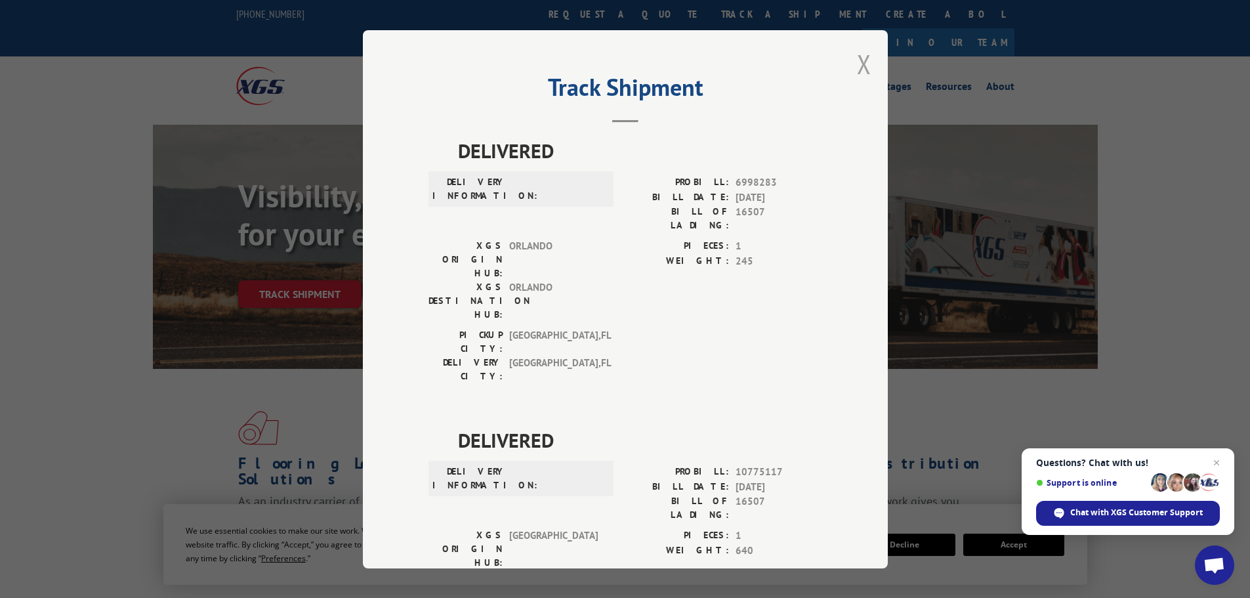
click at [857, 63] on button "Close modal" at bounding box center [864, 64] width 14 height 35
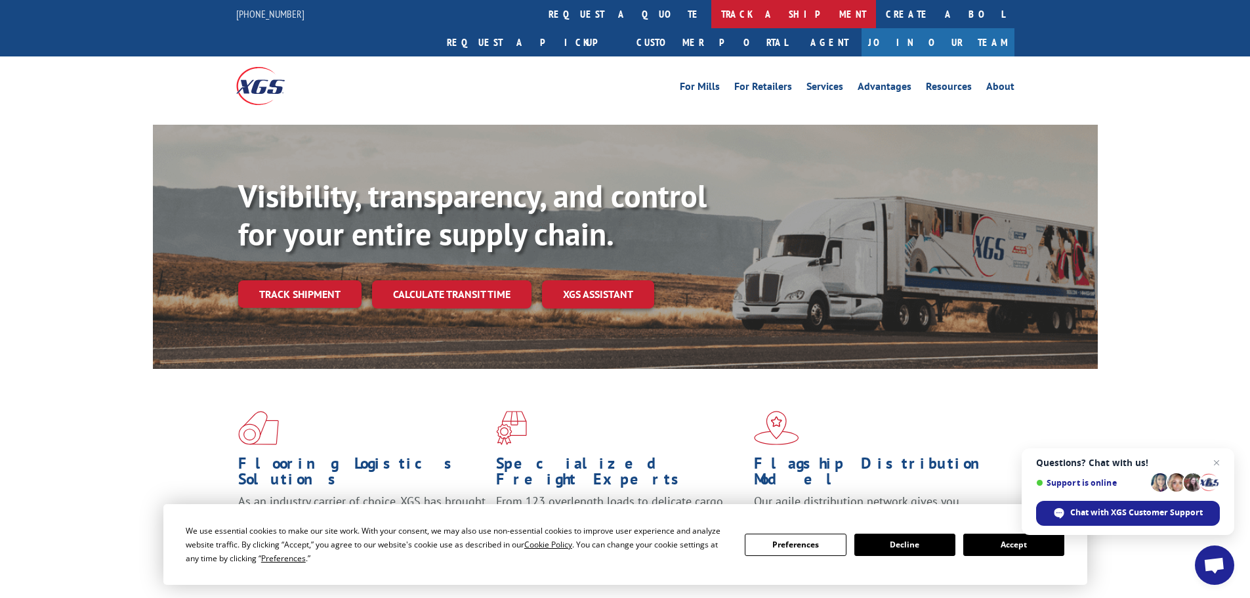
click at [711, 16] on link "track a shipment" at bounding box center [793, 14] width 165 height 28
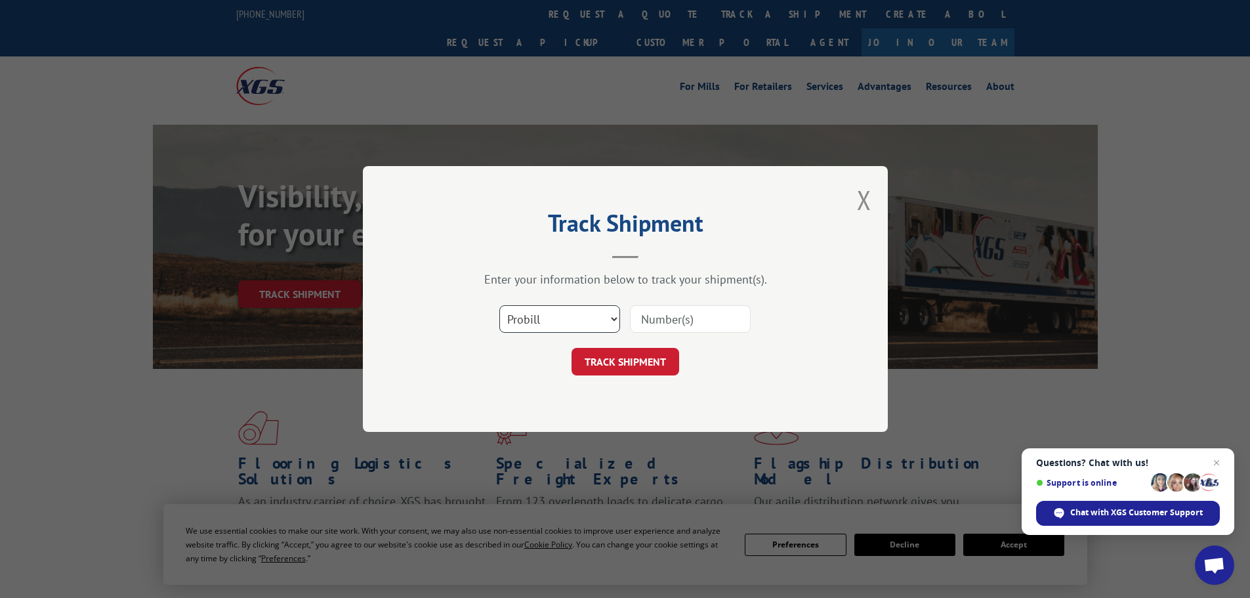
click at [557, 312] on select "Select category... Probill BOL PO" at bounding box center [559, 319] width 121 height 28
select select
click at [499, 305] on select "Select category... Probill BOL PO" at bounding box center [559, 319] width 121 height 28
click at [665, 319] on input at bounding box center [690, 319] width 121 height 28
paste input "IF7273"
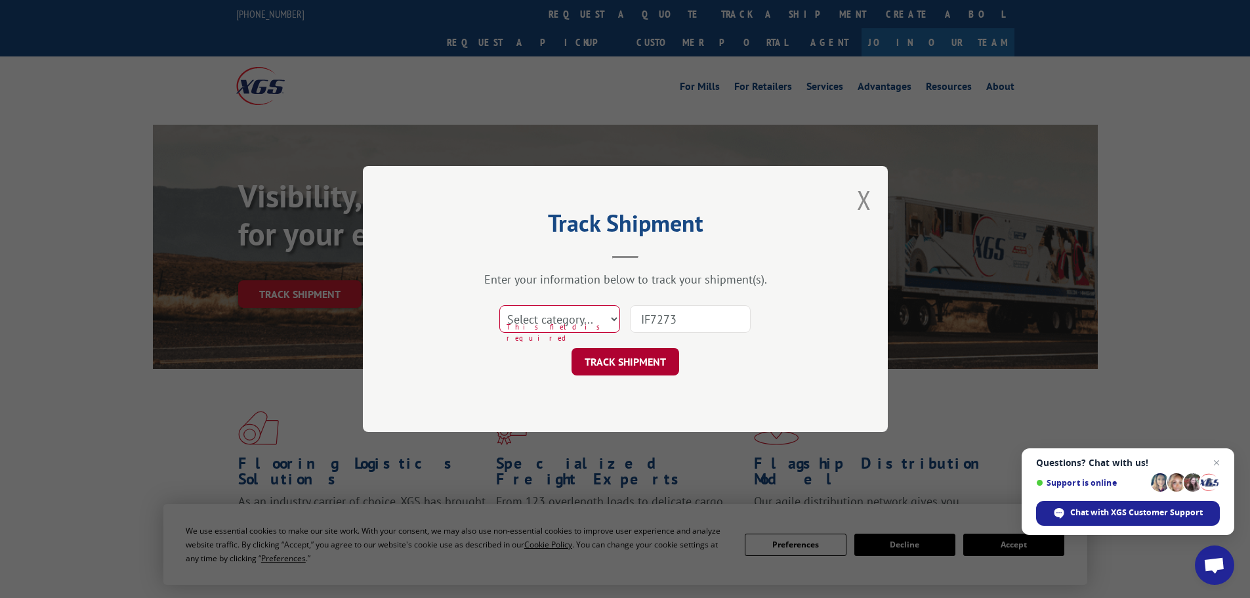
type input "IF7273"
click at [651, 358] on button "TRACK SHIPMENT" at bounding box center [625, 362] width 108 height 28
click at [588, 316] on select "Select category... Probill BOL PO" at bounding box center [559, 319] width 121 height 28
select select "probill"
click at [499, 305] on select "Select category... Probill BOL PO" at bounding box center [559, 319] width 121 height 28
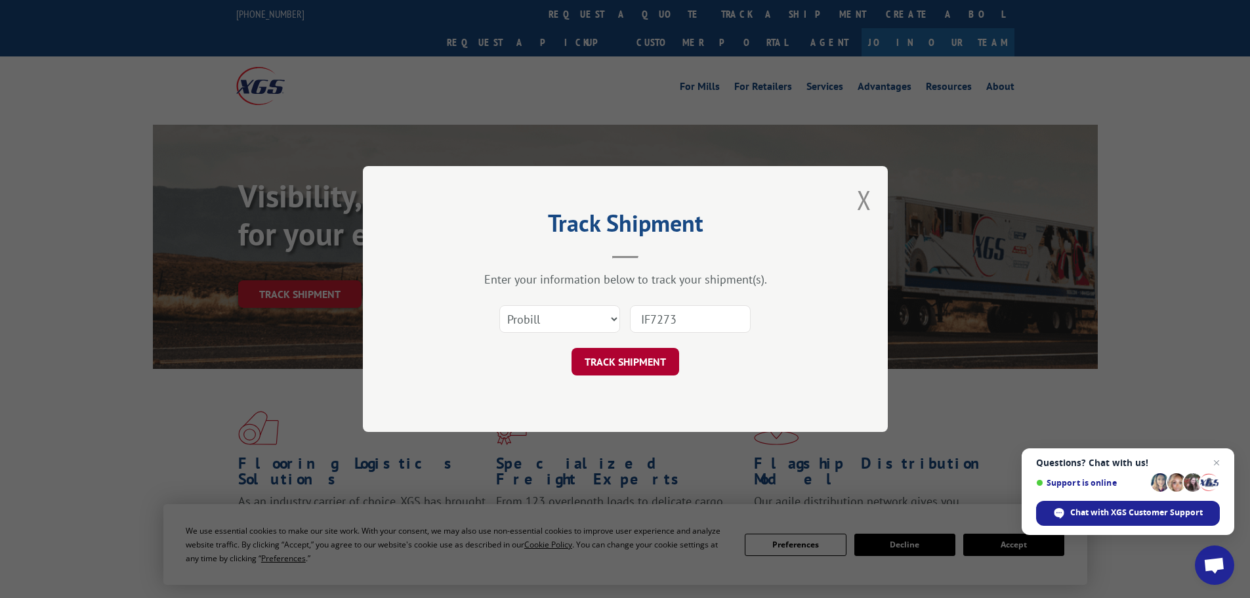
click at [630, 367] on button "TRACK SHIPMENT" at bounding box center [625, 362] width 108 height 28
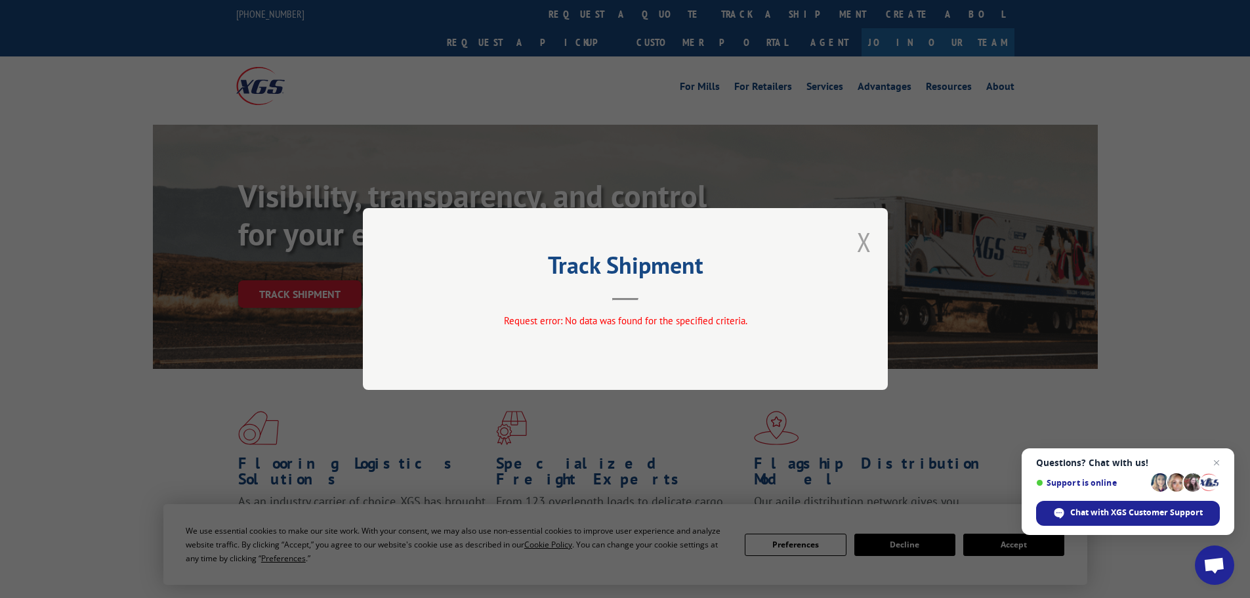
click at [862, 245] on button "Close modal" at bounding box center [864, 241] width 14 height 35
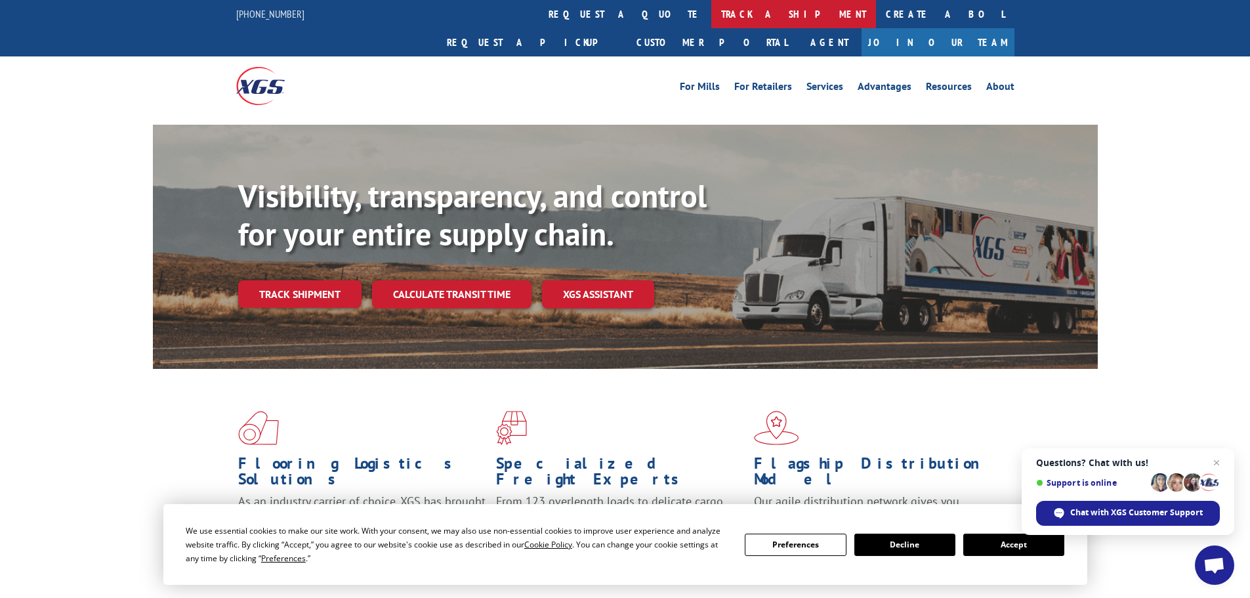
click at [711, 15] on link "track a shipment" at bounding box center [793, 14] width 165 height 28
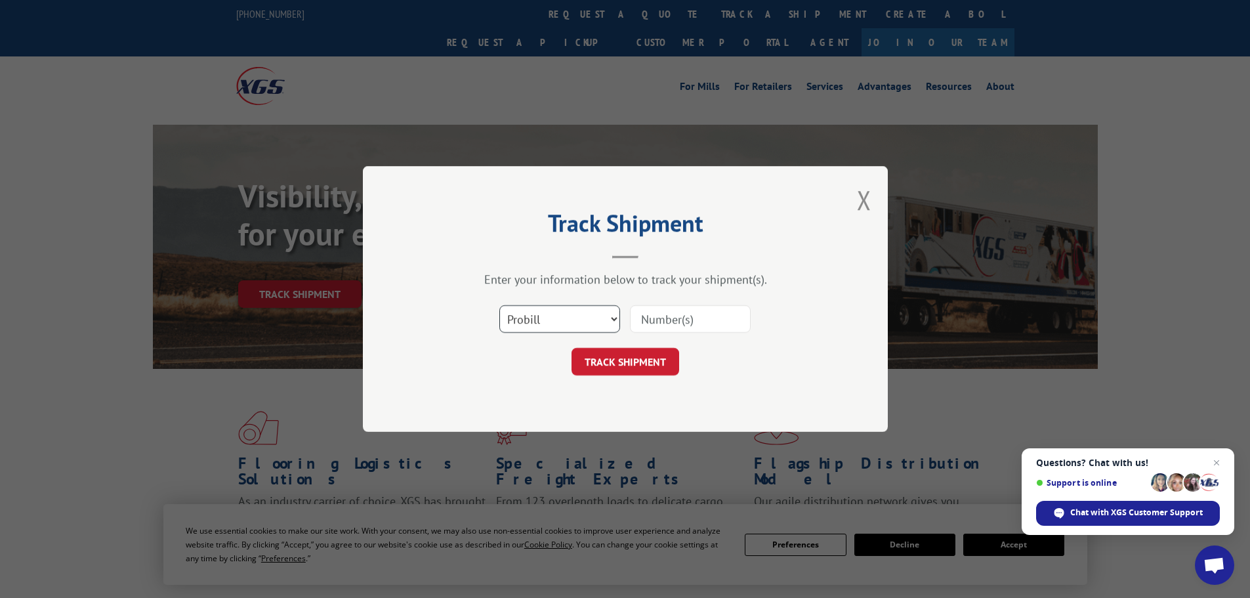
click at [539, 318] on select "Select category... Probill BOL PO" at bounding box center [559, 319] width 121 height 28
select select "bol"
click at [499, 305] on select "Select category... Probill BOL PO" at bounding box center [559, 319] width 121 height 28
click at [661, 319] on input at bounding box center [690, 319] width 121 height 28
paste input "IF7273"
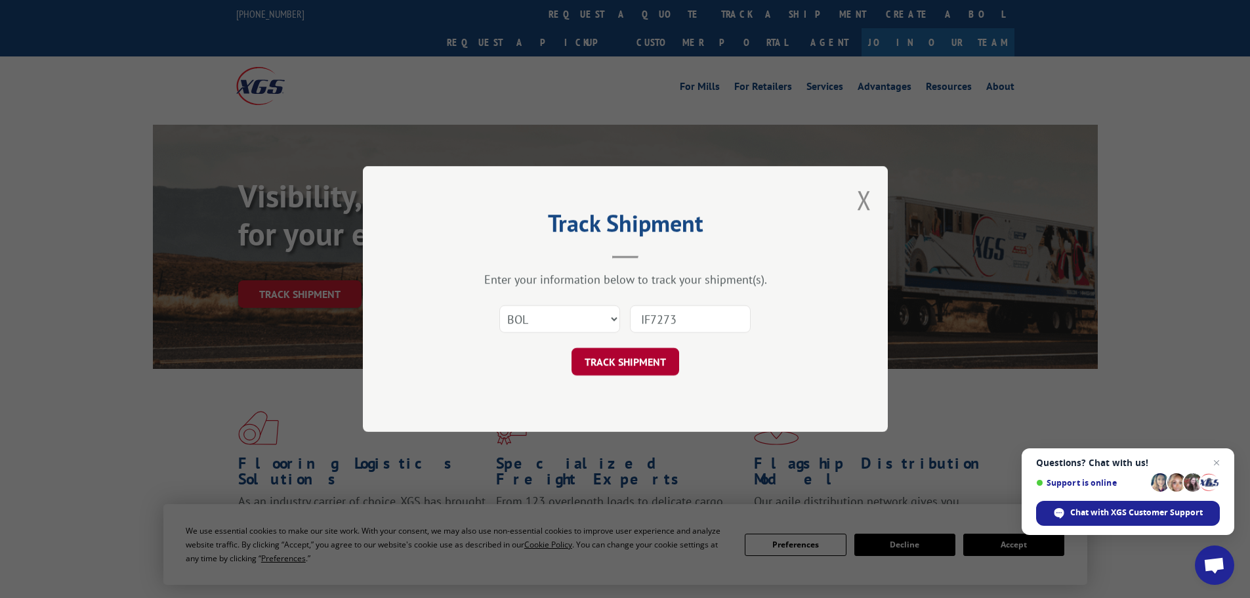
type input "IF7273"
click at [642, 371] on button "TRACK SHIPMENT" at bounding box center [625, 362] width 108 height 28
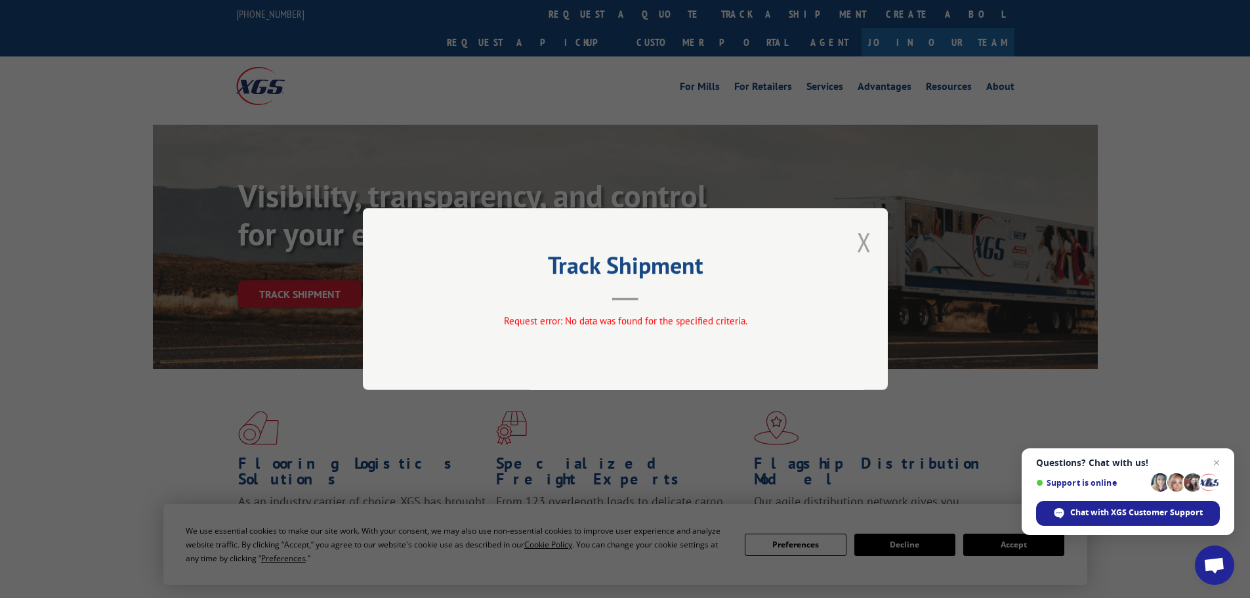
click at [863, 243] on button "Close modal" at bounding box center [864, 241] width 14 height 35
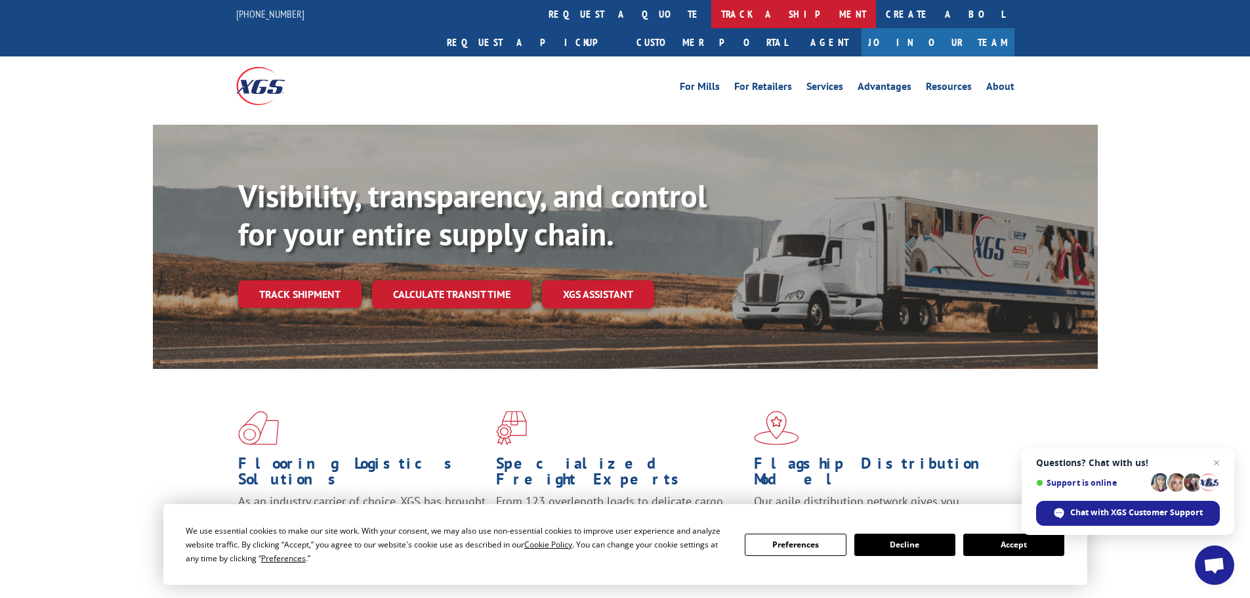
click at [711, 15] on link "track a shipment" at bounding box center [793, 14] width 165 height 28
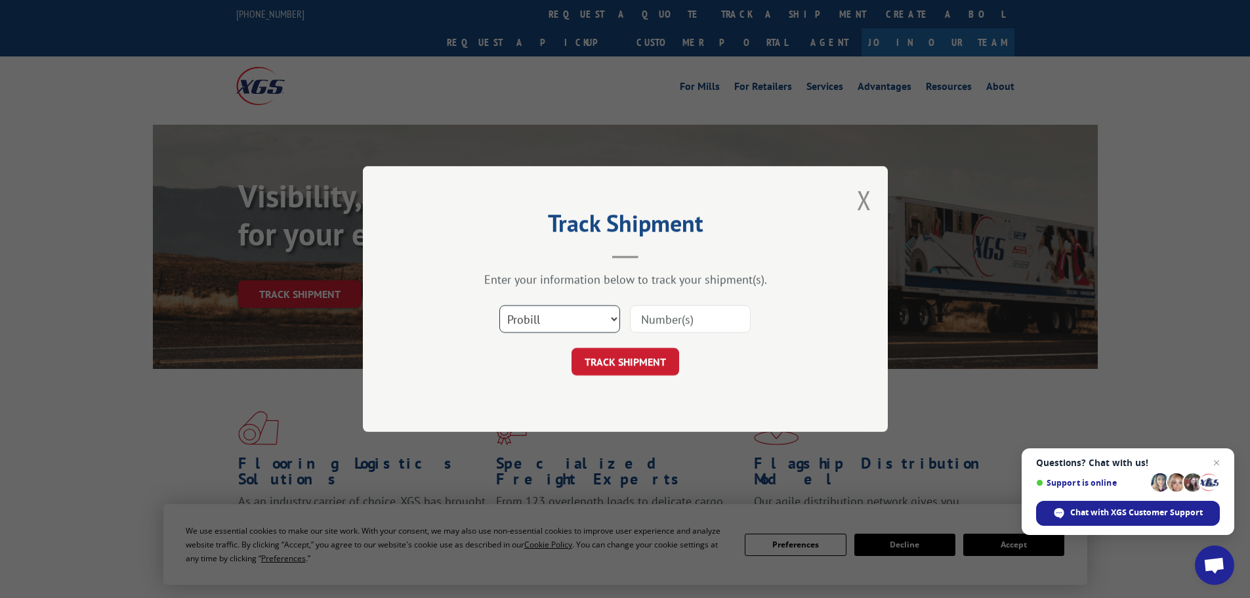
drag, startPoint x: 549, startPoint y: 318, endPoint x: 546, endPoint y: 332, distance: 14.2
click at [548, 319] on select "Select category... Probill BOL PO" at bounding box center [559, 319] width 121 height 28
select select "po"
click at [499, 305] on select "Select category... Probill BOL PO" at bounding box center [559, 319] width 121 height 28
click at [673, 316] on input at bounding box center [690, 319] width 121 height 28
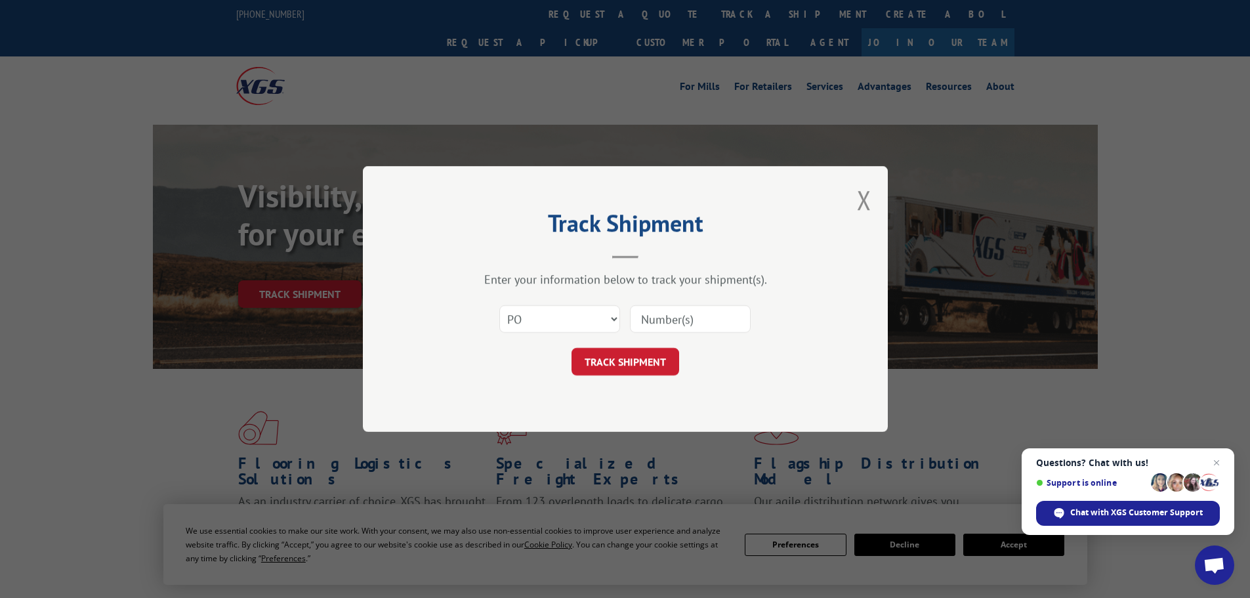
paste input "IF7273"
type input "IF7273"
click at [636, 365] on button "TRACK SHIPMENT" at bounding box center [625, 362] width 108 height 28
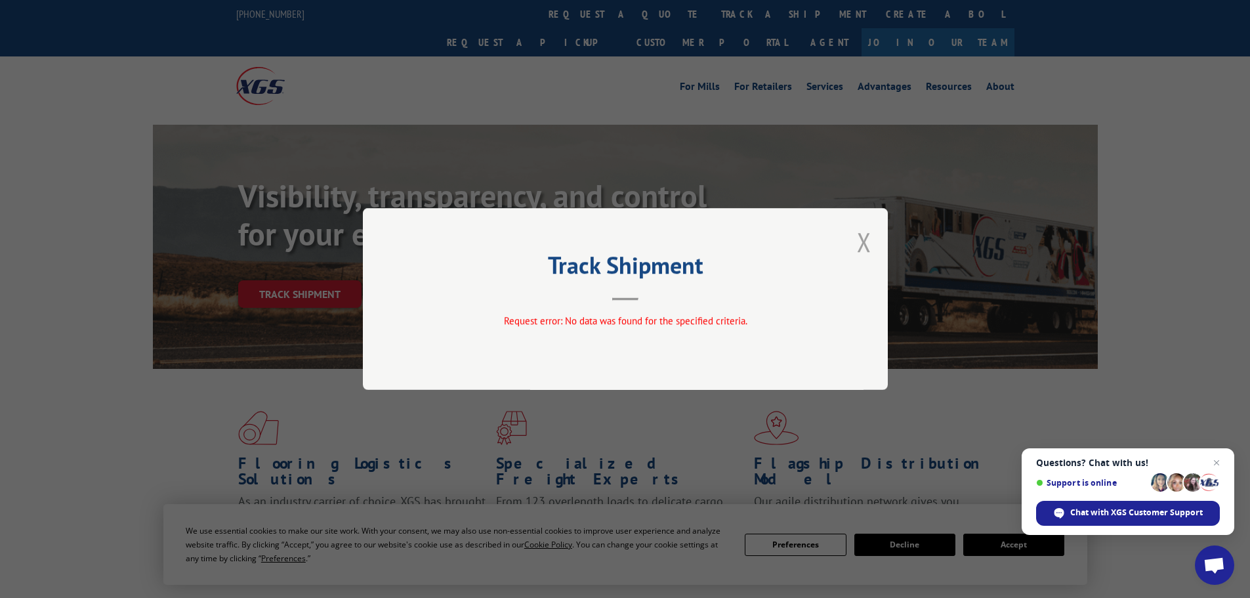
click at [868, 246] on button "Close modal" at bounding box center [864, 241] width 14 height 35
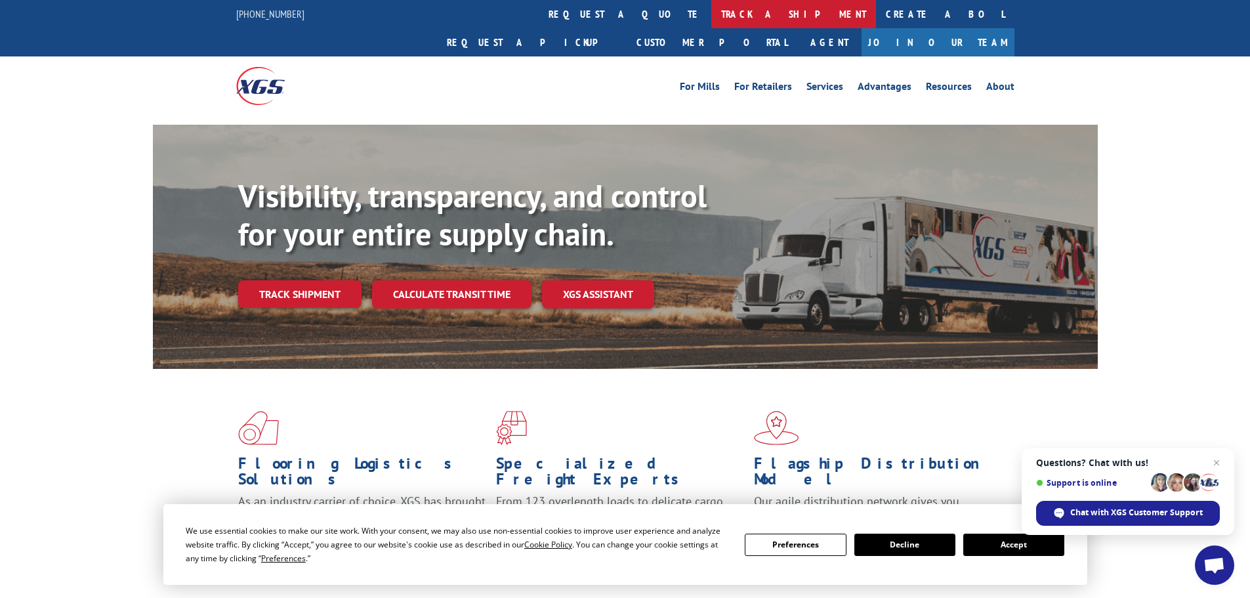
click at [711, 9] on link "track a shipment" at bounding box center [793, 14] width 165 height 28
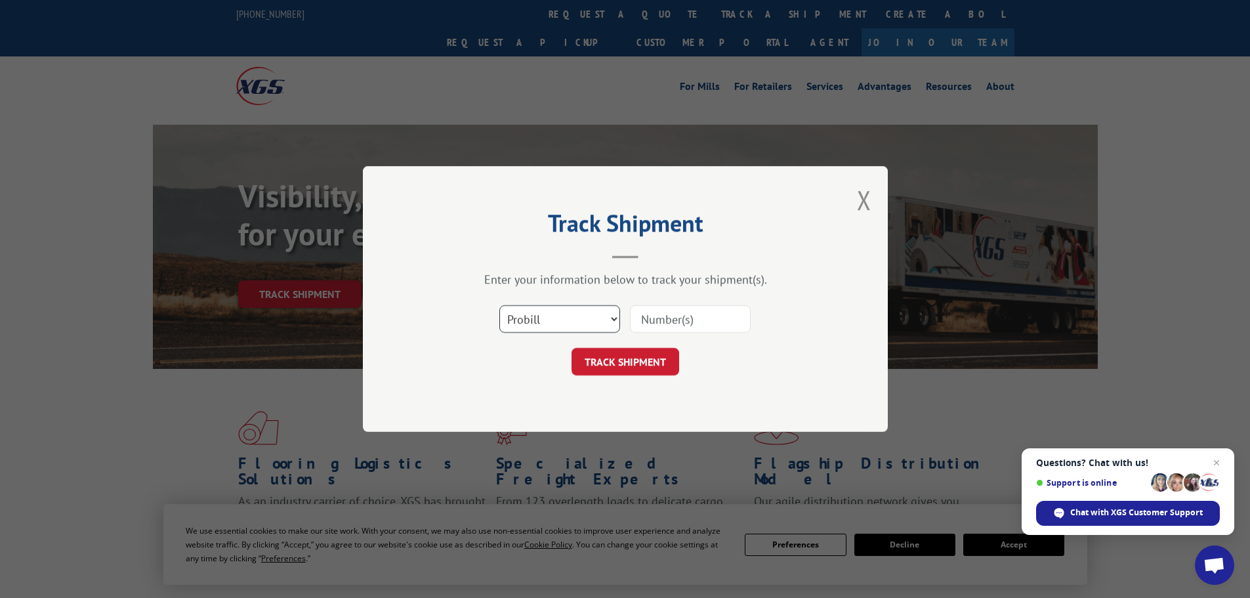
click at [546, 321] on select "Select category... Probill BOL PO" at bounding box center [559, 319] width 121 height 28
select select "bol"
click at [499, 305] on select "Select category... Probill BOL PO" at bounding box center [559, 319] width 121 height 28
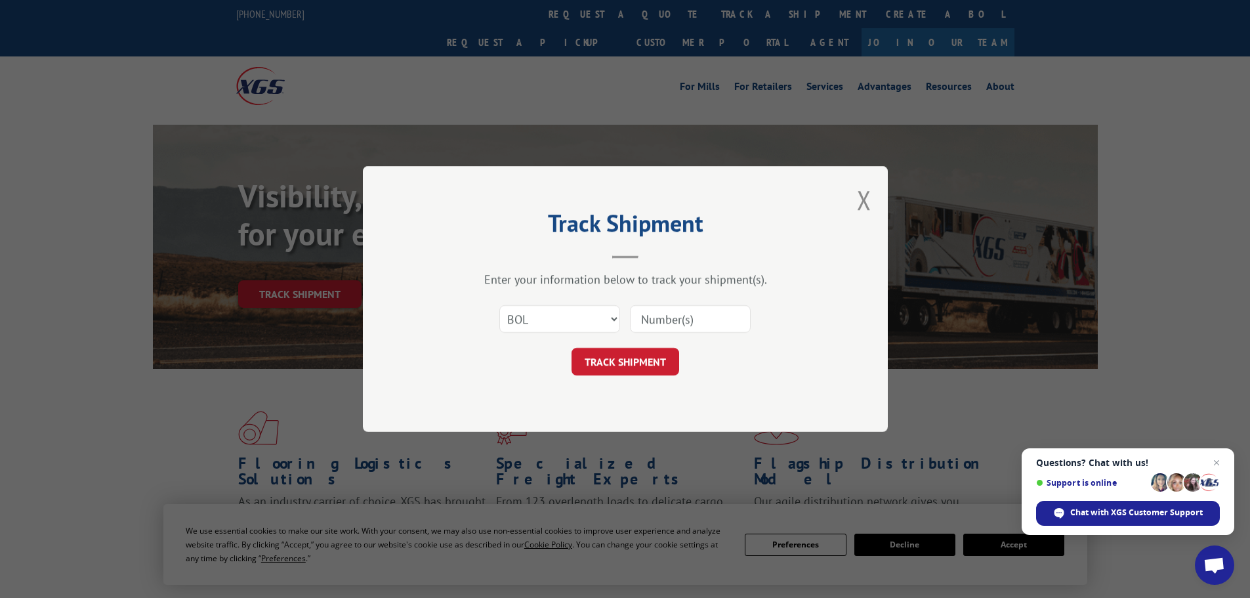
click at [648, 319] on input at bounding box center [690, 319] width 121 height 28
paste input "IF7273"
drag, startPoint x: 640, startPoint y: 318, endPoint x: 674, endPoint y: 348, distance: 45.1
click at [640, 320] on input "IF7273" at bounding box center [690, 319] width 121 height 28
paste input "16507"
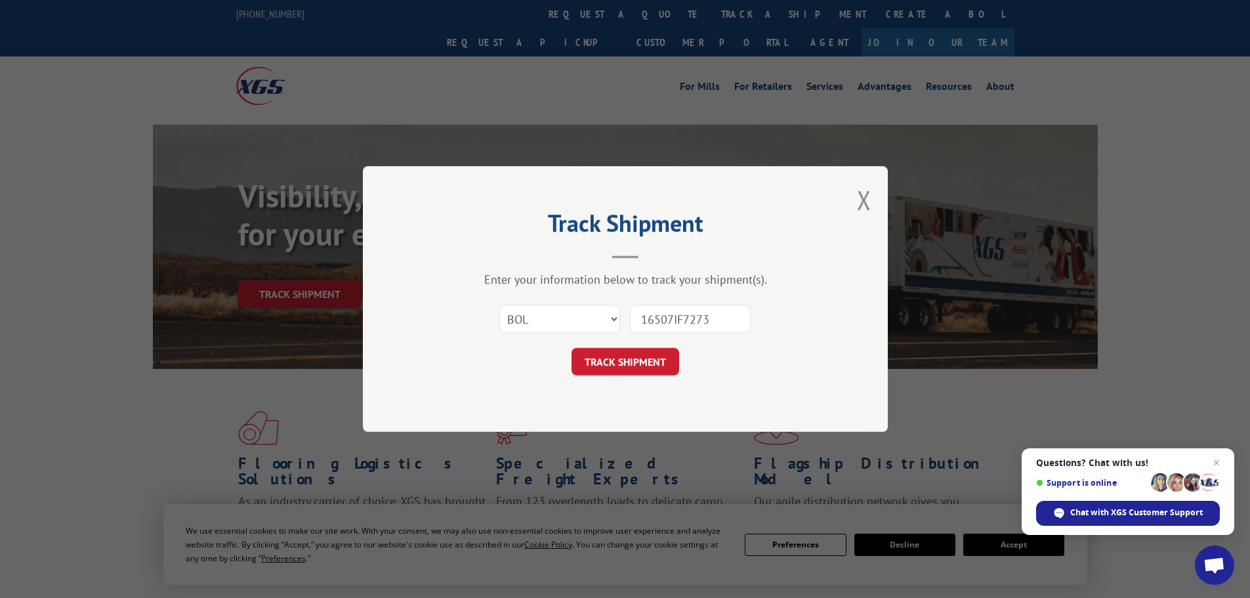
type input "16507IF7273"
drag, startPoint x: 650, startPoint y: 343, endPoint x: 661, endPoint y: 367, distance: 26.7
click at [649, 350] on form "Select category... Probill BOL PO 16507IF7273 TRACK SHIPMENT" at bounding box center [625, 336] width 394 height 78
click at [661, 367] on button "TRACK SHIPMENT" at bounding box center [625, 362] width 108 height 28
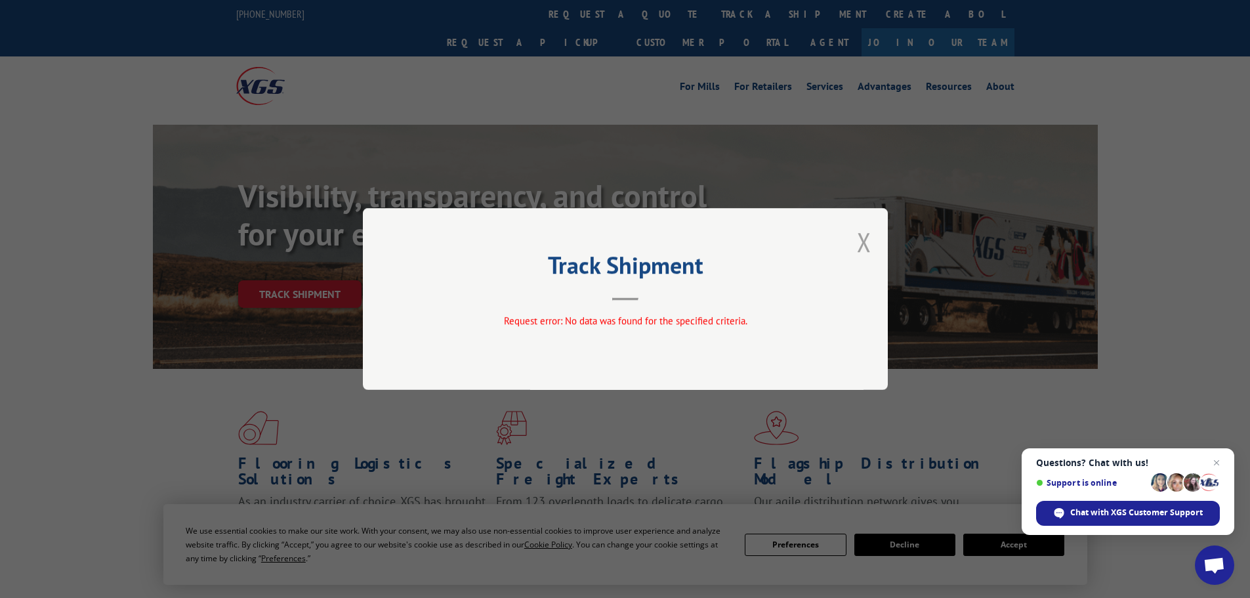
click at [865, 240] on button "Close modal" at bounding box center [864, 241] width 14 height 35
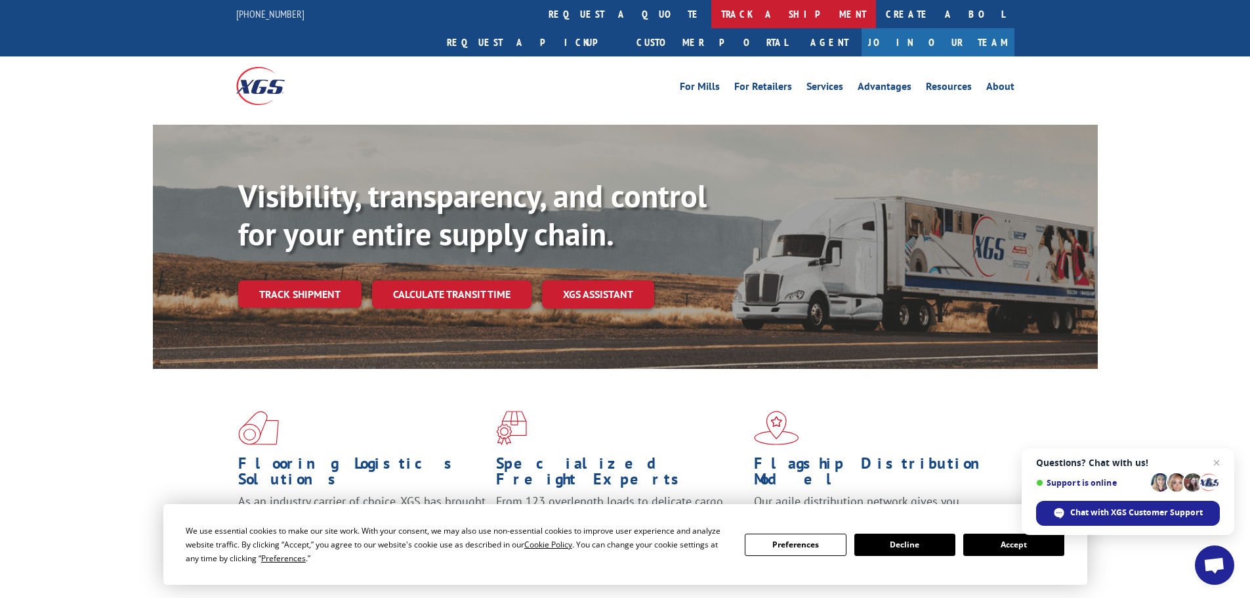
drag, startPoint x: 573, startPoint y: 3, endPoint x: 577, endPoint y: 9, distance: 7.1
click at [711, 3] on link "track a shipment" at bounding box center [793, 14] width 165 height 28
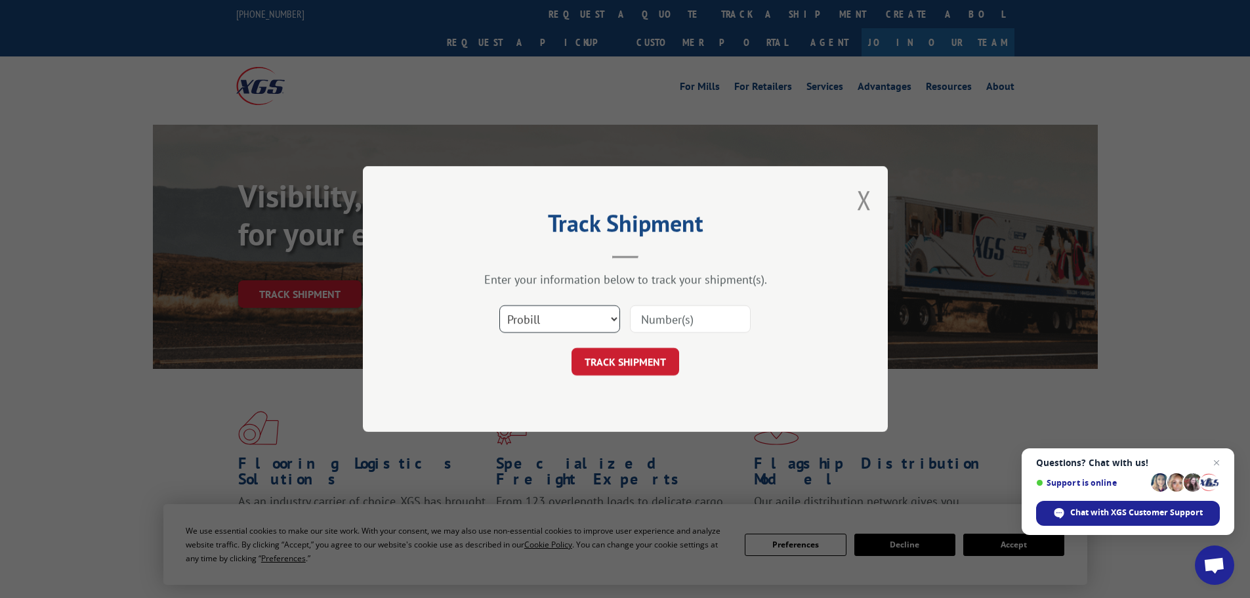
click at [585, 330] on select "Select category... Probill BOL PO" at bounding box center [559, 319] width 121 height 28
select select "po"
click at [499, 305] on select "Select category... Probill BOL PO" at bounding box center [559, 319] width 121 height 28
click at [695, 325] on input at bounding box center [690, 319] width 121 height 28
paste input "16507-IF7273"
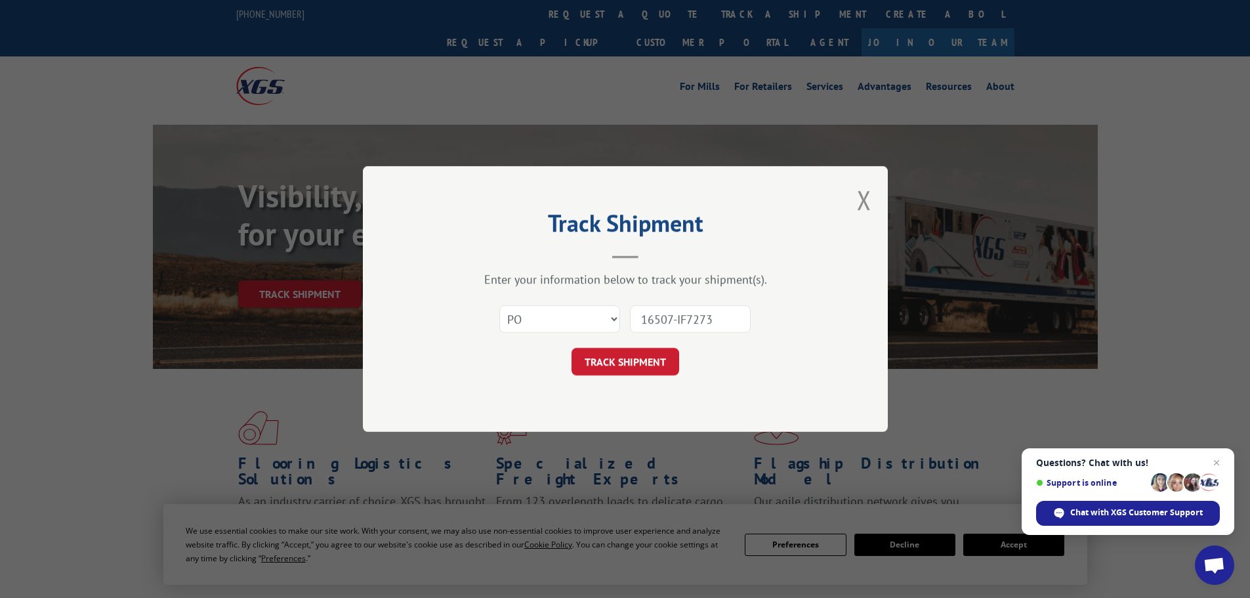
click at [678, 319] on input "16507-IF7273" at bounding box center [690, 319] width 121 height 28
type input "165077273"
click at [615, 380] on div "Track Shipment Enter your information below to track your shipment(s). Select c…" at bounding box center [625, 299] width 525 height 266
click at [620, 364] on button "TRACK SHIPMENT" at bounding box center [625, 362] width 108 height 28
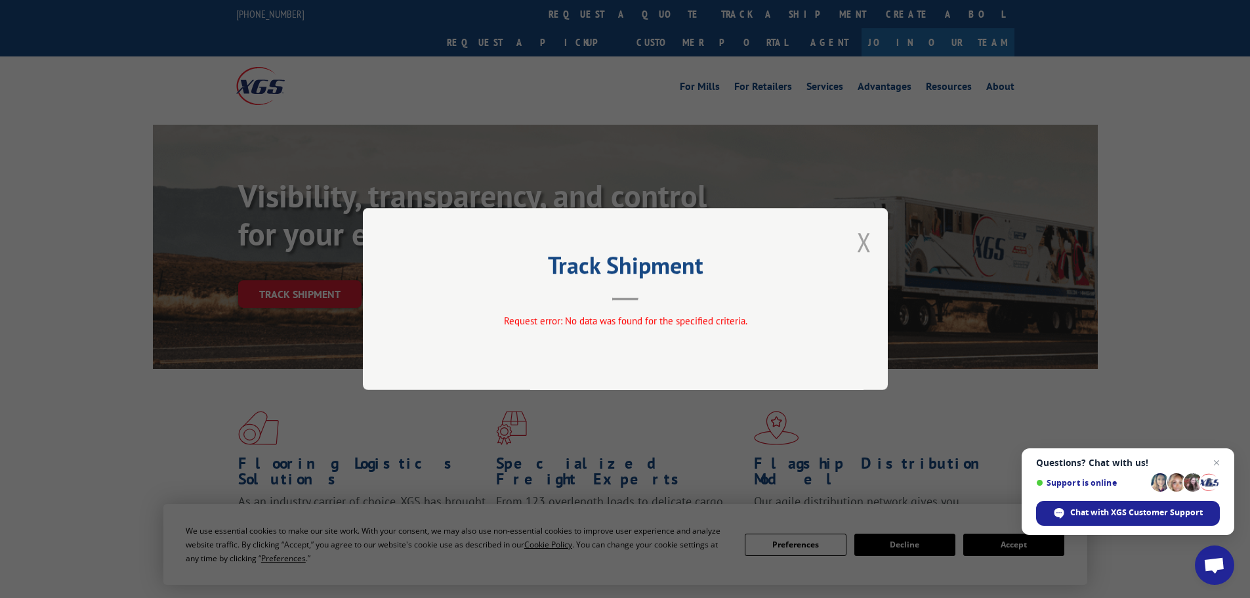
click at [861, 237] on button "Close modal" at bounding box center [864, 241] width 14 height 35
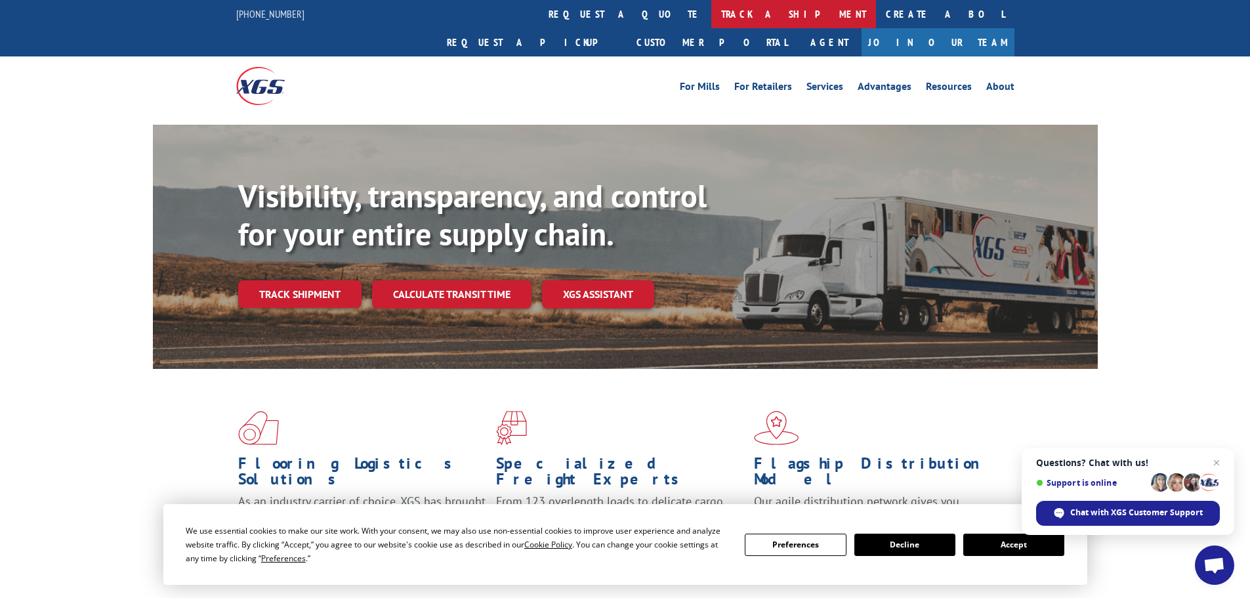
click at [711, 18] on link "track a shipment" at bounding box center [793, 14] width 165 height 28
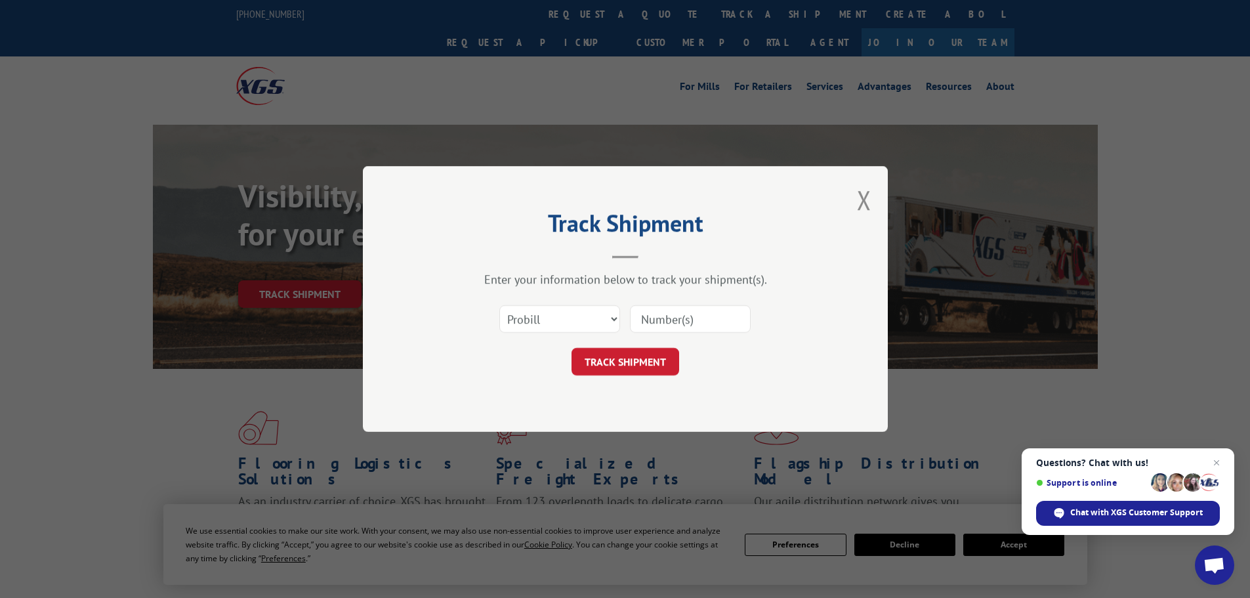
click at [659, 317] on input at bounding box center [690, 319] width 121 height 28
paste input "16507-IF7273"
drag, startPoint x: 686, startPoint y: 319, endPoint x: 592, endPoint y: 325, distance: 94.0
click at [592, 325] on div "Select category... Probill BOL PO 16507-IF7273" at bounding box center [625, 318] width 394 height 43
type input "7273"
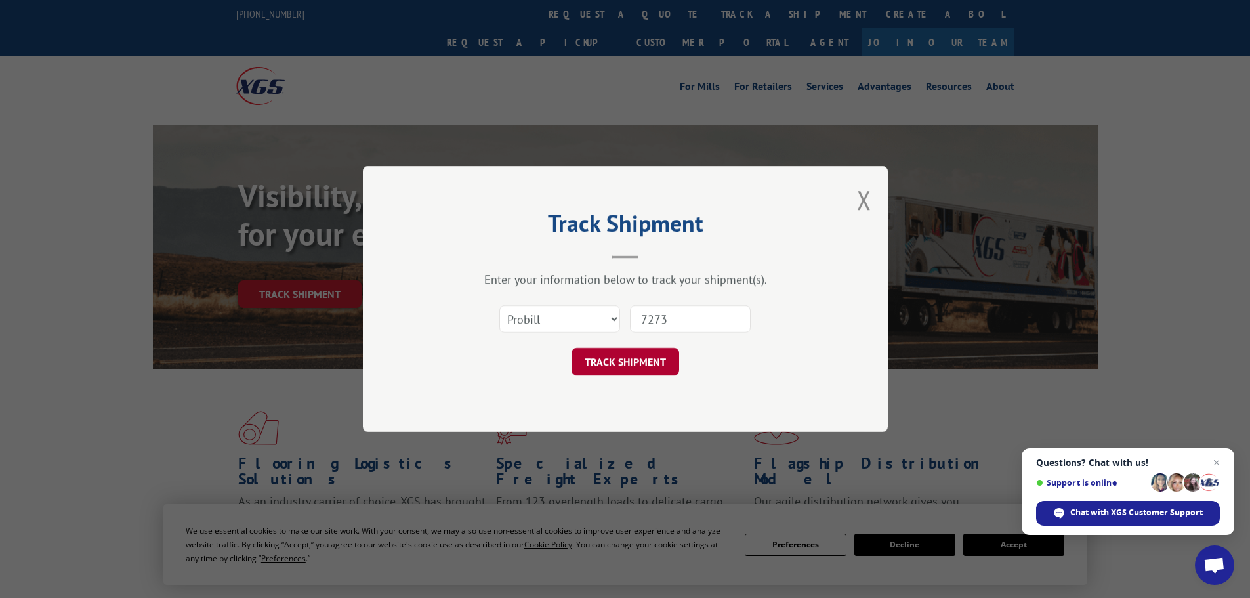
click at [619, 357] on button "TRACK SHIPMENT" at bounding box center [625, 362] width 108 height 28
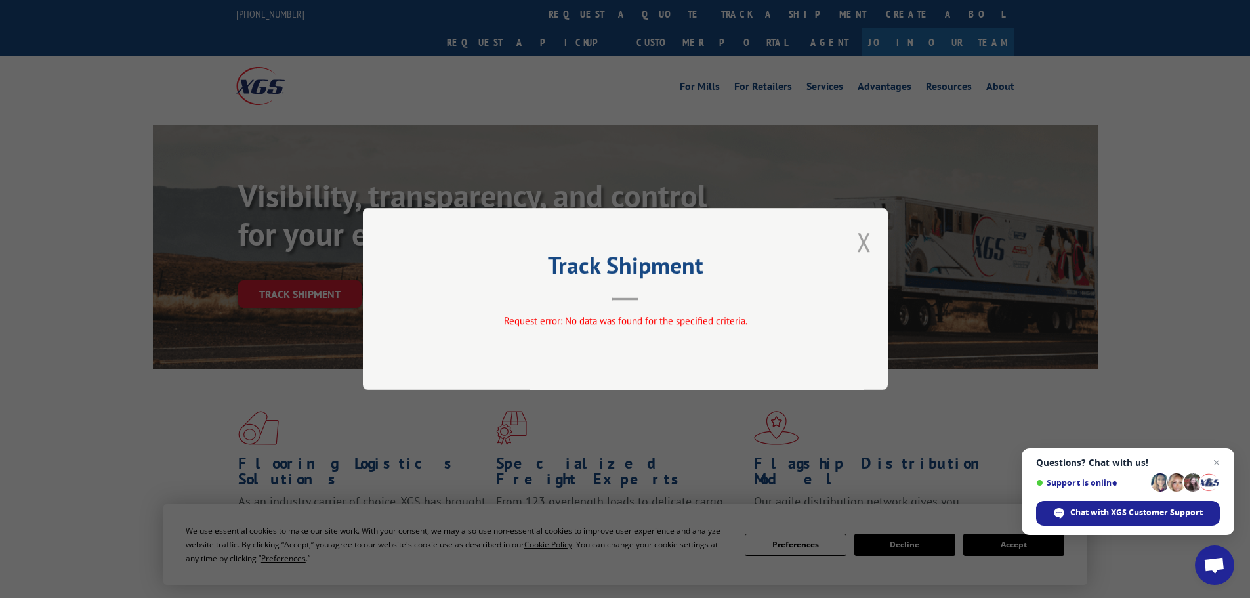
click at [859, 245] on button "Close modal" at bounding box center [864, 241] width 14 height 35
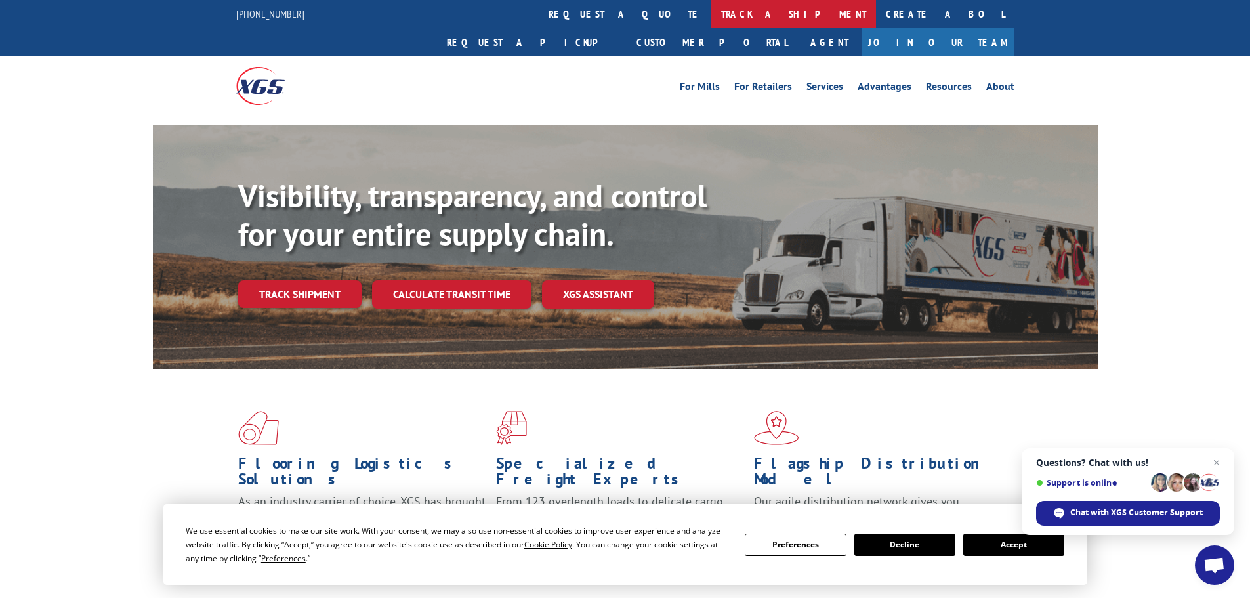
click at [711, 6] on link "track a shipment" at bounding box center [793, 14] width 165 height 28
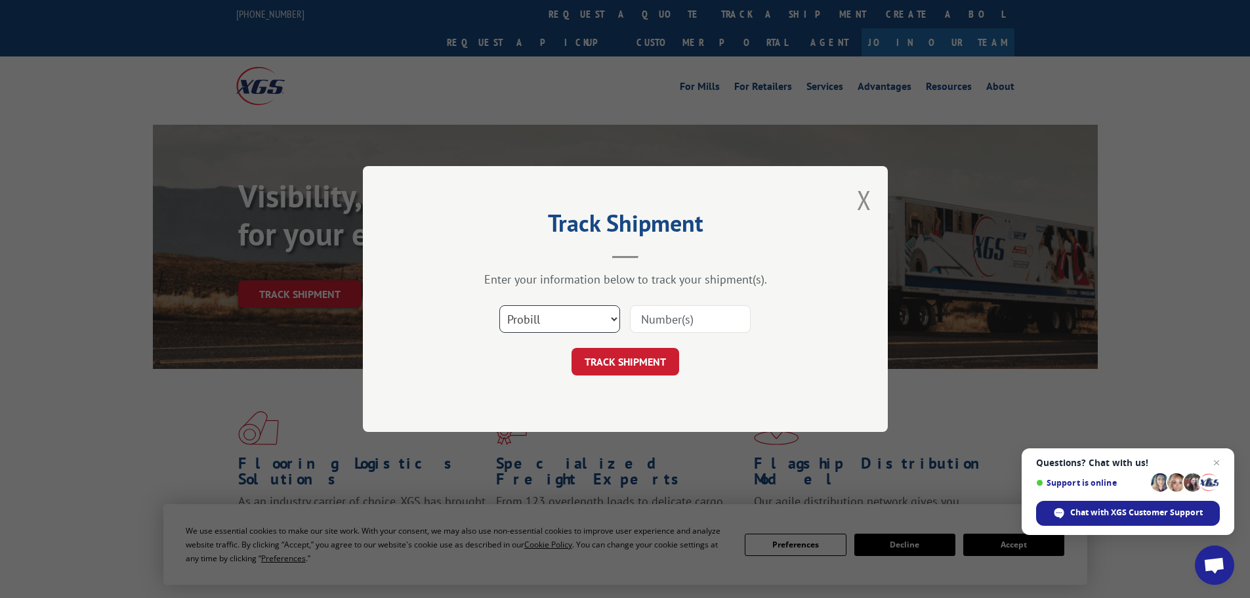
drag, startPoint x: 571, startPoint y: 309, endPoint x: 567, endPoint y: 329, distance: 20.8
click at [571, 310] on select "Select category... Probill BOL PO" at bounding box center [559, 319] width 121 height 28
select select "bol"
click at [499, 305] on select "Select category... Probill BOL PO" at bounding box center [559, 319] width 121 height 28
click at [681, 323] on input at bounding box center [690, 319] width 121 height 28
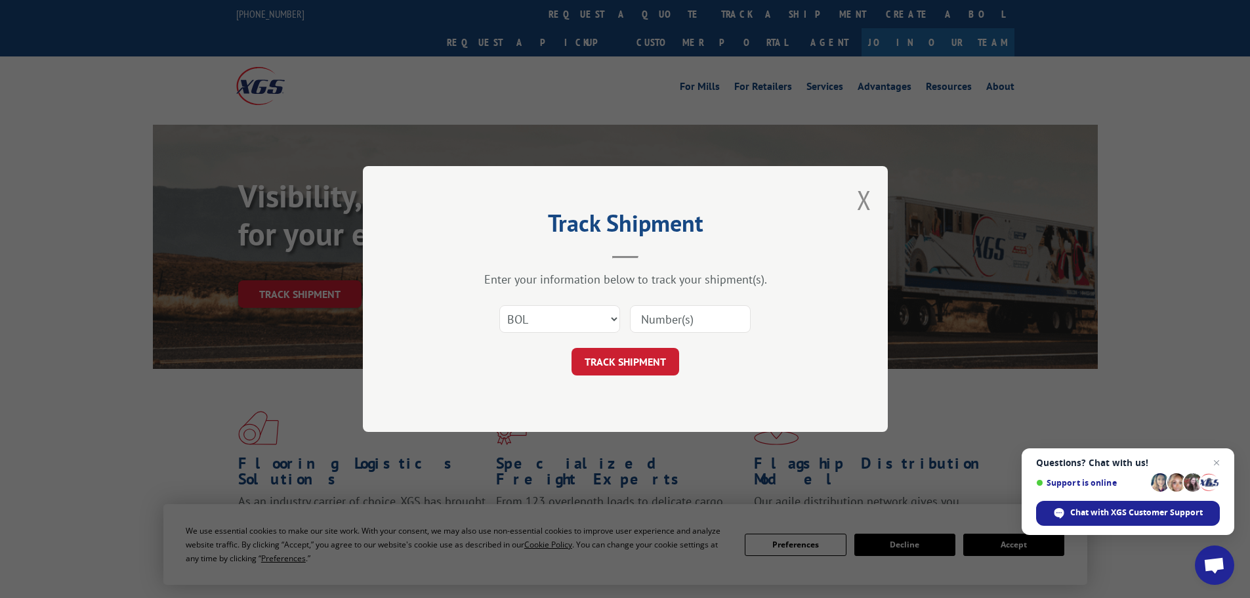
paste input "7273"
type input "7273"
click at [642, 362] on button "TRACK SHIPMENT" at bounding box center [625, 362] width 108 height 28
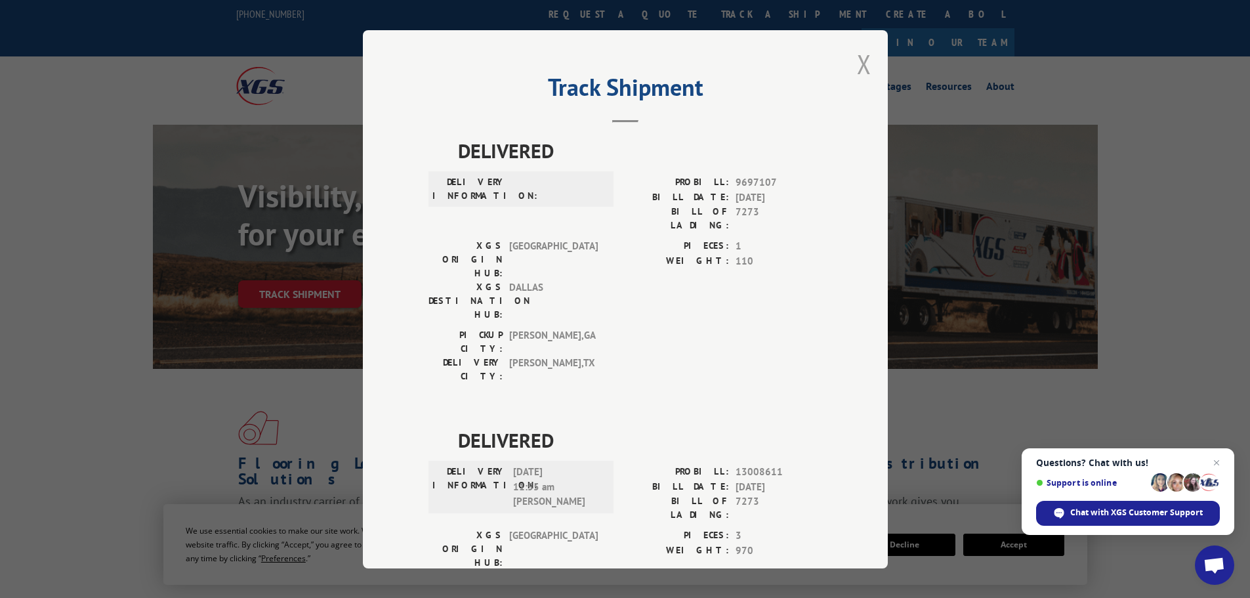
click at [858, 61] on button "Close modal" at bounding box center [864, 64] width 14 height 35
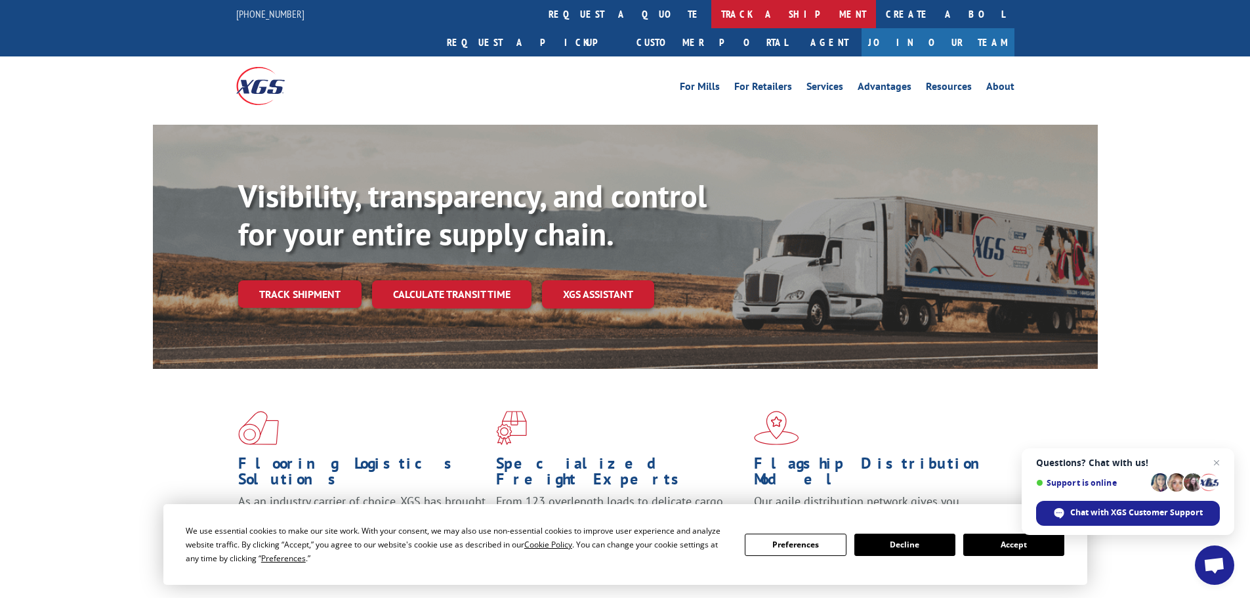
click at [711, 15] on link "track a shipment" at bounding box center [793, 14] width 165 height 28
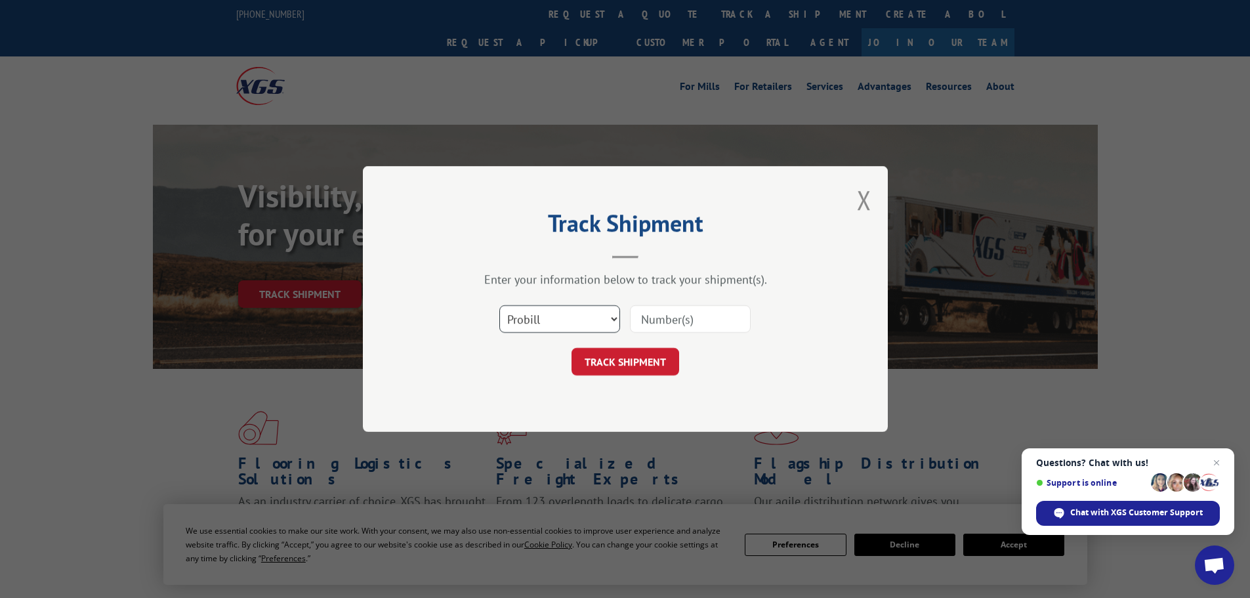
click at [583, 323] on select "Select category... Probill BOL PO" at bounding box center [559, 319] width 121 height 28
select select "po"
click at [499, 305] on select "Select category... Probill BOL PO" at bounding box center [559, 319] width 121 height 28
click at [668, 316] on input at bounding box center [690, 319] width 121 height 28
paste input "7276"
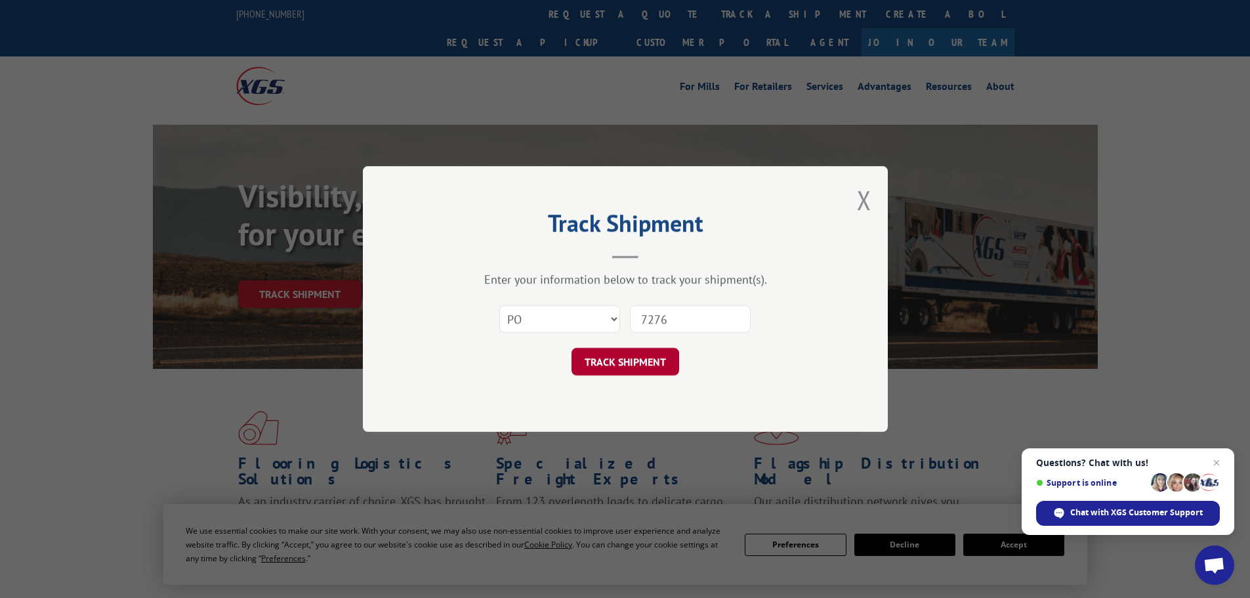
type input "7276"
click at [653, 358] on button "TRACK SHIPMENT" at bounding box center [625, 362] width 108 height 28
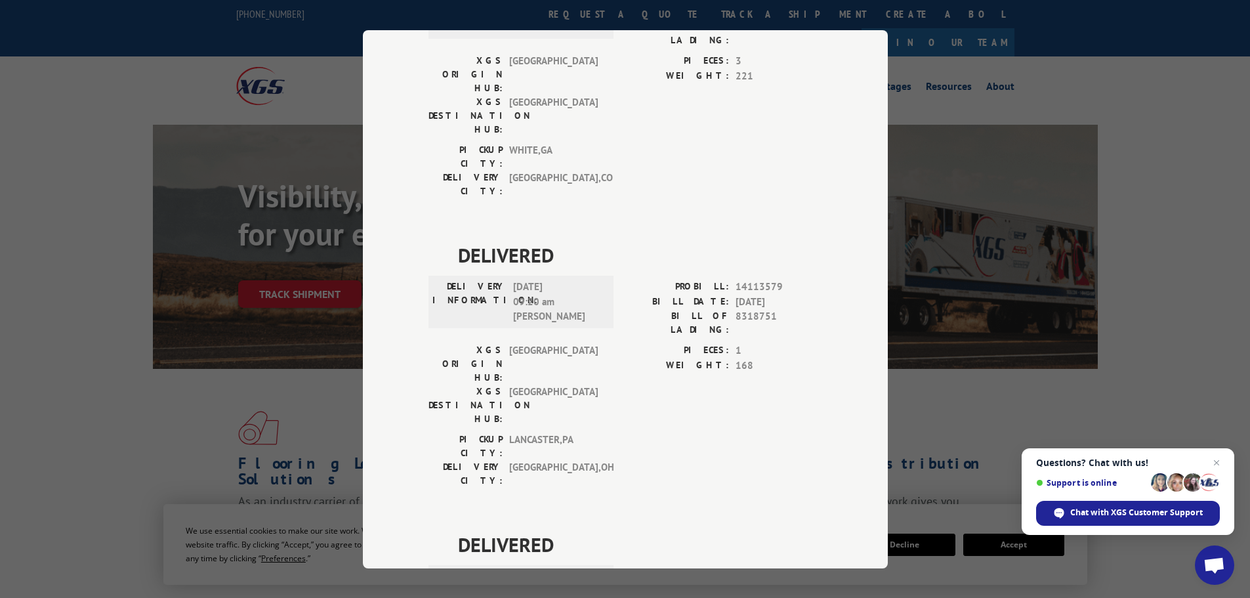
scroll to position [2638, 0]
